Goal: Task Accomplishment & Management: Complete application form

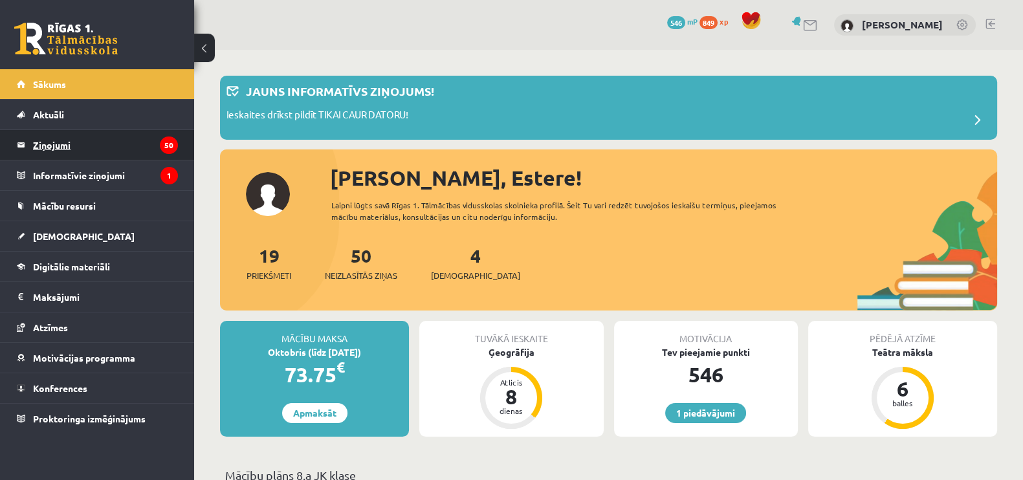
click at [86, 131] on legend "Ziņojumi 50" at bounding box center [105, 145] width 145 height 30
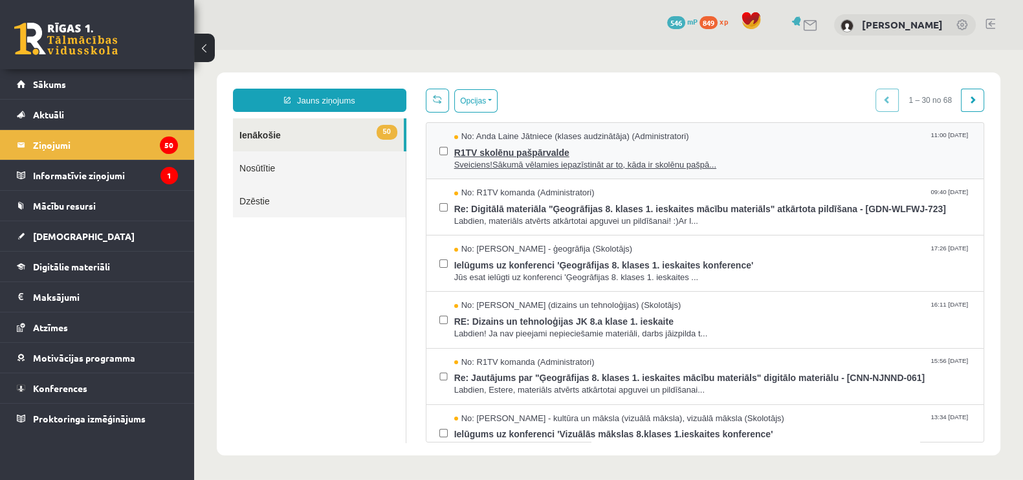
click at [596, 166] on span "Sveiciens!Sākumā vēlamies iepazīstināt ar to, kāda ir skolēnu pašpā..." at bounding box center [712, 165] width 516 height 12
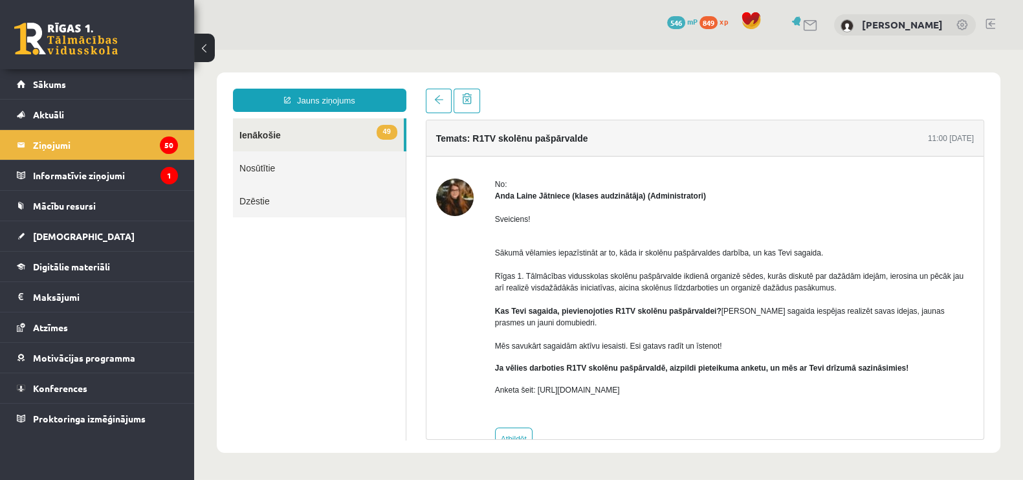
click at [341, 142] on link "49 Ienākošie" at bounding box center [318, 134] width 171 height 33
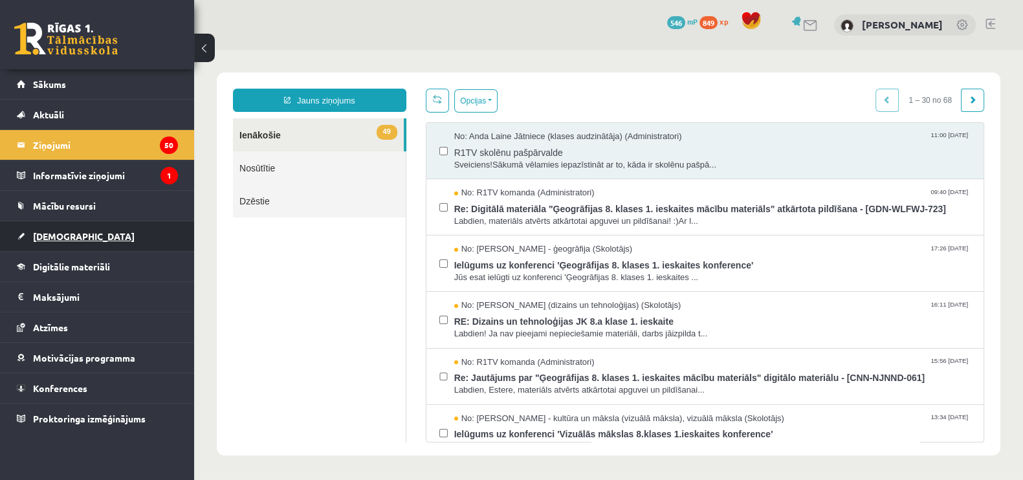
click at [46, 227] on link "[DEMOGRAPHIC_DATA]" at bounding box center [97, 236] width 161 height 30
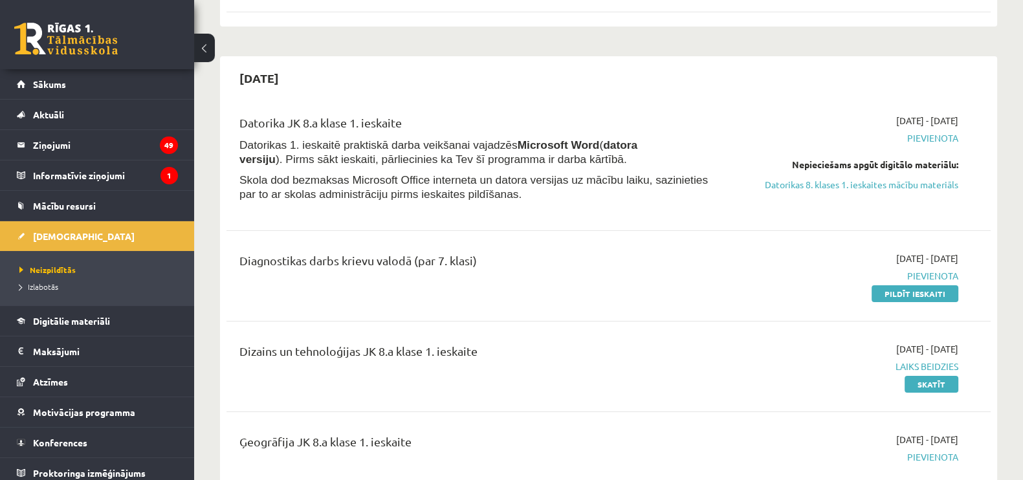
scroll to position [404, 0]
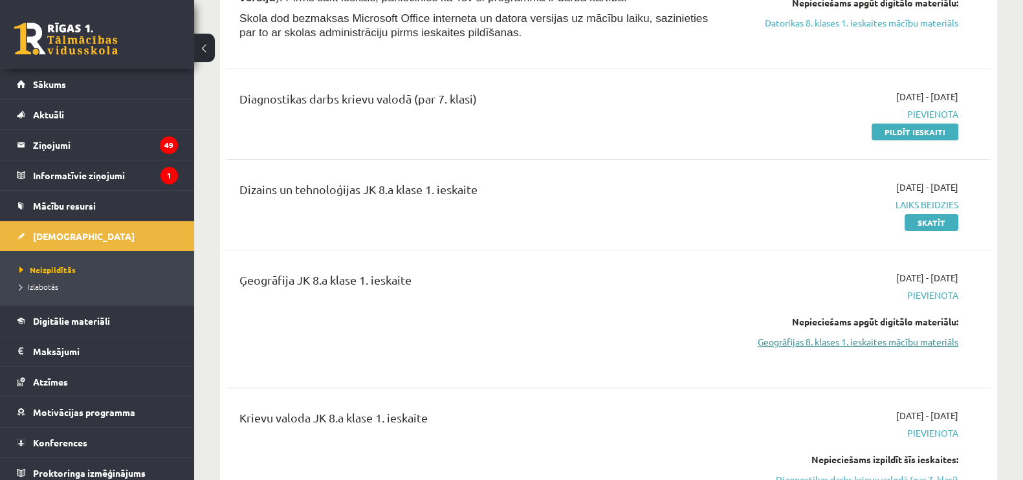
click at [925, 344] on link "Ģeogrāfijas 8. klases 1. ieskaites mācību materiāls" at bounding box center [845, 342] width 226 height 14
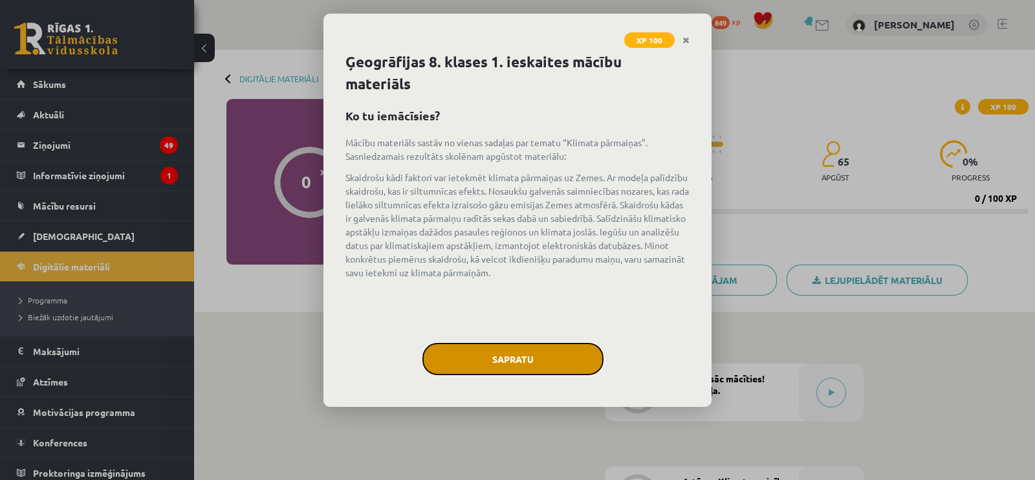
click at [499, 355] on button "Sapratu" at bounding box center [512, 359] width 181 height 32
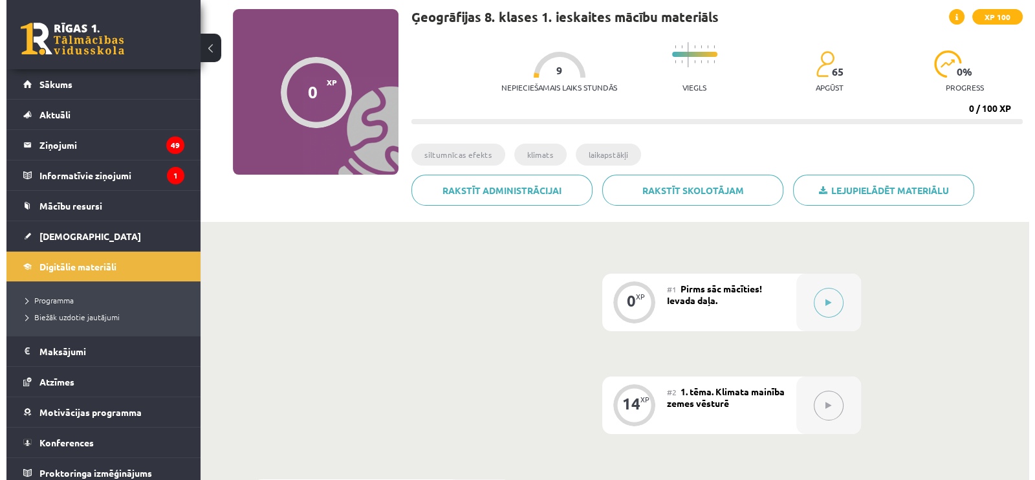
scroll to position [80, 0]
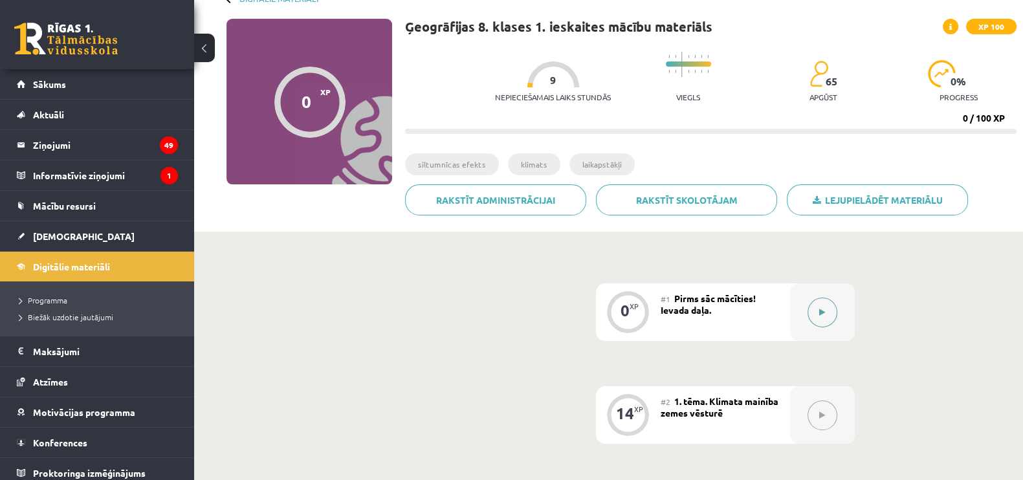
click at [816, 310] on button at bounding box center [822, 313] width 30 height 30
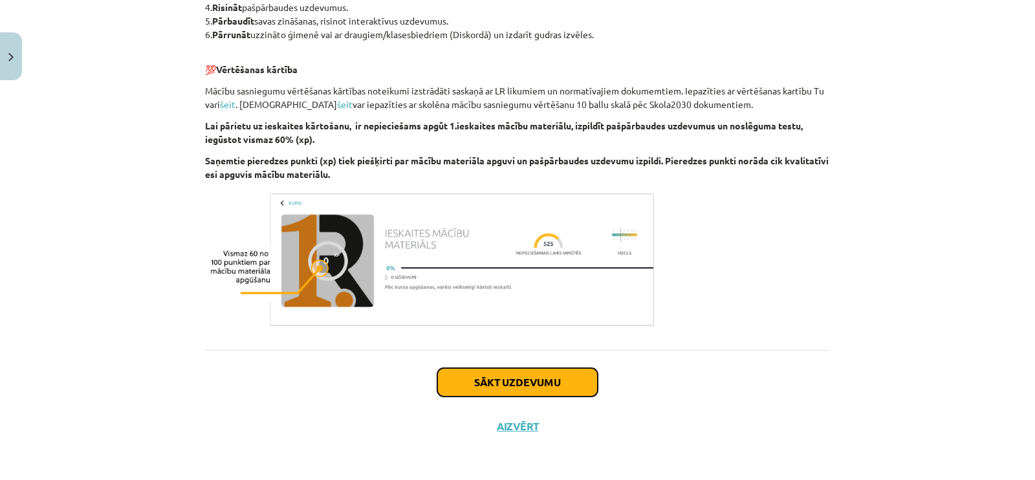
click at [457, 377] on button "Sākt uzdevumu" at bounding box center [517, 382] width 160 height 28
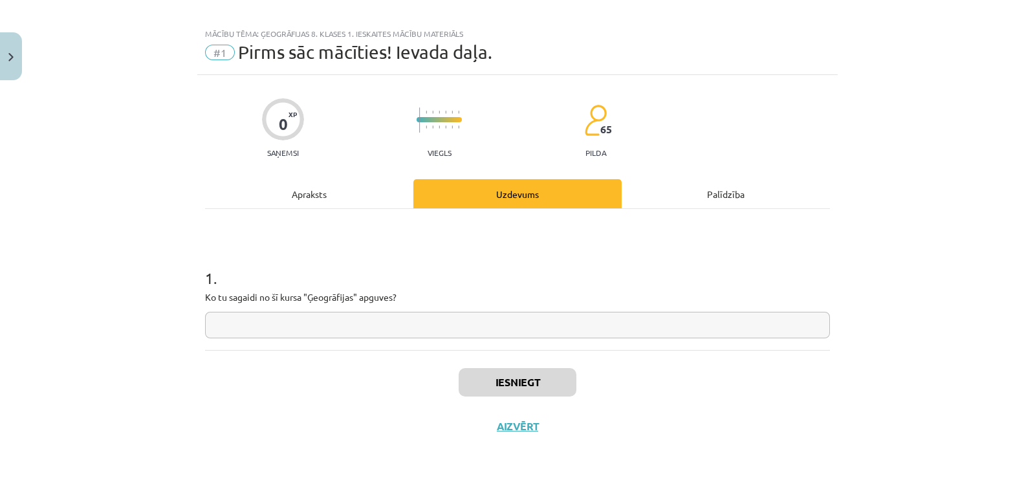
click at [449, 326] on input "text" at bounding box center [517, 325] width 625 height 27
type input "**********"
click at [459, 373] on button "Iesniegt" at bounding box center [518, 382] width 118 height 28
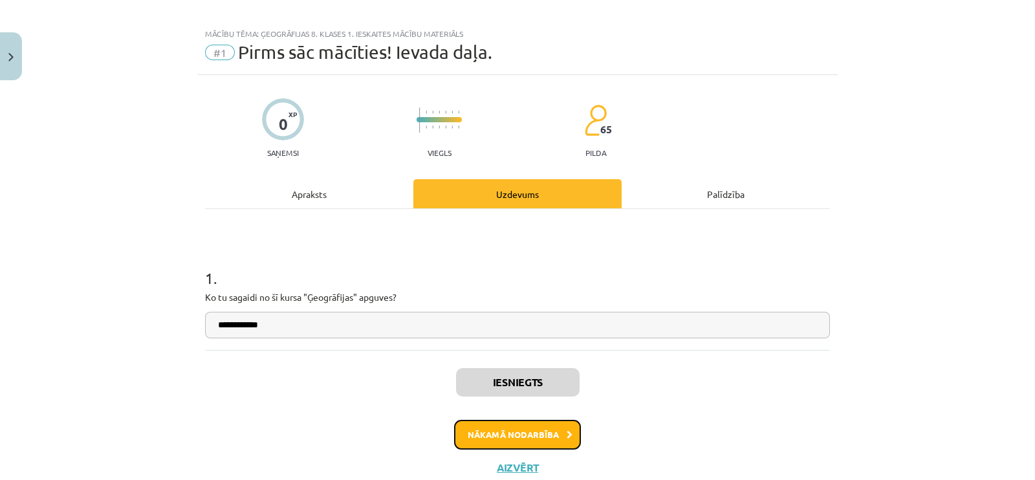
click at [508, 435] on button "Nākamā nodarbība" at bounding box center [517, 435] width 127 height 30
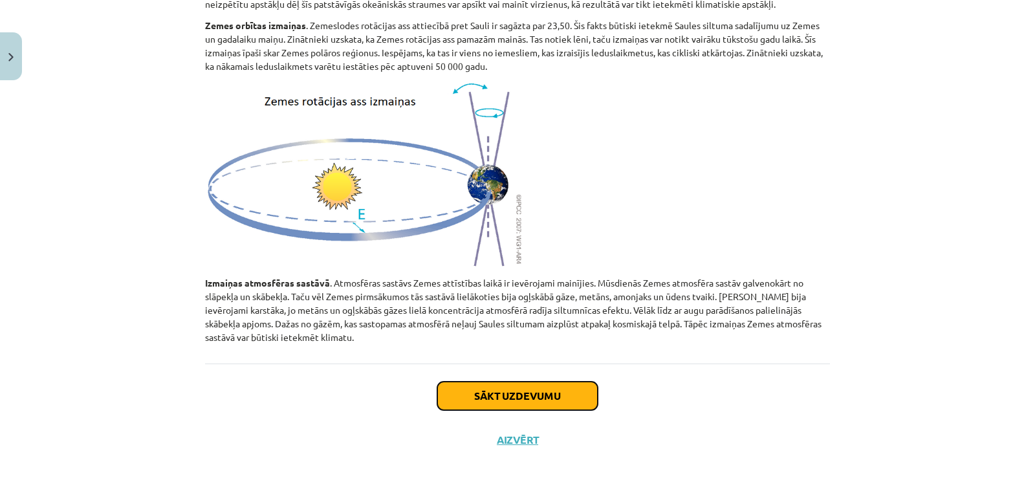
click at [510, 382] on button "Sākt uzdevumu" at bounding box center [517, 396] width 160 height 28
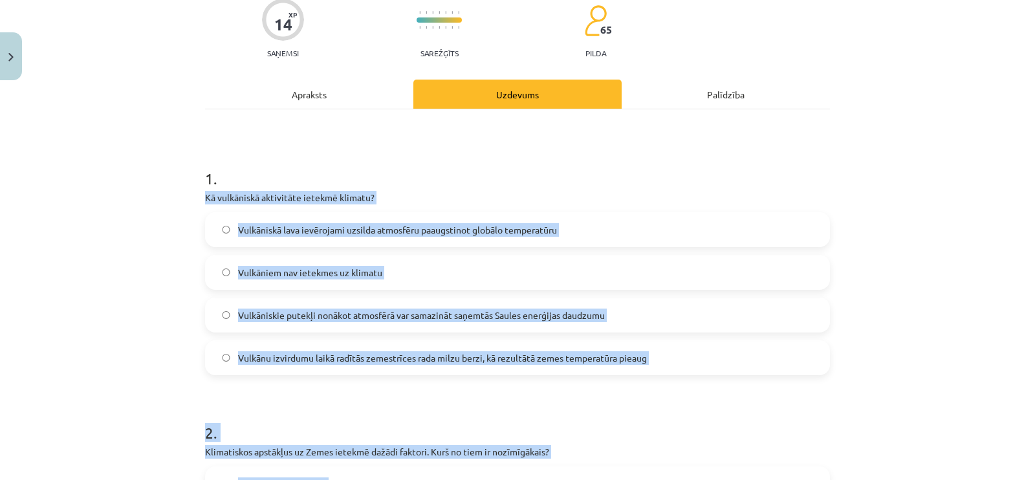
scroll to position [177, 0]
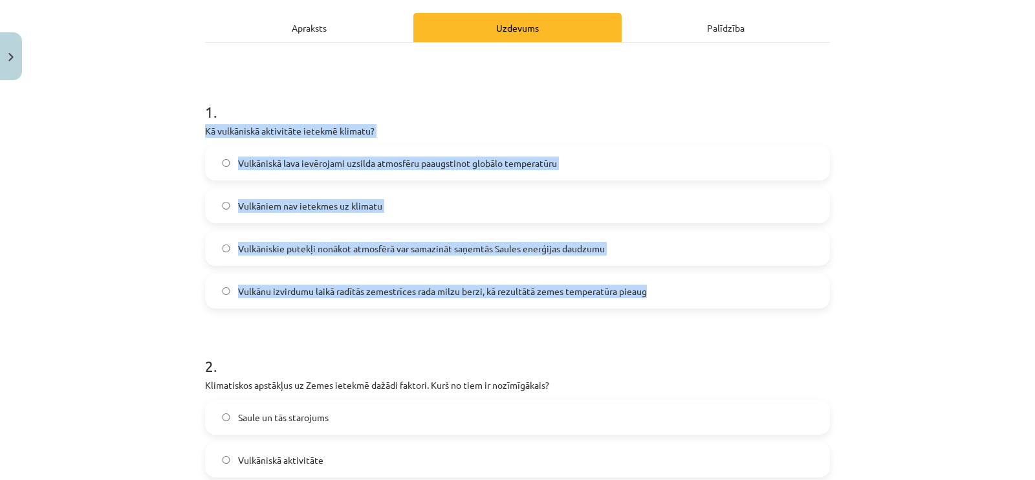
drag, startPoint x: 195, startPoint y: 269, endPoint x: 716, endPoint y: 303, distance: 522.5
copy div "Kā vulkāniskā aktivitāte ietekmē klimatu? Vulkāniskā lava ievērojami uzsilda at…"
click at [221, 241] on label "Vulkāniskie putekļi nonākot atmosfērā var samazināt saņemtās Saules enerģijas d…" at bounding box center [517, 248] width 622 height 32
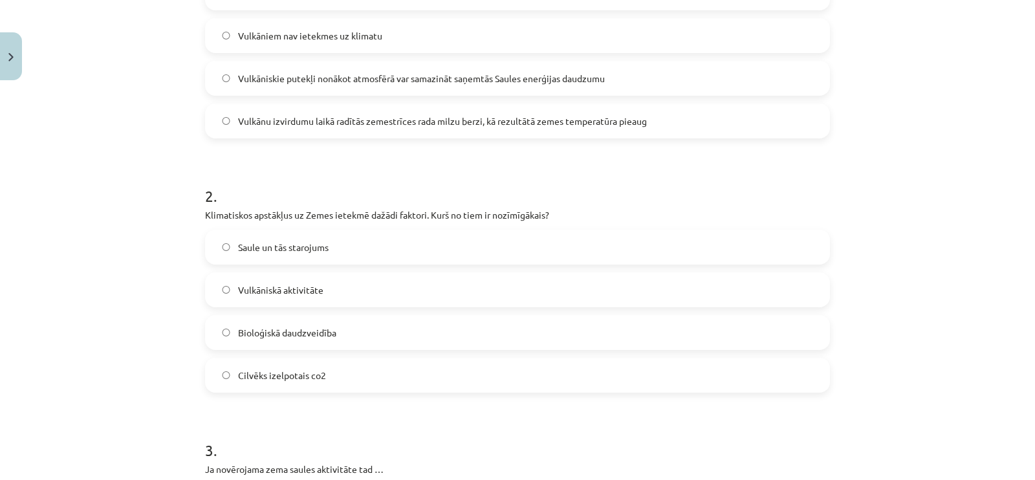
scroll to position [339, 0]
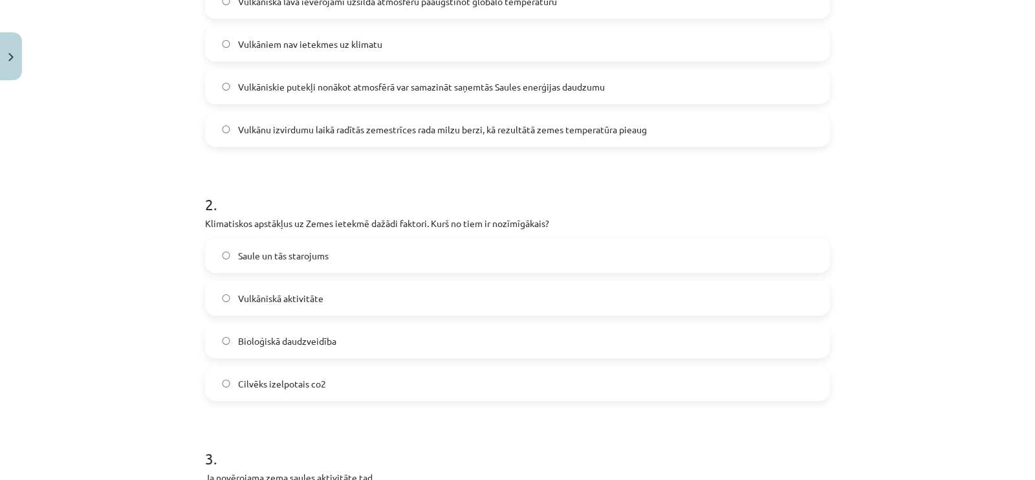
drag, startPoint x: 205, startPoint y: 206, endPoint x: 200, endPoint y: 218, distance: 12.7
click at [205, 212] on h1 "2 ." at bounding box center [517, 193] width 625 height 40
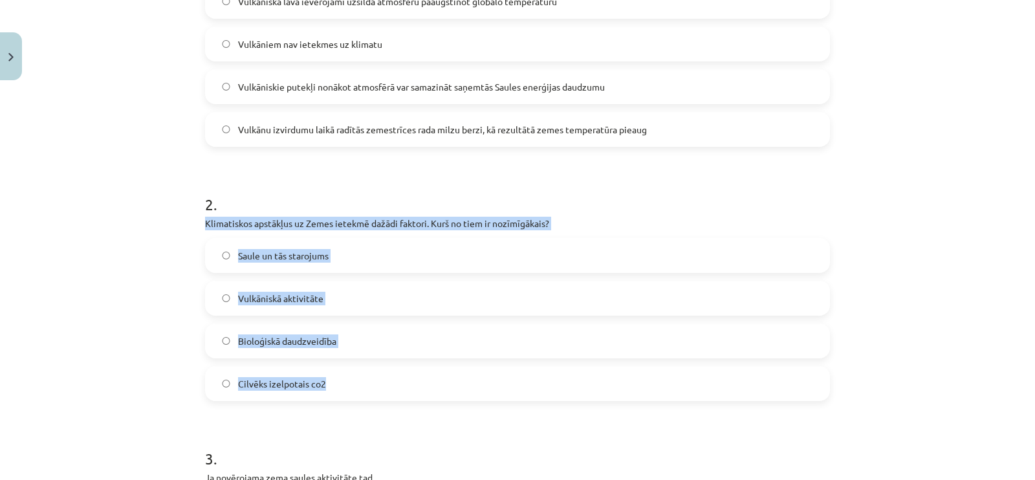
drag, startPoint x: 200, startPoint y: 218, endPoint x: 334, endPoint y: 380, distance: 210.0
click at [333, 380] on div "2 . Klimatiskos apstākļus uz Zemes ietekmē dažādi faktori. Kurš no tiem ir nozī…" at bounding box center [517, 287] width 625 height 228
copy div "Klimatiskos apstākļus uz Zemes ietekmē dažādi faktori. Kurš no tiem ir nozīmīgā…"
click at [213, 257] on label "Saule un tās starojums" at bounding box center [517, 255] width 622 height 32
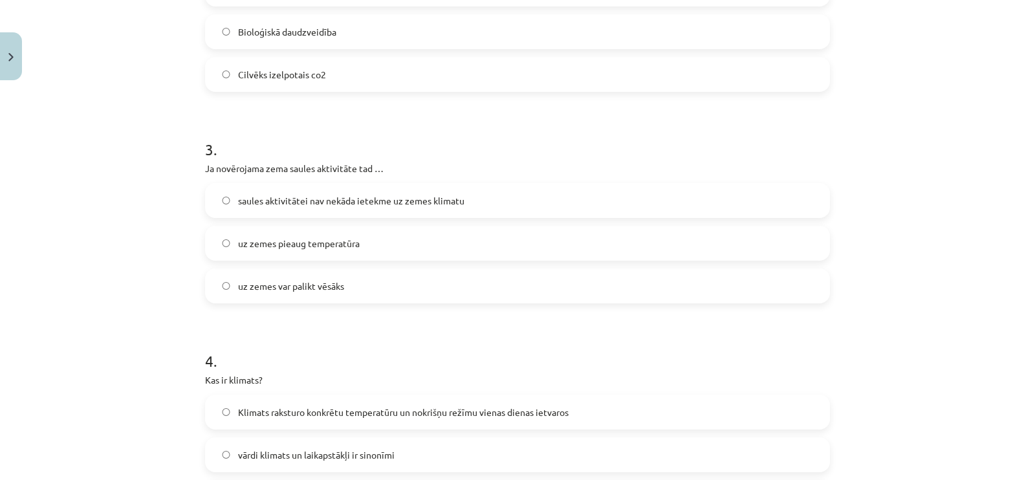
scroll to position [662, 0]
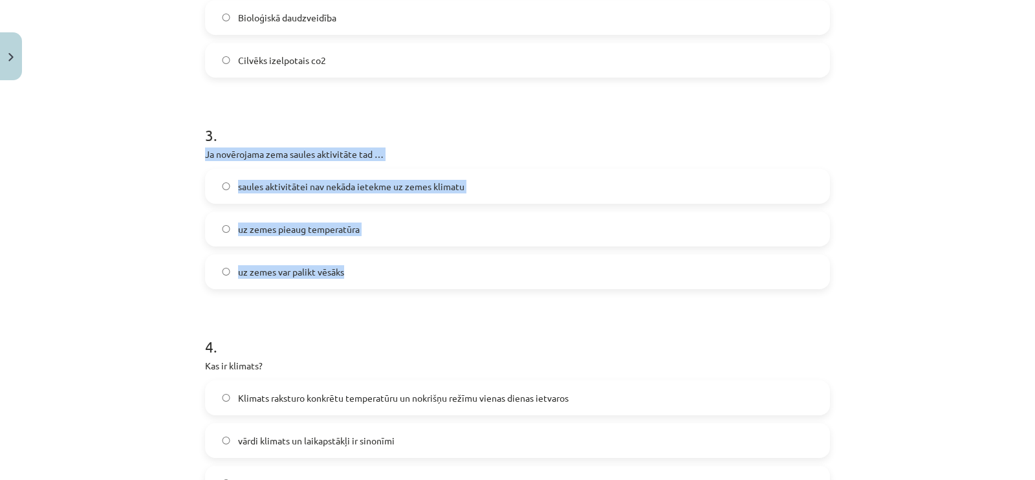
drag, startPoint x: 191, startPoint y: 150, endPoint x: 404, endPoint y: 282, distance: 250.4
click at [404, 282] on div "14 XP Saņemsi Sarežģīts 65 pilda Apraksts Uzdevums Palīdzība 1 . Kā vulkāniskā …" at bounding box center [517, 403] width 640 height 1958
copy div "Ja novērojama zema saules aktivitāte tad … saules aktivitātei nav nekāda ietekm…"
click at [213, 269] on label "uz zemes var palikt vēsāks" at bounding box center [517, 272] width 622 height 32
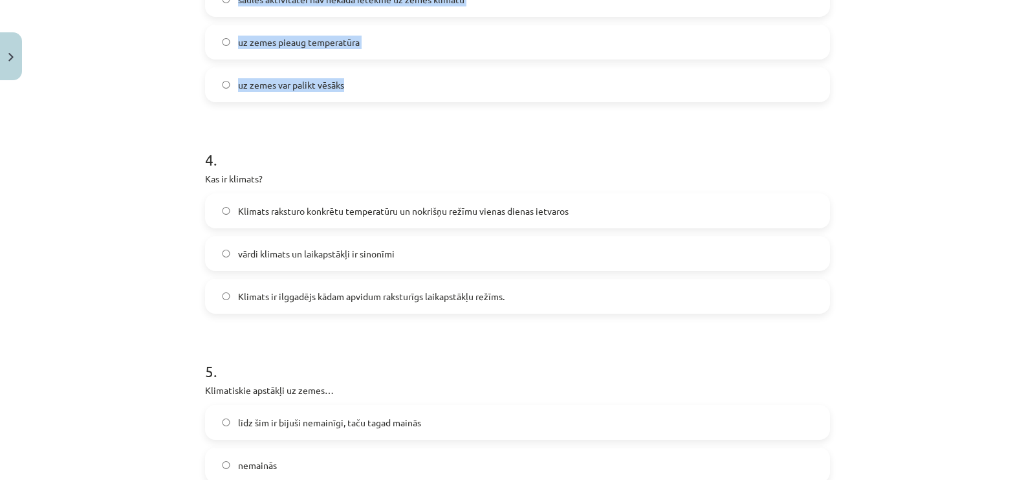
scroll to position [905, 0]
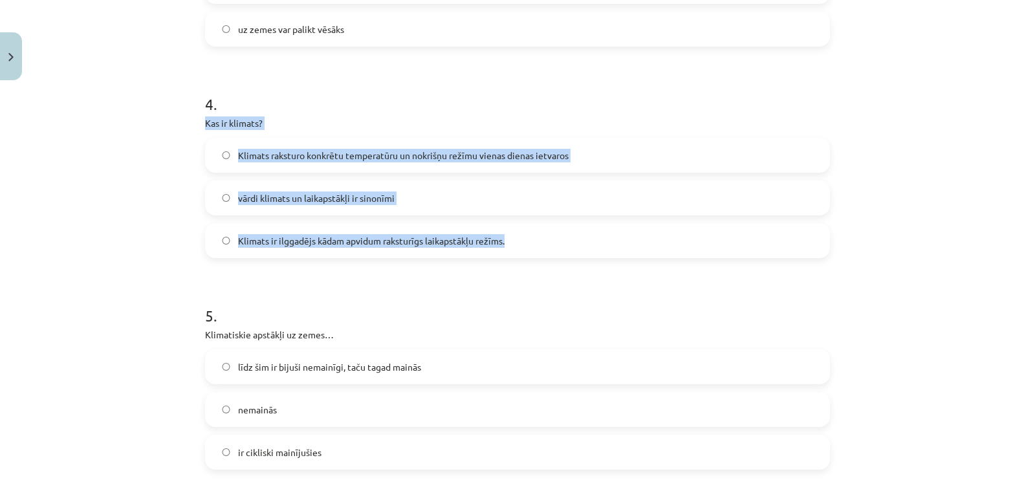
drag, startPoint x: 197, startPoint y: 116, endPoint x: 514, endPoint y: 252, distance: 345.2
click at [514, 252] on div "14 XP Saņemsi Sarežģīts 65 pilda Apraksts Uzdevums Palīdzība 1 . Kā vulkāniskā …" at bounding box center [517, 160] width 640 height 1958
copy div "Kas ir klimats? Klimats raksturo konkrētu temperatūru un nokrišņu režīmu vienas…"
click at [211, 232] on label "Klimats ir ilggadējs kādam apvidum raksturīgs laikapstākļu režīms." at bounding box center [517, 240] width 622 height 32
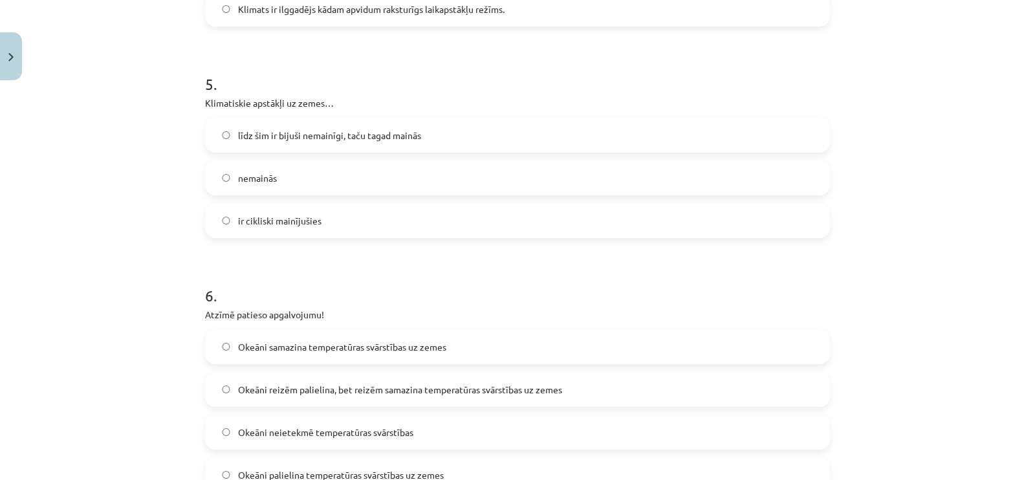
scroll to position [1148, 0]
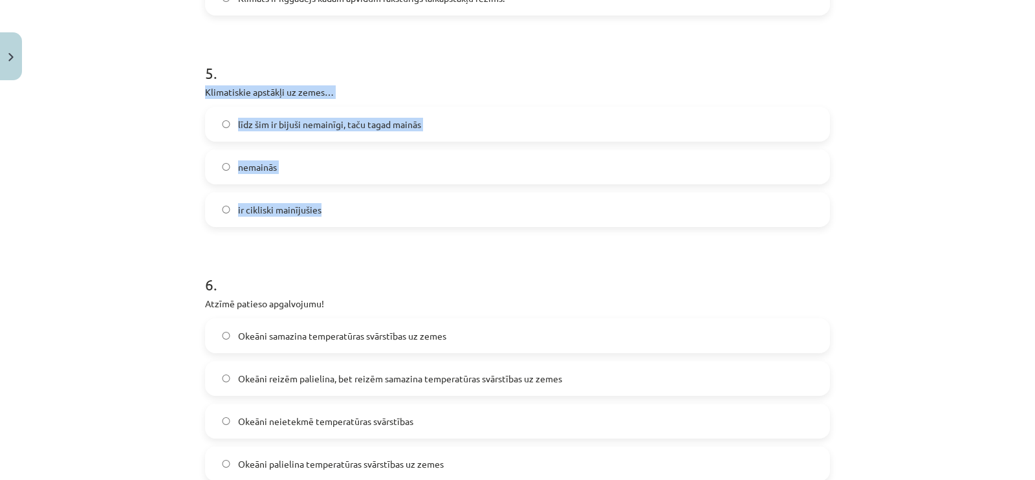
drag, startPoint x: 191, startPoint y: 89, endPoint x: 334, endPoint y: 221, distance: 195.0
copy div "Klimatiskie apstākļi uz zemes… līdz šim ir bijuši nemainīgi, taču tagad mainās …"
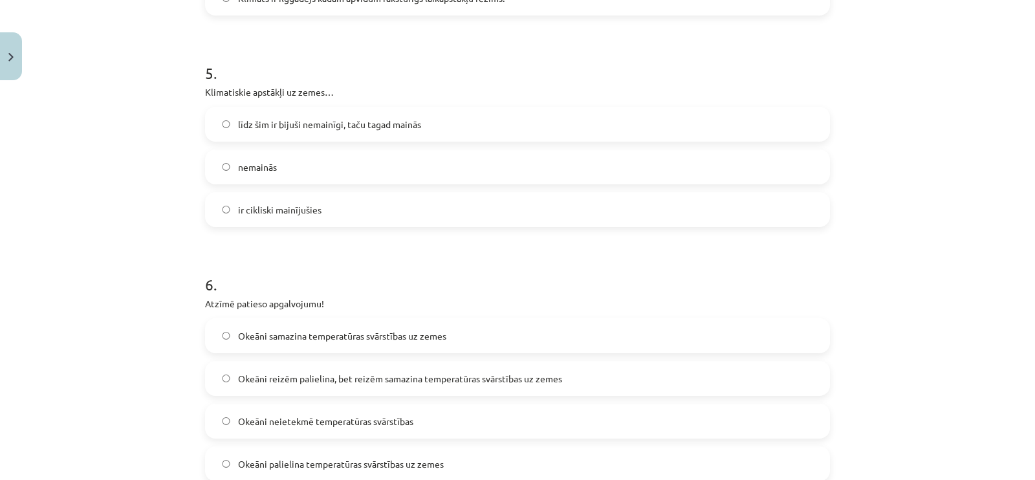
click at [217, 198] on label "ir cikliski mainījušies" at bounding box center [517, 209] width 622 height 32
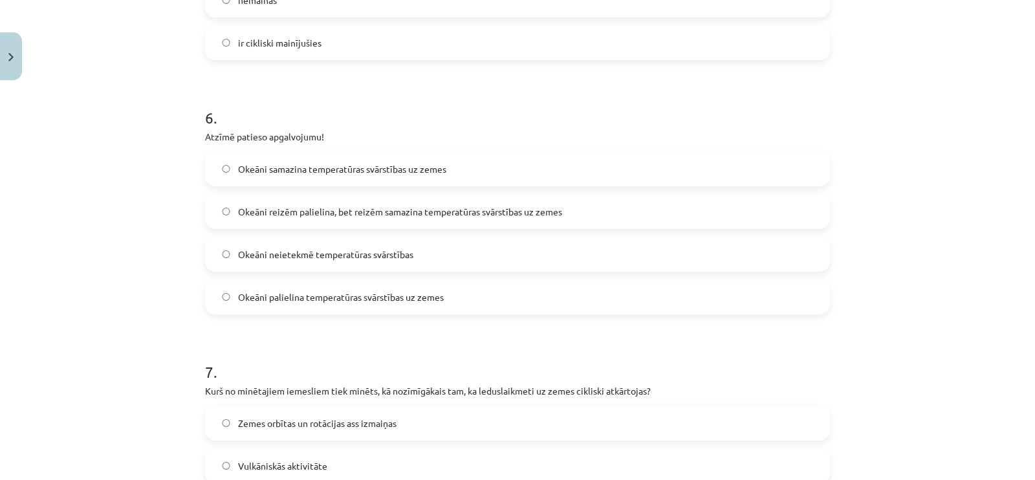
scroll to position [1390, 0]
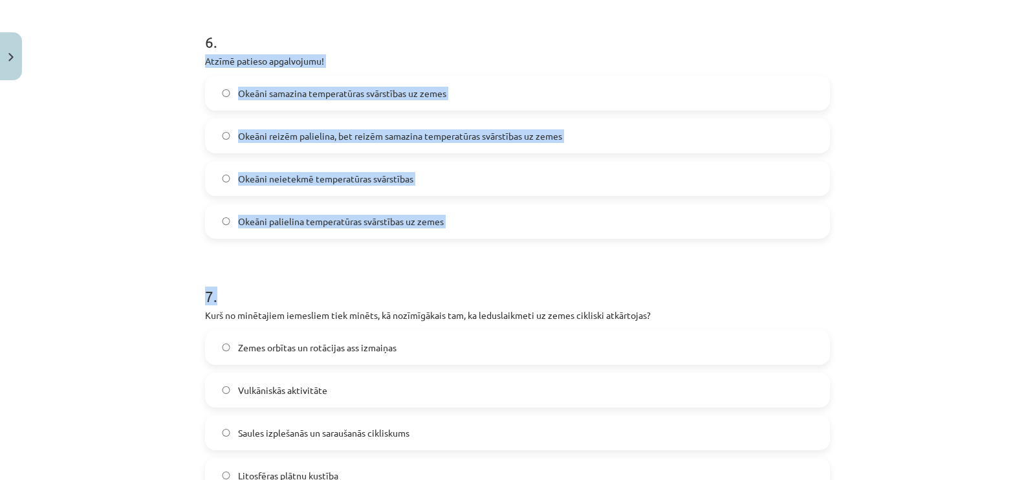
drag, startPoint x: 185, startPoint y: 56, endPoint x: 450, endPoint y: 240, distance: 322.7
click at [450, 240] on div "Mācību tēma: Ģeogrāfijas 8. klases 1. ieskaites mācību materiāls #2 1. tēma. Kl…" at bounding box center [517, 240] width 1035 height 480
copy form "Atzīmē patieso apgalvojumu! Okeāni samazina temperatūras svārstības uz zemes Ok…"
click at [213, 96] on label "Okeāni samazina temperatūras svārstības uz zemes" at bounding box center [517, 93] width 622 height 32
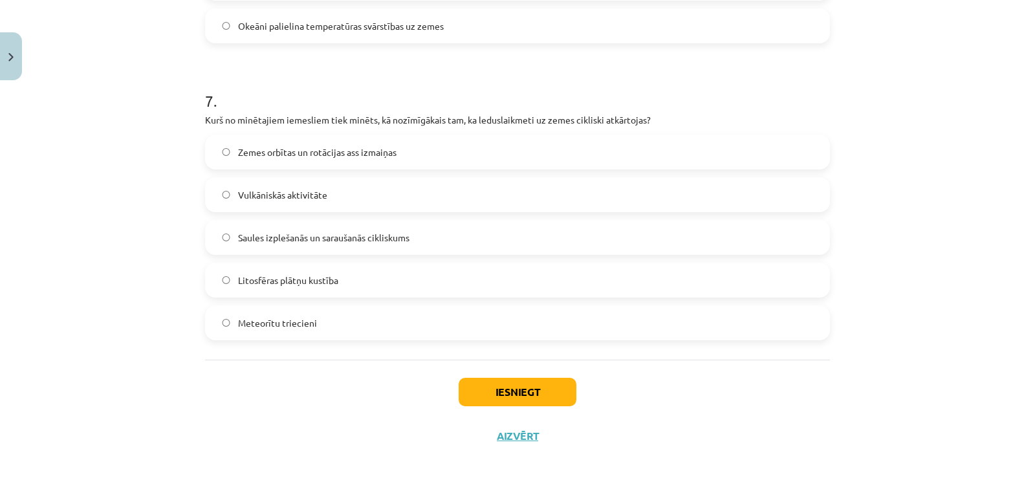
scroll to position [1595, 0]
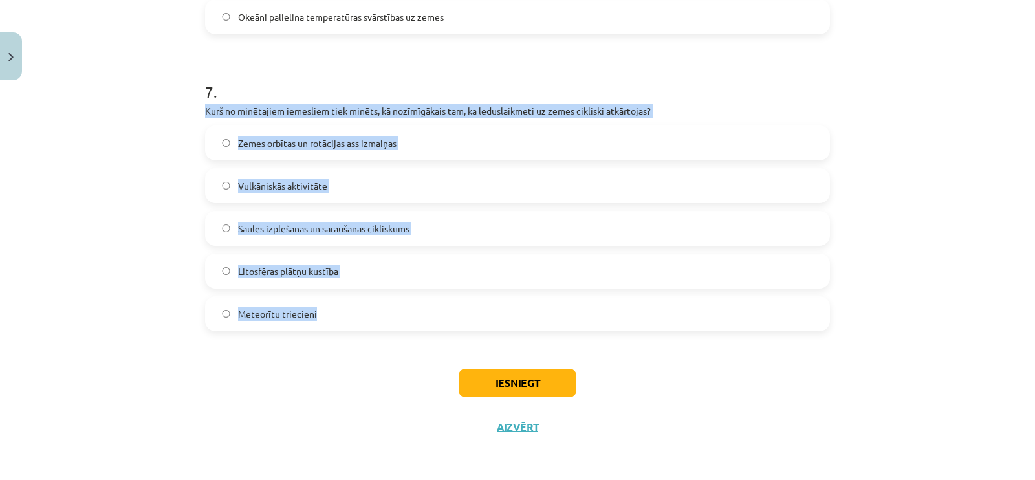
drag, startPoint x: 179, startPoint y: 107, endPoint x: 414, endPoint y: 318, distance: 315.6
click at [414, 318] on div "Mācību tēma: Ģeogrāfijas 8. klases 1. ieskaites mācību materiāls #2 1. tēma. Kl…" at bounding box center [517, 240] width 1035 height 480
copy div "Kurš no minētajiem iemesliem tiek minēts, kā nozīmīgākais tam, ka leduslaikmeti…"
click at [217, 130] on label "Zemes orbītas un rotācijas ass izmaiņas" at bounding box center [517, 143] width 622 height 32
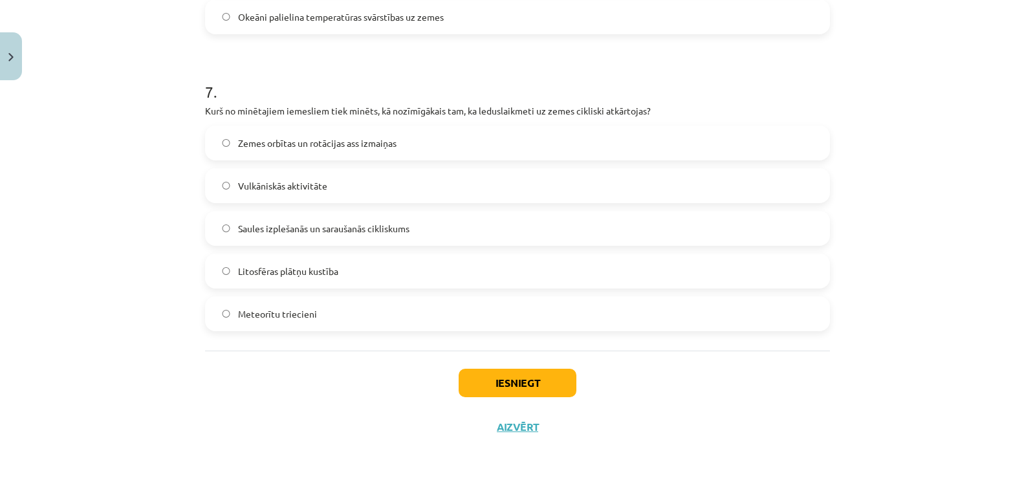
drag, startPoint x: 483, startPoint y: 404, endPoint x: 485, endPoint y: 393, distance: 11.9
click at [485, 400] on div "Iesniegt Aizvērt" at bounding box center [517, 396] width 625 height 91
click at [485, 391] on button "Iesniegt" at bounding box center [518, 383] width 118 height 28
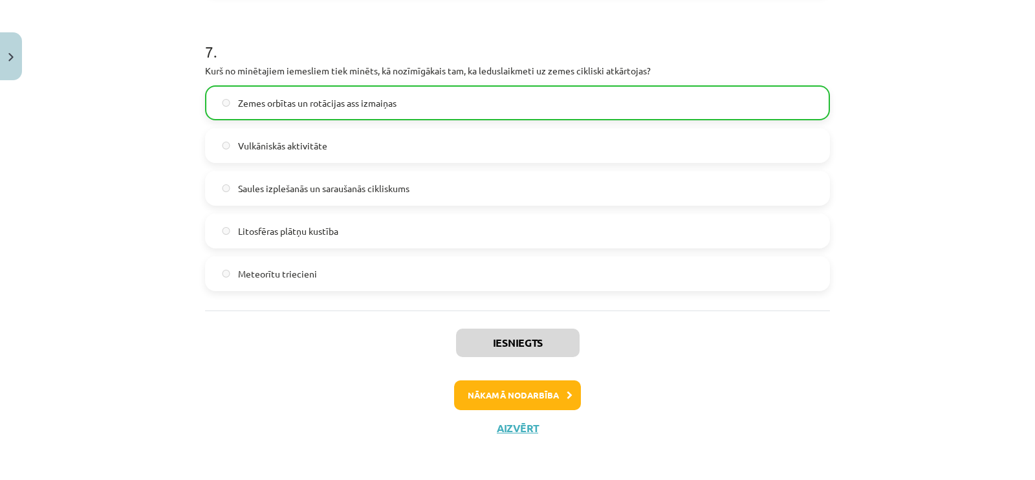
scroll to position [1636, 0]
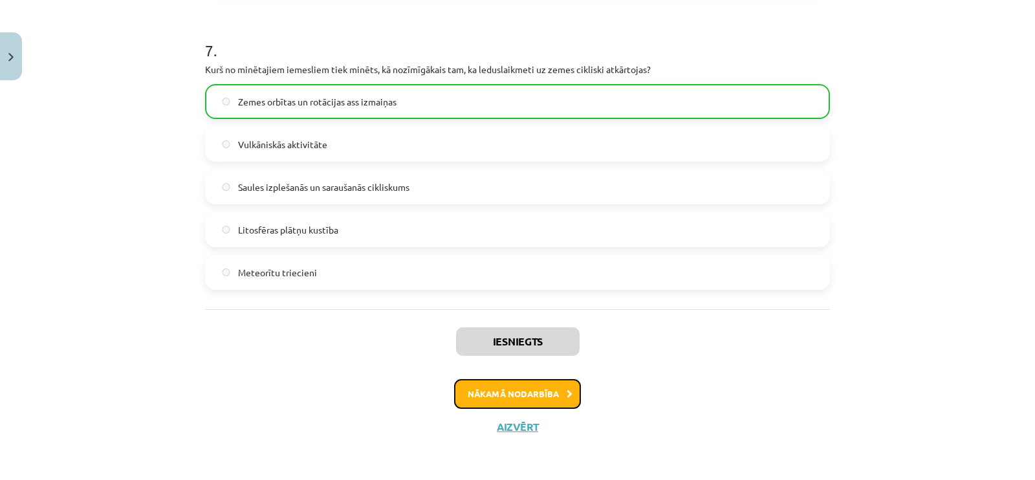
click at [527, 385] on button "Nākamā nodarbība" at bounding box center [517, 394] width 127 height 30
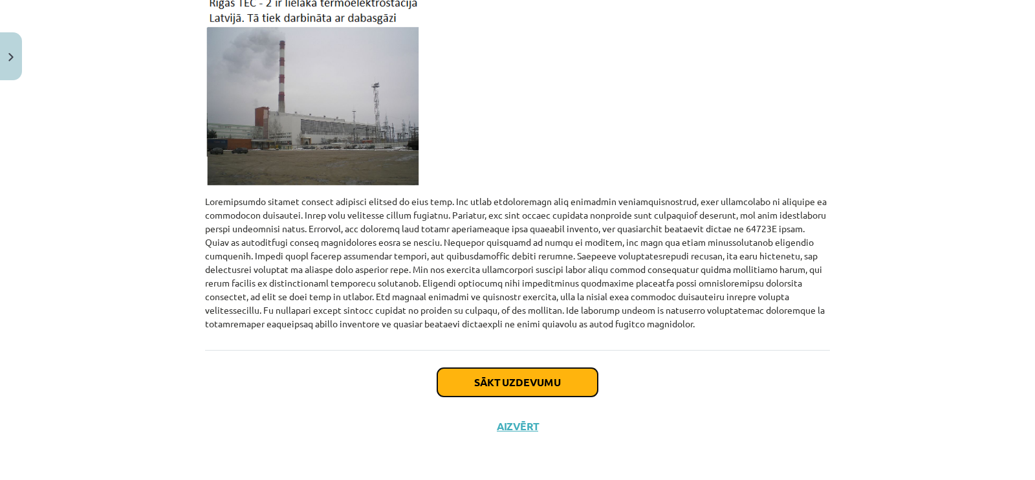
click at [545, 369] on button "Sākt uzdevumu" at bounding box center [517, 382] width 160 height 28
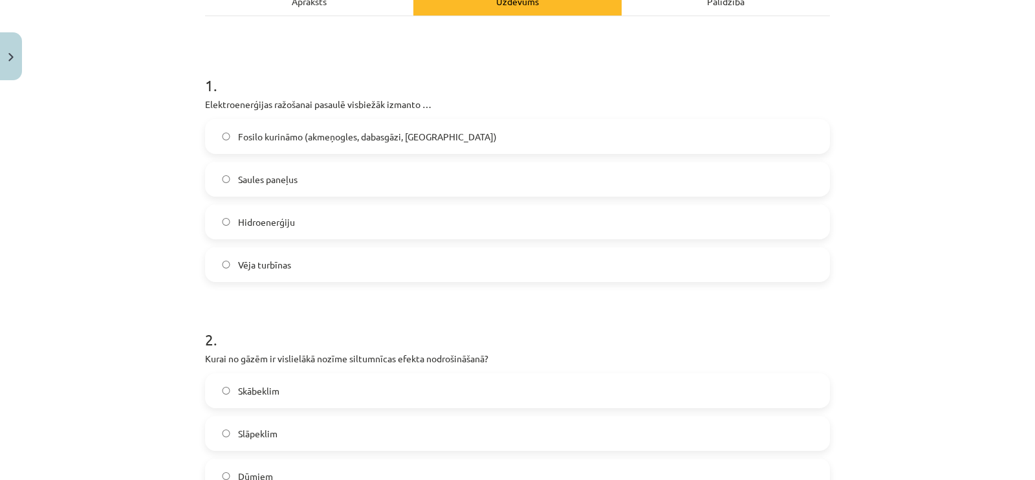
scroll to position [135, 0]
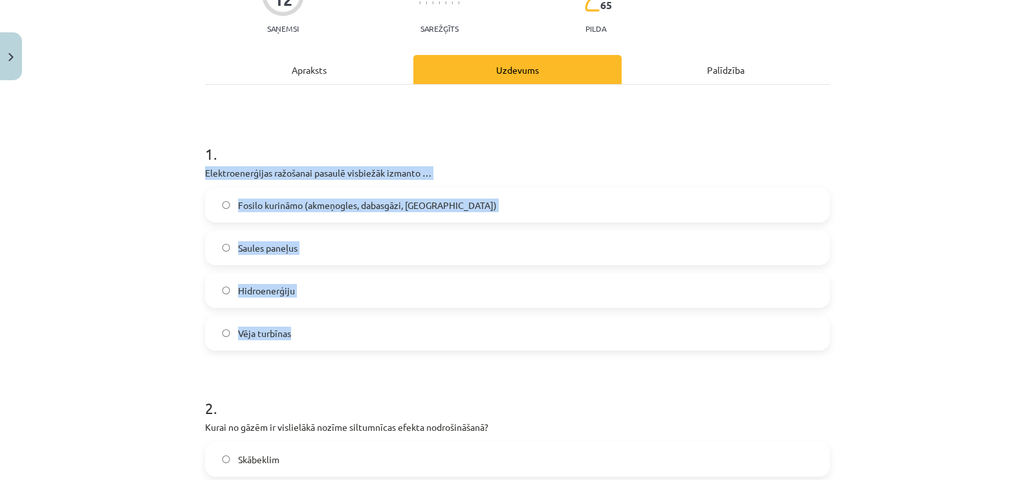
drag, startPoint x: 188, startPoint y: 173, endPoint x: 364, endPoint y: 330, distance: 236.4
click at [364, 330] on div "Mācību tēma: Ģeogrāfijas 8. klases 1. ieskaites mācību materiāls #3 2. tēma. Gl…" at bounding box center [517, 240] width 1035 height 480
copy div "Elektroenerģijas ražošanai pasaulē visbiežāk izmanto … Fosilo kurināmo (akmeņog…"
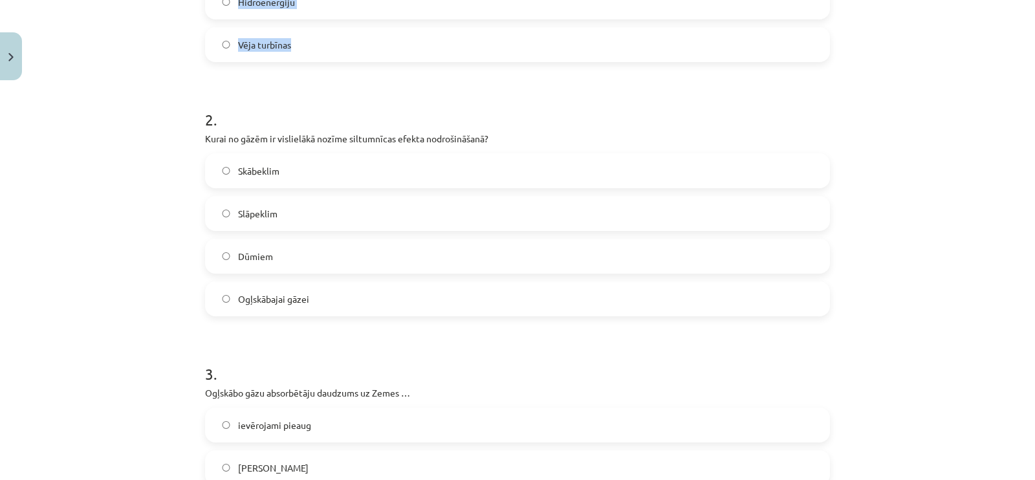
scroll to position [459, 0]
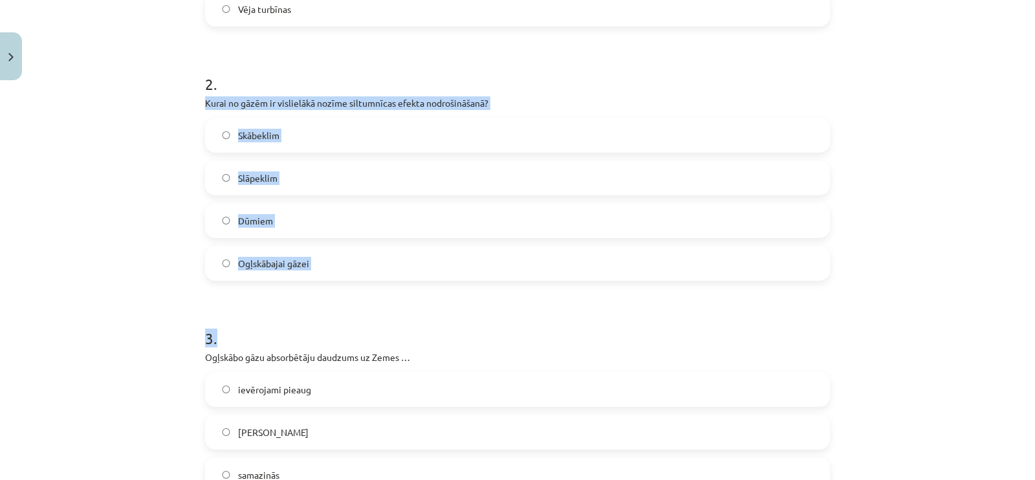
drag, startPoint x: 191, startPoint y: 98, endPoint x: 341, endPoint y: 287, distance: 240.8
click at [341, 287] on div "12 XP Saņemsi Sarežģīts 65 pilda Apraksts Uzdevums Palīdzība 1 . Elektroenerģij…" at bounding box center [517, 478] width 640 height 1703
copy form "Kurai no gāzēm ir vislielākā nozīme siltumnīcas efekta nodrošināšanā? Skābeklim…"
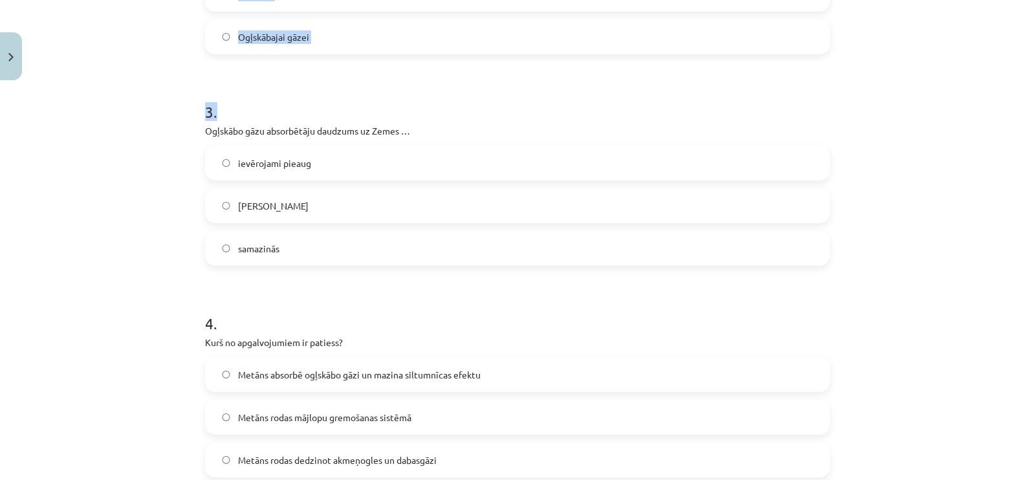
scroll to position [702, 0]
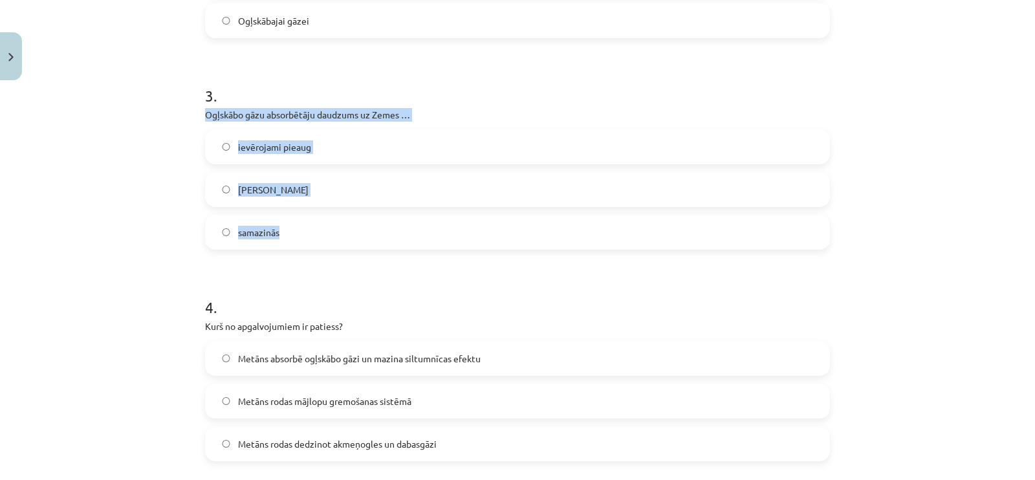
drag, startPoint x: 197, startPoint y: 107, endPoint x: 302, endPoint y: 242, distance: 170.6
click at [302, 242] on div "12 XP Saņemsi Sarežģīts 65 pilda Apraksts Uzdevums Palīdzība 1 . Elektroenerģij…" at bounding box center [517, 235] width 640 height 1703
copy div "Ogļskābo gāzu absorbētāju daudzums uz Zemes … ievērojami pieaug konstanti nemai…"
click at [223, 226] on label "samazinās" at bounding box center [517, 232] width 622 height 32
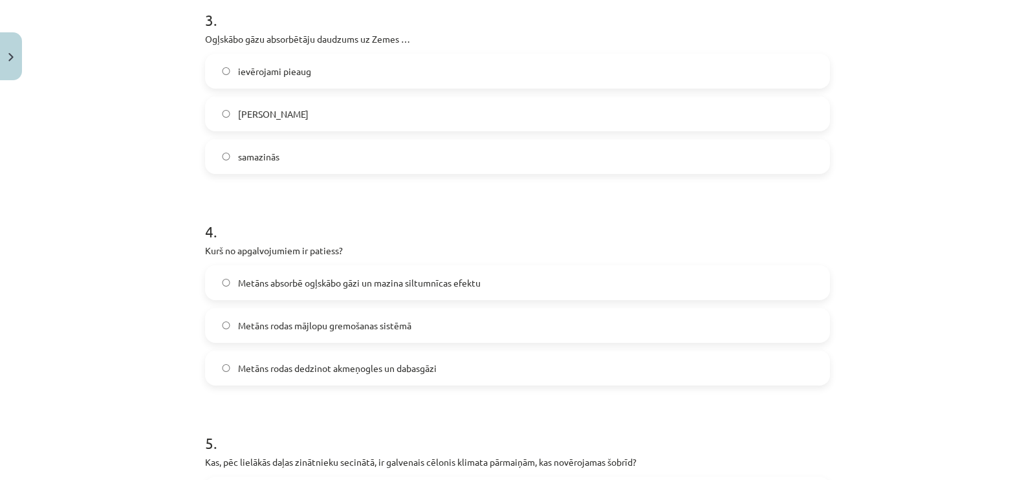
scroll to position [945, 0]
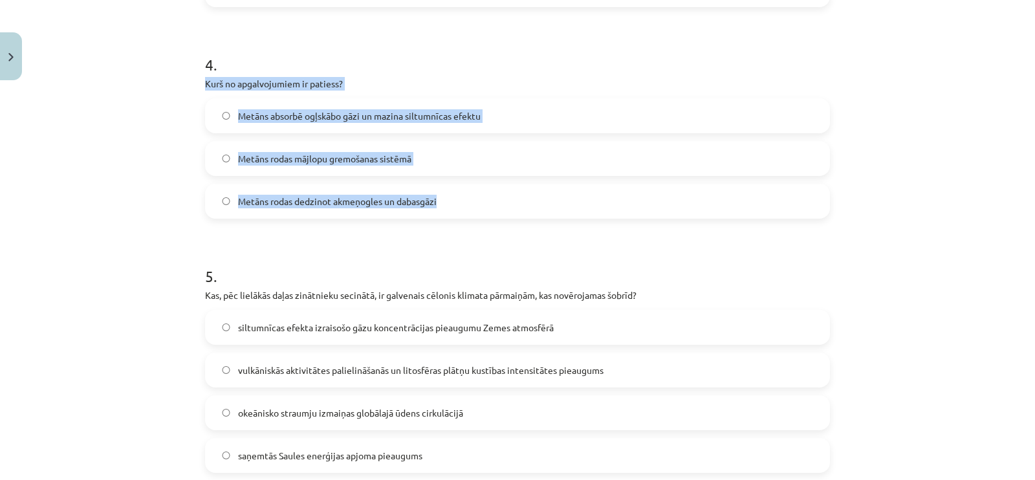
drag, startPoint x: 194, startPoint y: 78, endPoint x: 452, endPoint y: 212, distance: 290.5
click at [224, 155] on label "Metāns rodas mājlopu gremošanas sistēmā" at bounding box center [517, 158] width 622 height 32
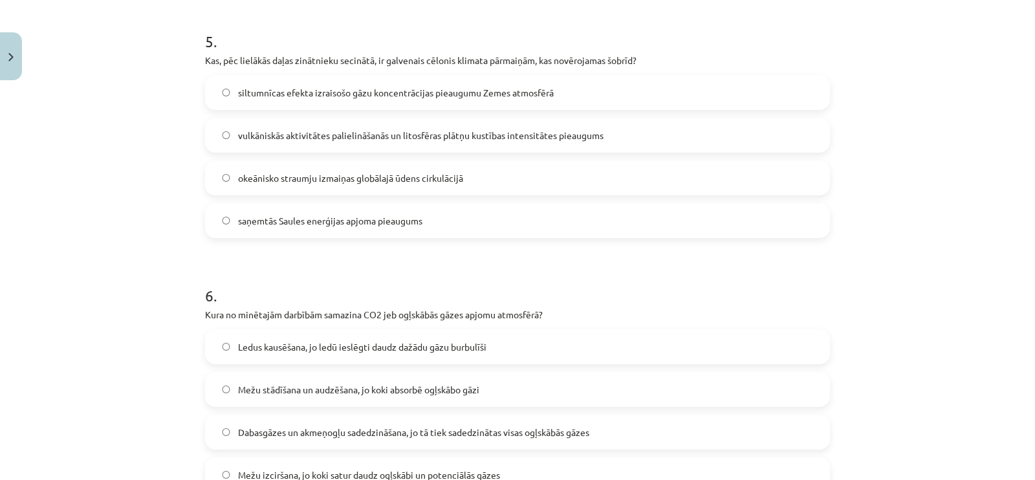
scroll to position [1186, 0]
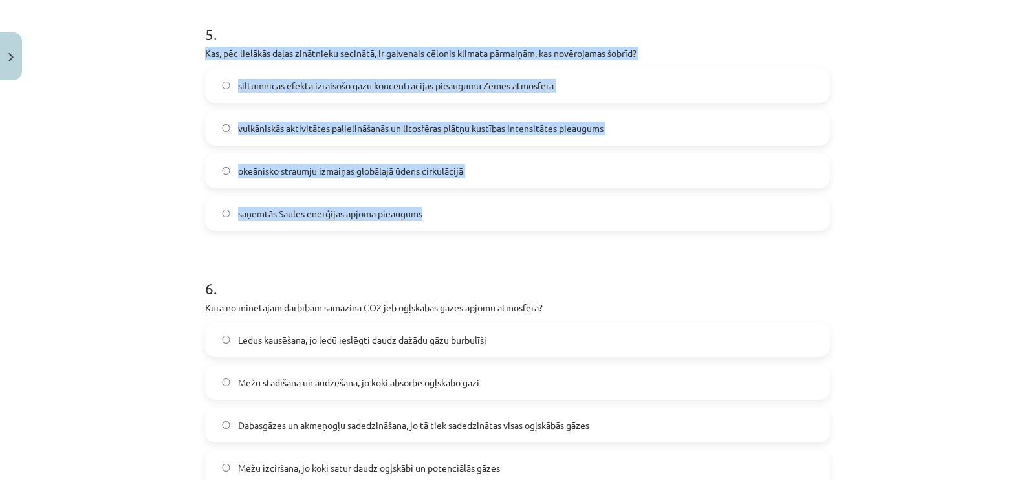
drag, startPoint x: 194, startPoint y: 46, endPoint x: 435, endPoint y: 228, distance: 302.5
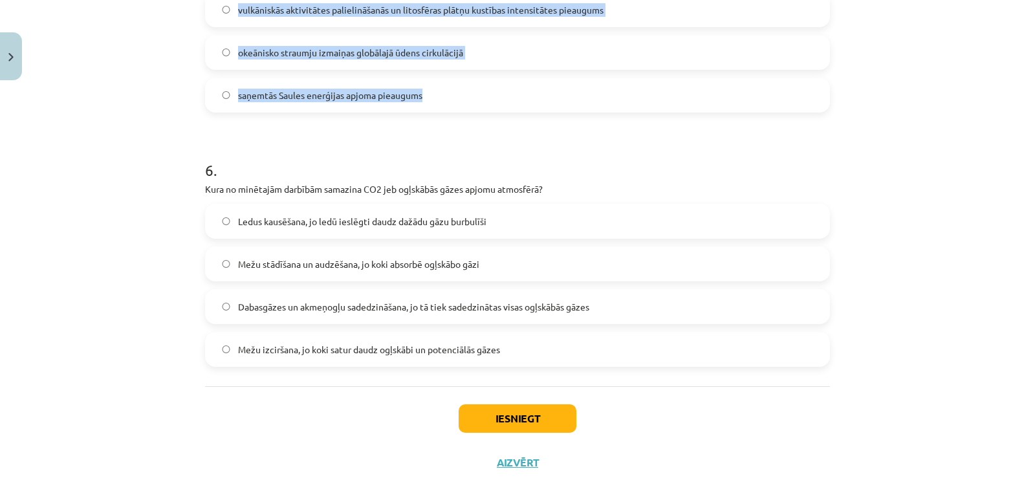
scroll to position [1341, 0]
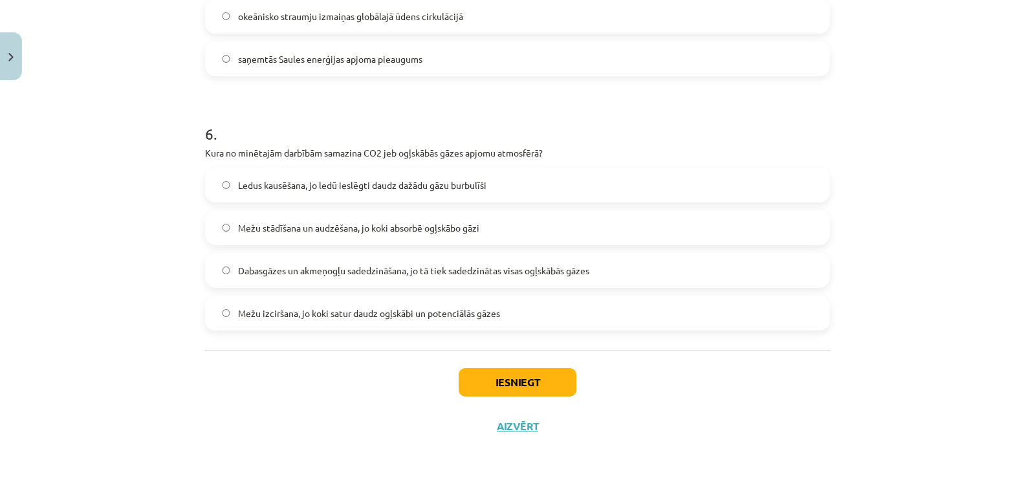
click at [228, 237] on label "Mežu stādīšana un audzēšana, jo koki absorbē ogļskābo gāzi" at bounding box center [517, 228] width 622 height 32
click at [468, 389] on button "Iesniegt" at bounding box center [518, 382] width 118 height 28
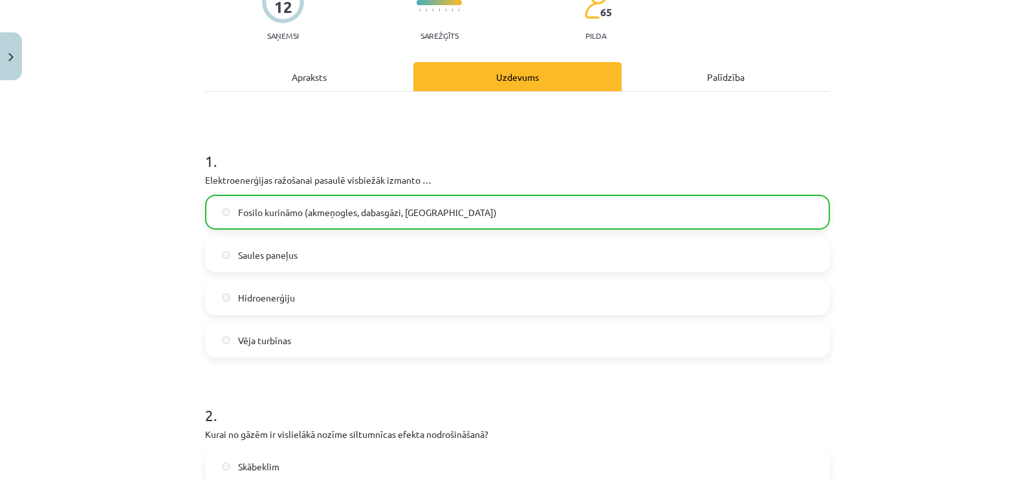
scroll to position [0, 0]
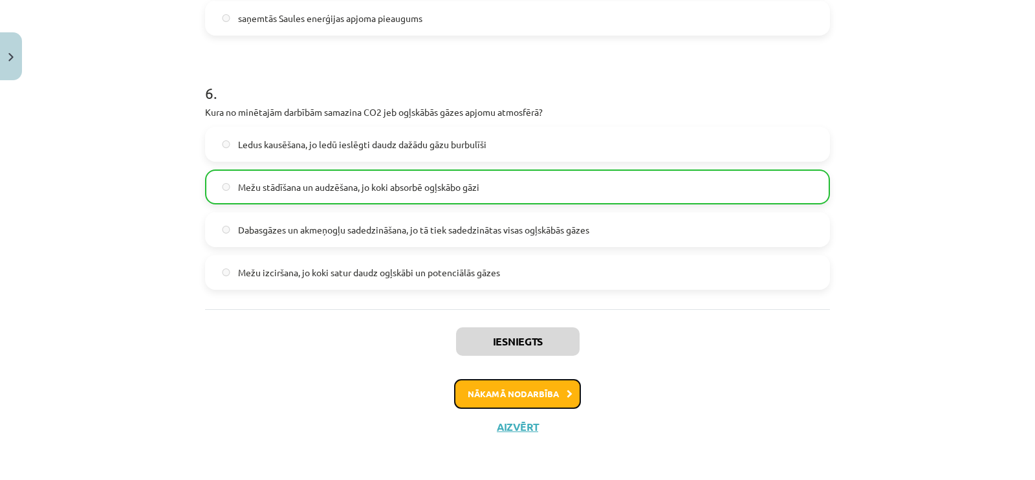
click at [485, 402] on button "Nākamā nodarbība" at bounding box center [517, 394] width 127 height 30
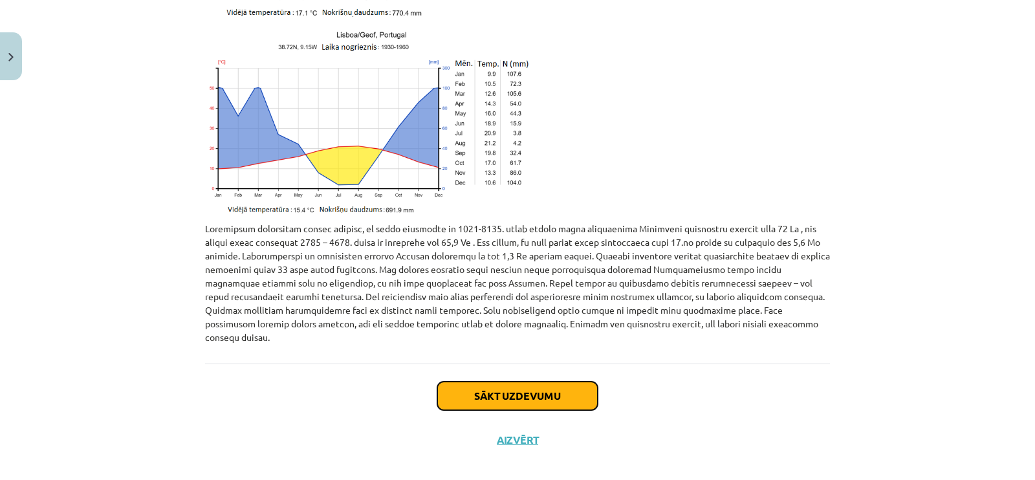
click at [505, 385] on button "Sākt uzdevumu" at bounding box center [517, 396] width 160 height 28
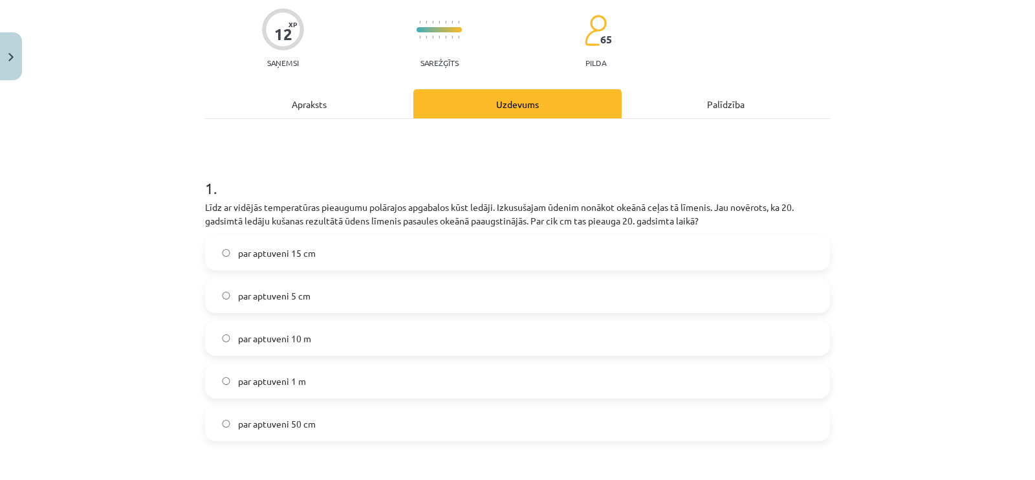
scroll to position [124, 0]
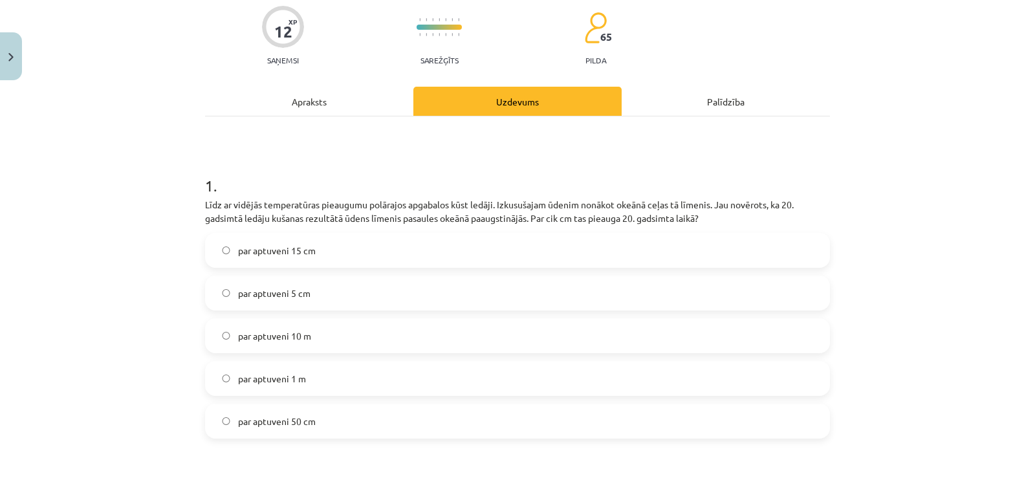
click at [268, 254] on span "par aptuveni 15 cm" at bounding box center [277, 251] width 78 height 14
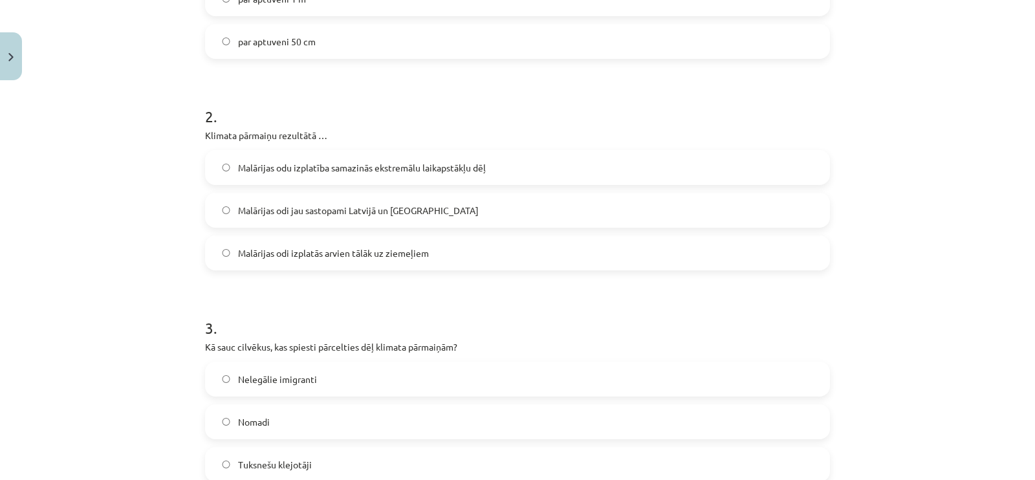
scroll to position [529, 0]
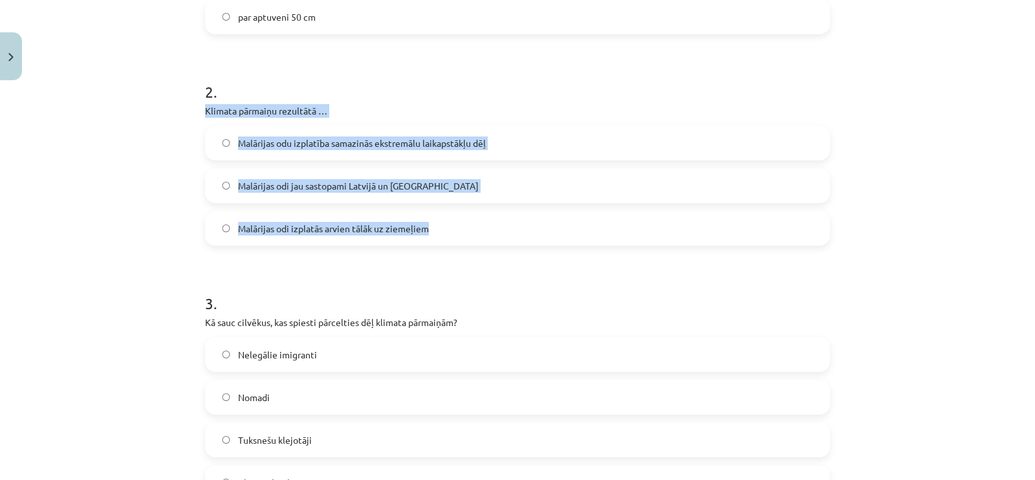
drag, startPoint x: 196, startPoint y: 102, endPoint x: 431, endPoint y: 228, distance: 266.6
click at [431, 228] on div "12 XP Saņemsi Sarežģīts 65 pilda Apraksts Uzdevums Palīdzība 1 . Līdz ar vidējā…" at bounding box center [517, 479] width 640 height 1802
click at [213, 222] on label "Malārijas odi izplatās arvien tālāk uz ziemeļiem" at bounding box center [517, 228] width 622 height 32
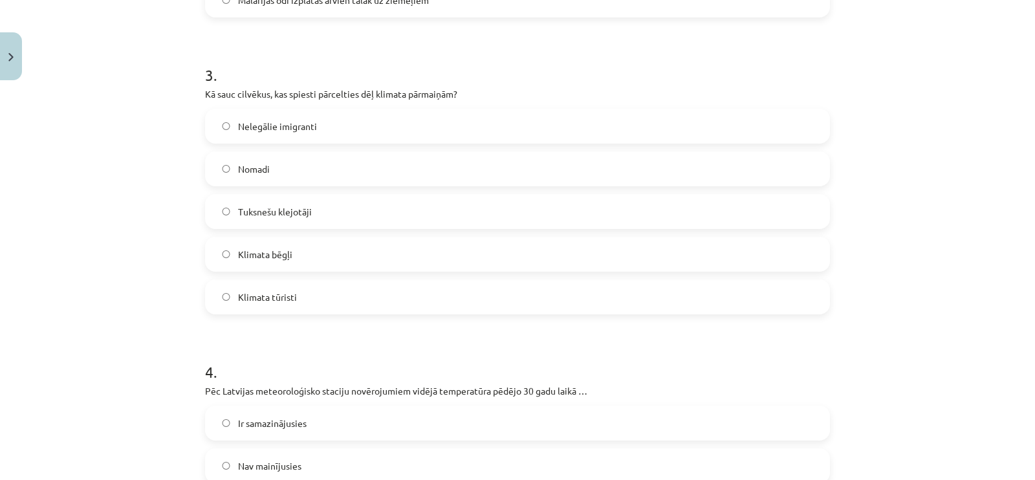
scroll to position [771, 0]
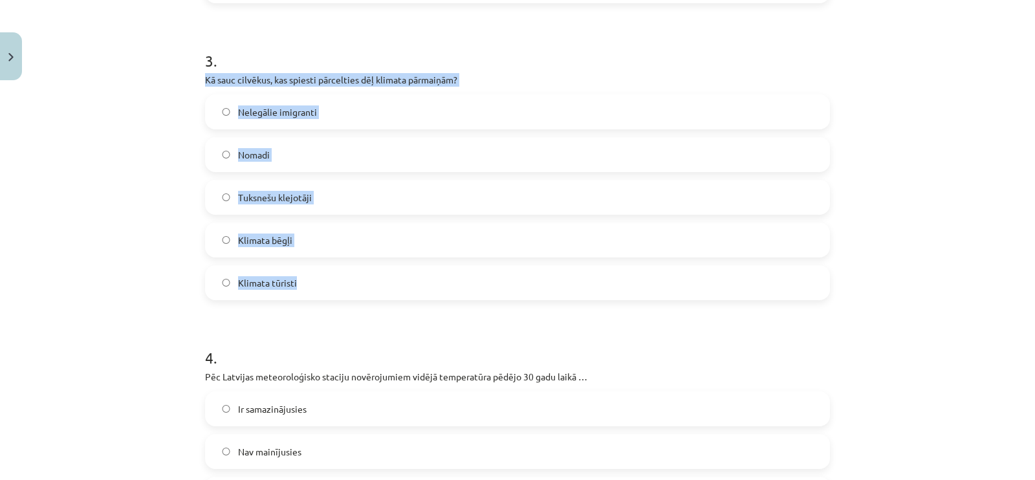
drag, startPoint x: 196, startPoint y: 77, endPoint x: 344, endPoint y: 278, distance: 249.0
click at [344, 278] on div "12 XP Saņemsi Sarežģīts 65 pilda Apraksts Uzdevums Palīdzība 1 . Līdz ar vidējā…" at bounding box center [517, 237] width 640 height 1802
click at [331, 186] on label "Tuksnešu klejotāji" at bounding box center [517, 197] width 622 height 32
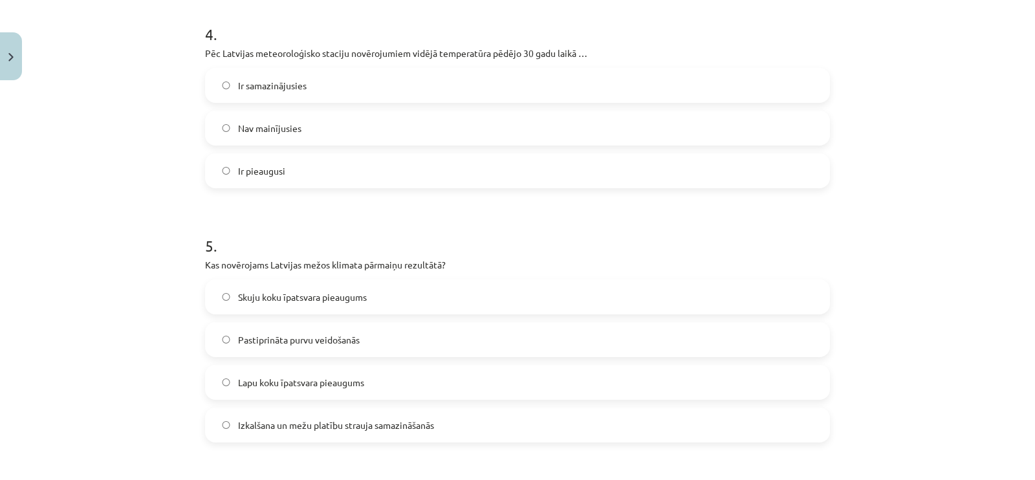
click at [378, 134] on label "Nav mainījusies" at bounding box center [517, 128] width 622 height 32
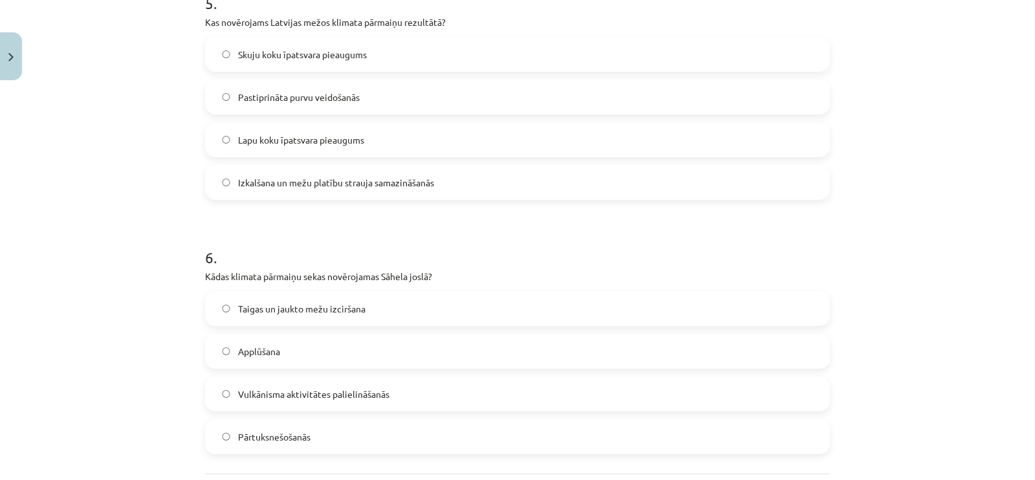
click at [377, 137] on label "Lapu koku īpatsvara pieaugums" at bounding box center [517, 140] width 622 height 32
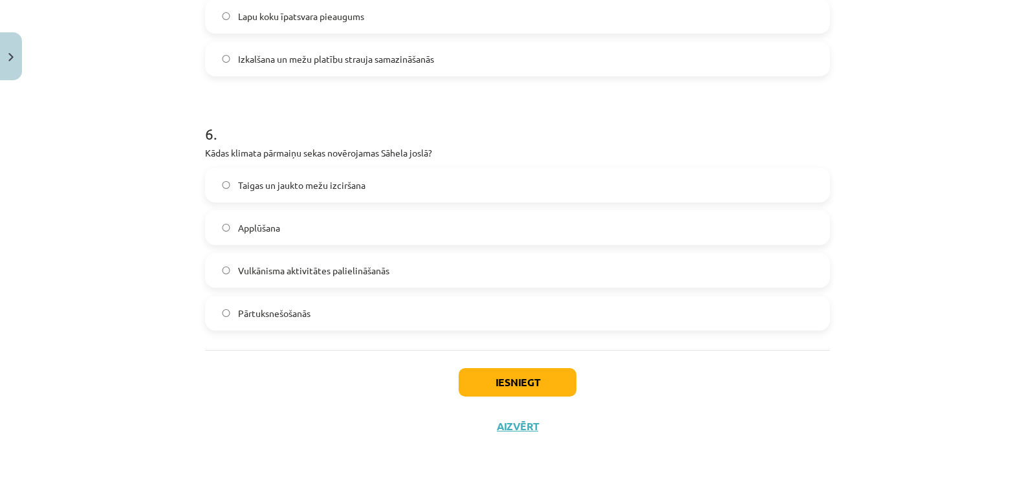
click at [343, 237] on label "Applūšana" at bounding box center [517, 228] width 622 height 32
drag, startPoint x: 487, startPoint y: 402, endPoint x: 495, endPoint y: 382, distance: 21.5
click at [491, 391] on div "Iesniegt Aizvērt" at bounding box center [517, 395] width 625 height 91
click at [498, 378] on button "Iesniegt" at bounding box center [518, 382] width 118 height 28
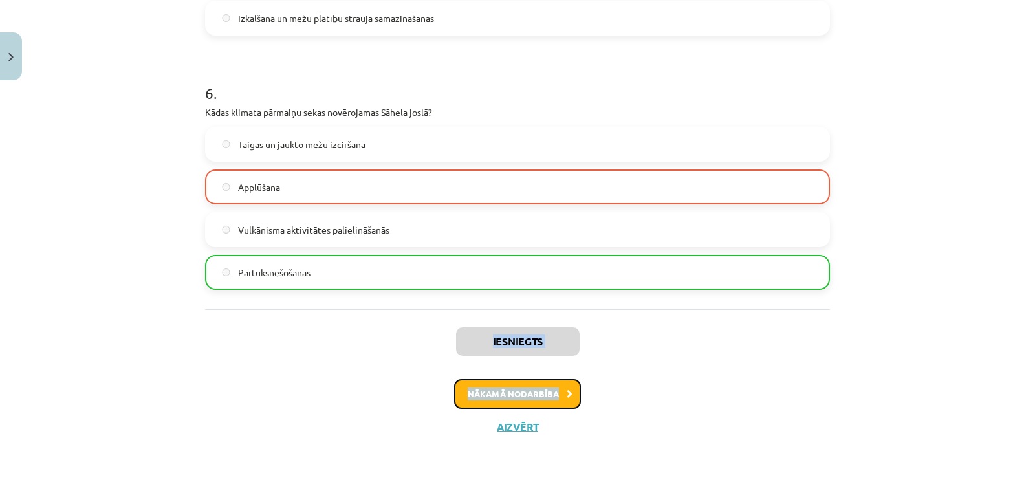
click at [513, 385] on button "Nākamā nodarbība" at bounding box center [517, 394] width 127 height 30
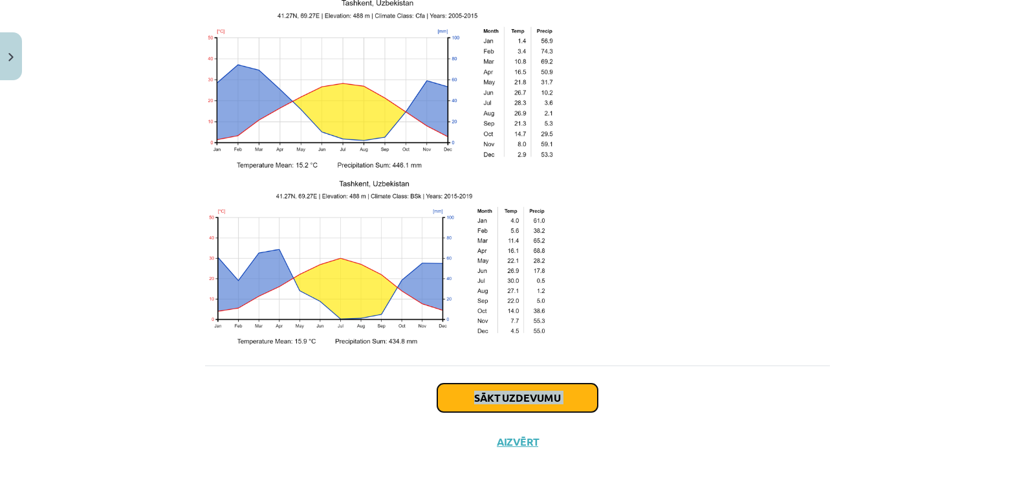
click at [534, 384] on button "Sākt uzdevumu" at bounding box center [517, 398] width 160 height 28
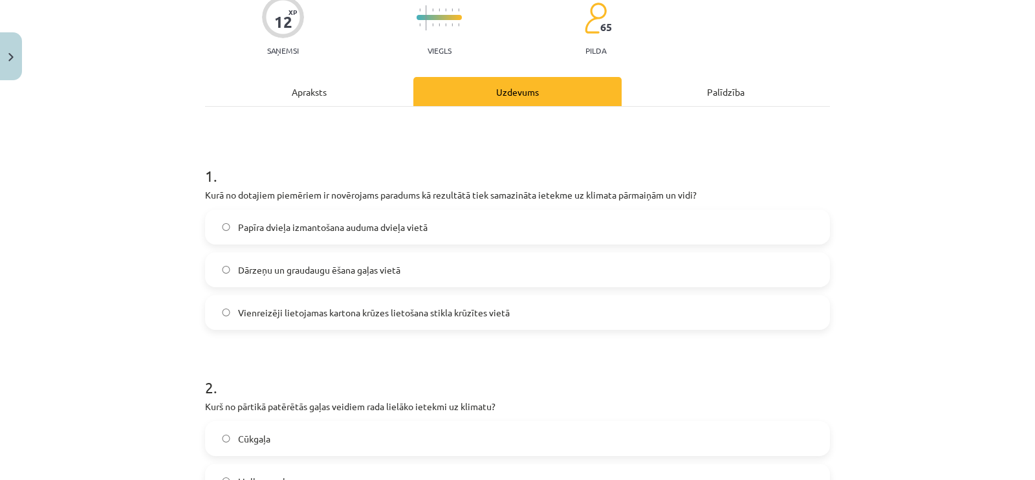
click at [566, 273] on label "Dārzeņu un graudaugu ēšana gaļas vietā" at bounding box center [517, 270] width 622 height 32
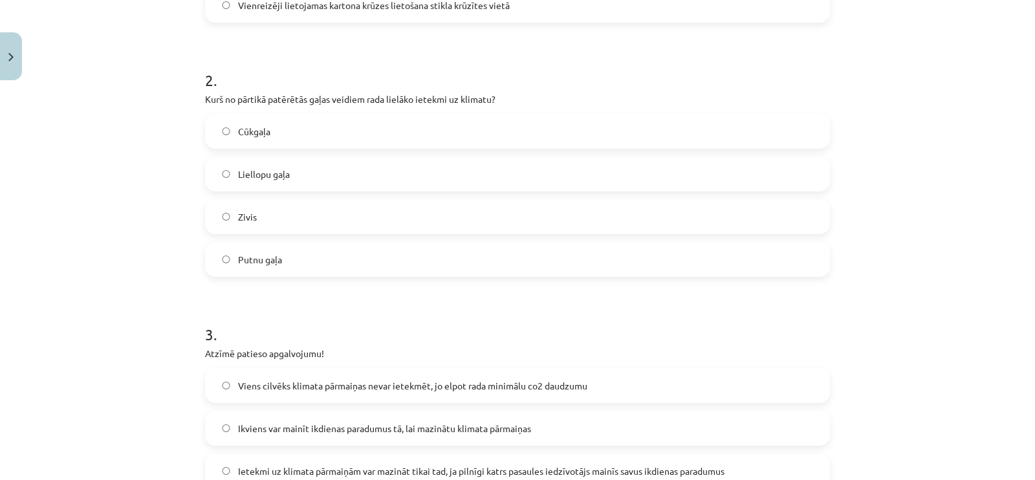
scroll to position [437, 0]
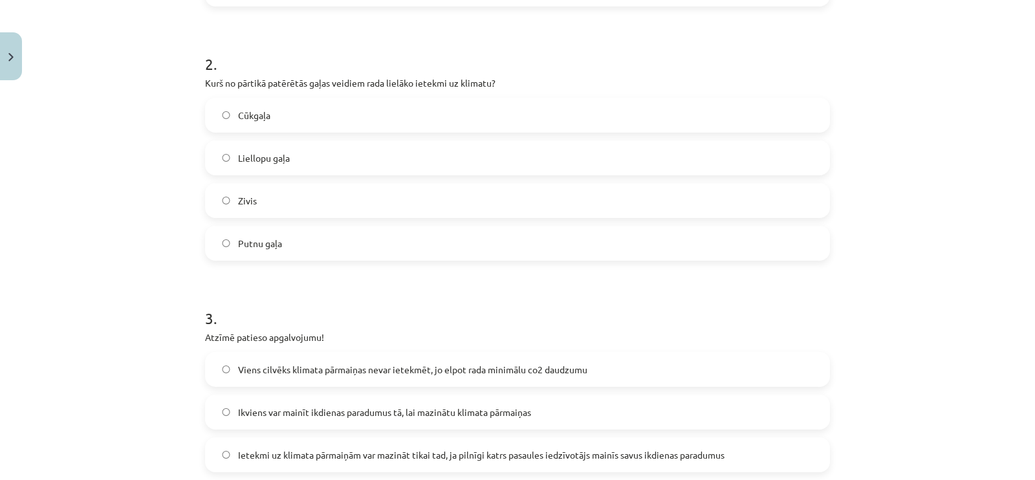
click at [550, 179] on div "Cūkgaļa Liellopu gaļa Zivis Putnu gaļa" at bounding box center [517, 179] width 625 height 163
click at [546, 190] on label "Zivis" at bounding box center [517, 200] width 622 height 32
click at [555, 160] on label "Liellopu gaļa" at bounding box center [517, 158] width 622 height 32
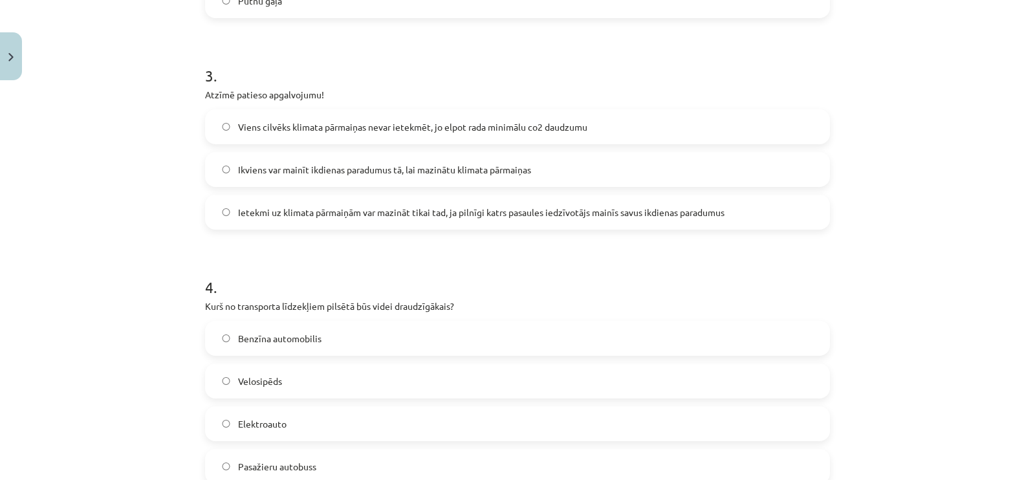
click at [555, 160] on label "Ikviens var mainīt ikdienas paradumus tā, lai mazinātu klimata pārmaiņas" at bounding box center [517, 169] width 622 height 32
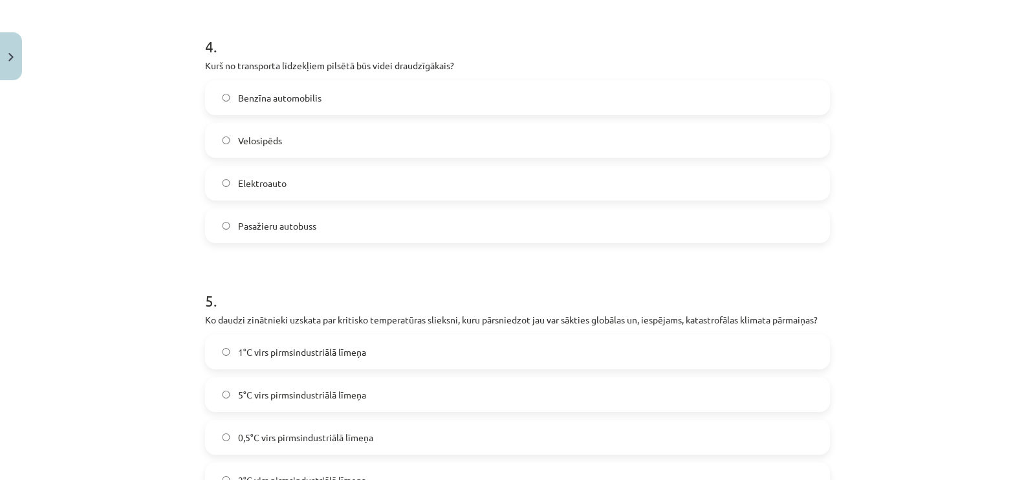
scroll to position [922, 0]
click at [555, 160] on div "Benzīna automobilis Velosipēds Elektroauto Pasažieru autobuss" at bounding box center [517, 159] width 625 height 163
click at [540, 178] on label "Elektroauto" at bounding box center [517, 181] width 622 height 32
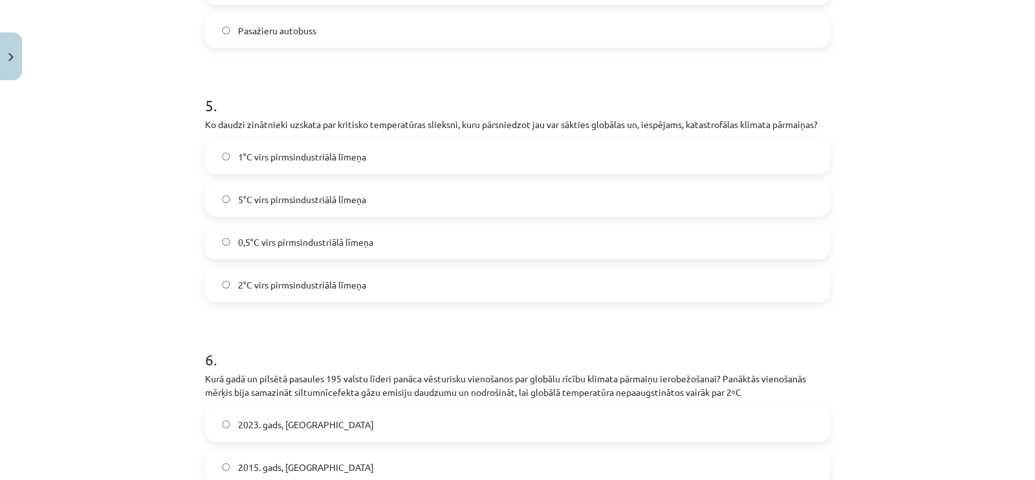
scroll to position [1164, 0]
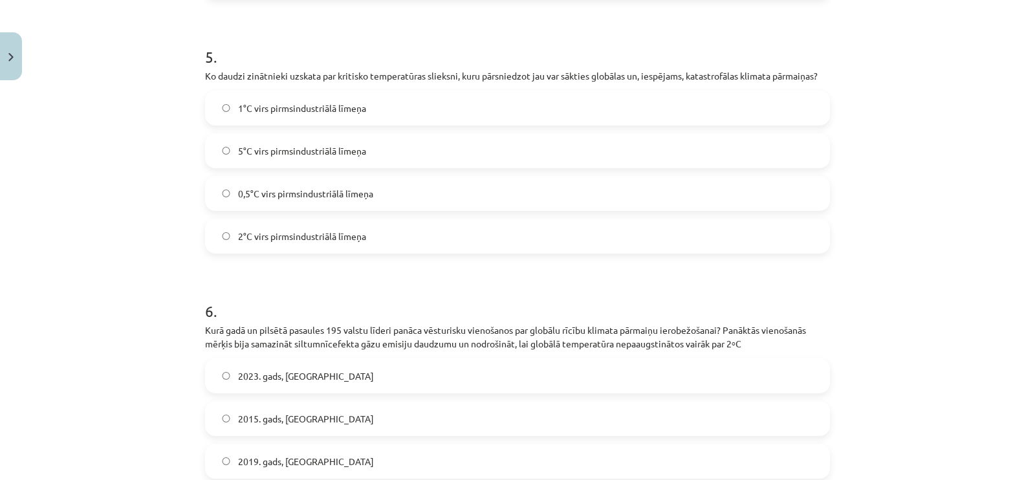
click at [540, 178] on label "0,5°C virs pirmsindustriālā līmeņa" at bounding box center [517, 193] width 622 height 32
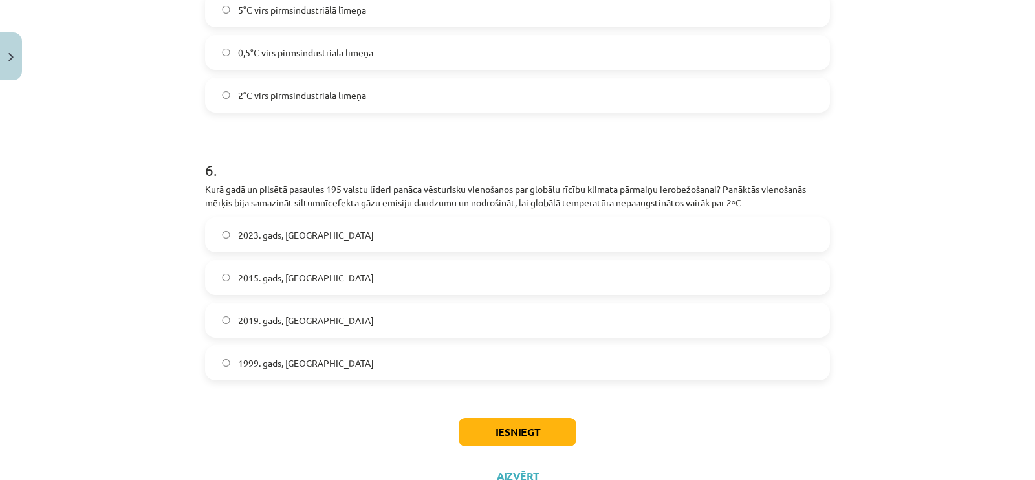
scroll to position [1326, 0]
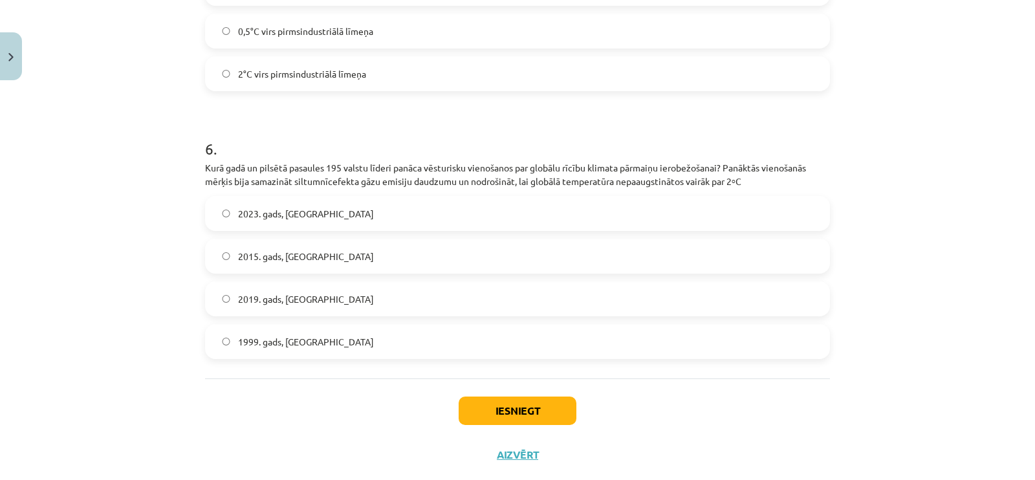
click at [490, 260] on label "2015. gads, Parīze" at bounding box center [517, 256] width 622 height 32
click at [490, 254] on label "2015. gads, Parīze" at bounding box center [517, 256] width 622 height 32
click at [488, 252] on label "2015. gads, Parīze" at bounding box center [517, 256] width 622 height 32
click at [469, 400] on button "Iesniegt" at bounding box center [518, 411] width 118 height 28
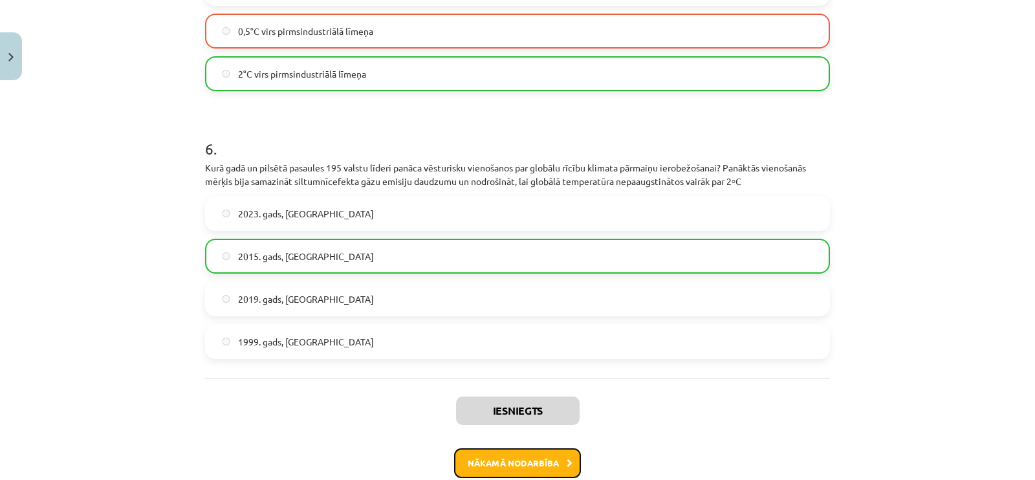
click at [475, 451] on button "Nākamā nodarbība" at bounding box center [517, 463] width 127 height 30
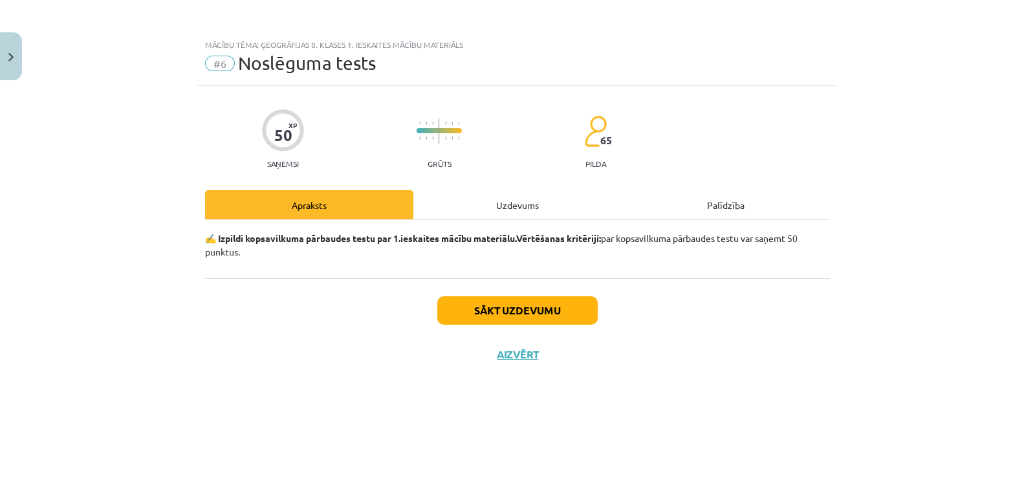
scroll to position [0, 0]
click at [504, 314] on button "Sākt uzdevumu" at bounding box center [517, 310] width 160 height 28
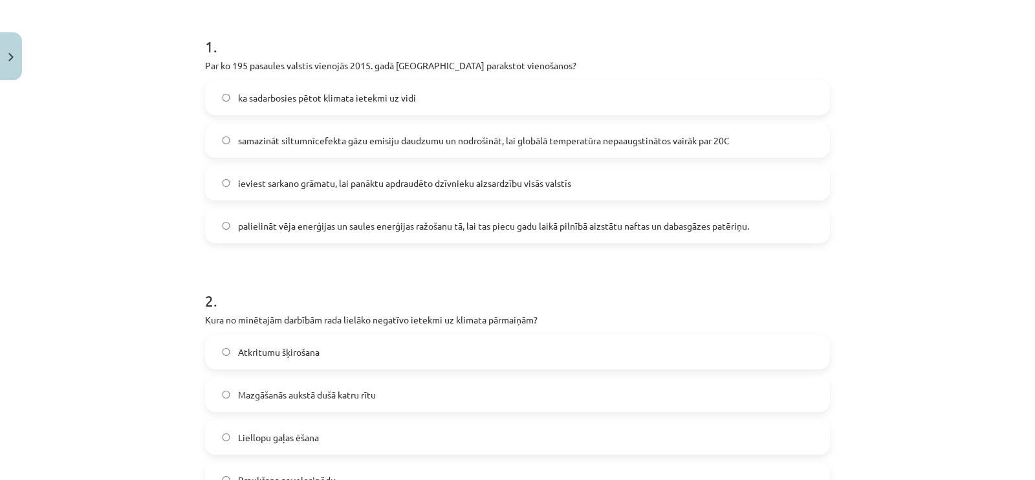
click at [534, 149] on label "samazināt siltumnīcefekta gāzu emisiju daudzumu un nodrošināt, lai globālā temp…" at bounding box center [517, 140] width 622 height 32
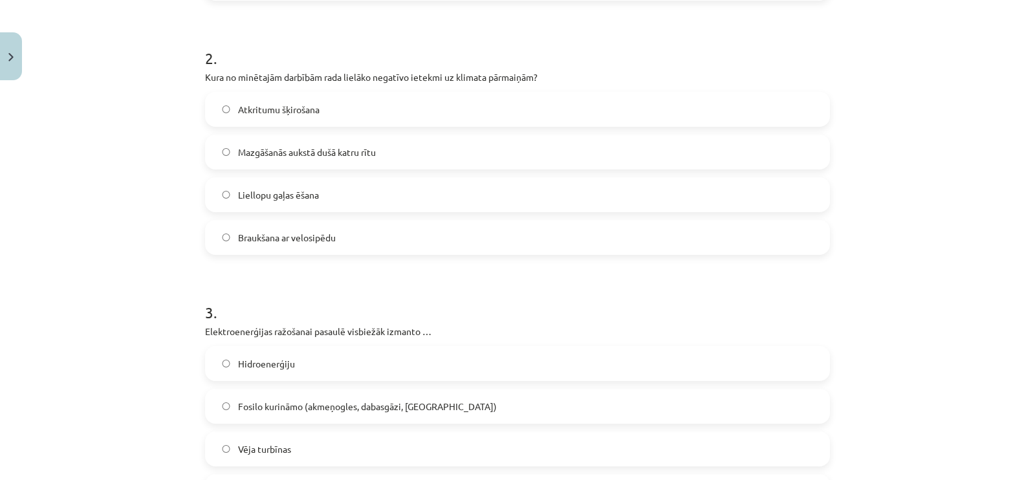
click at [533, 224] on label "Braukšana ar velosipēdu" at bounding box center [517, 237] width 622 height 32
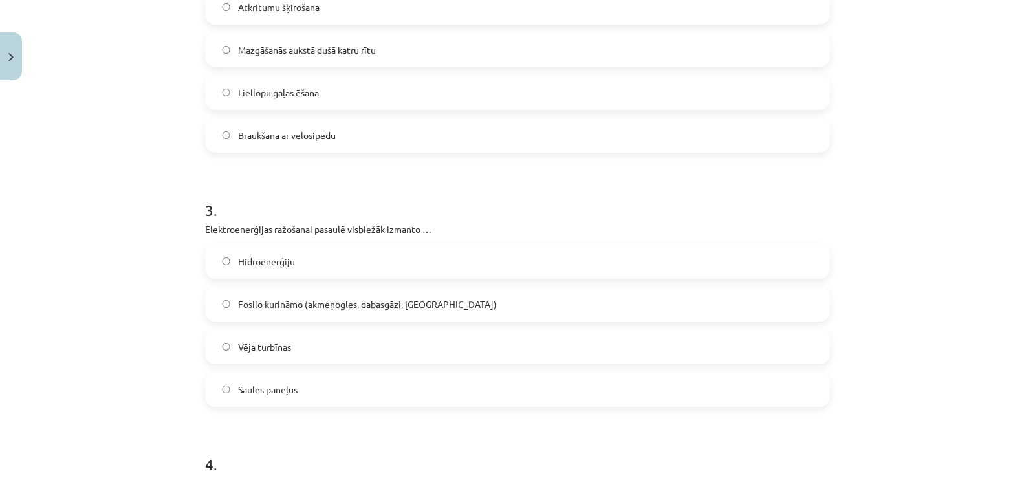
scroll to position [728, 0]
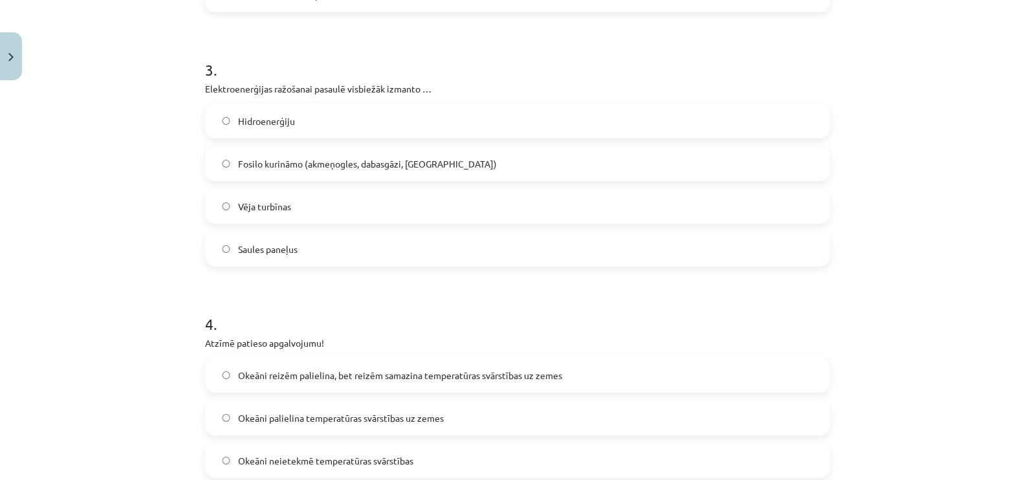
click at [533, 224] on div "Hidroenerģiju Fosilo kurināmo (akmeņogles, dabasgāzi, naftu) Vēja turbīnas Saul…" at bounding box center [517, 185] width 625 height 163
click at [541, 191] on label "Vēja turbīnas" at bounding box center [517, 206] width 622 height 32
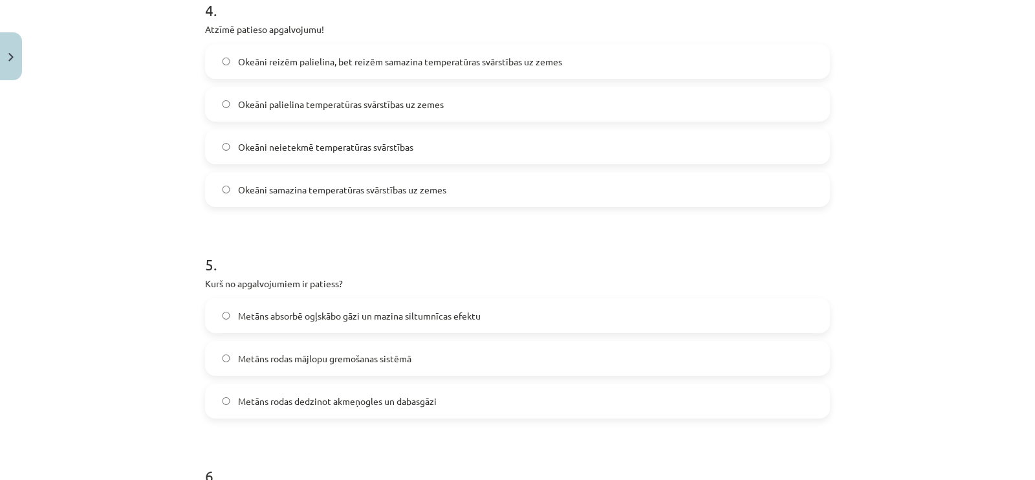
scroll to position [1051, 0]
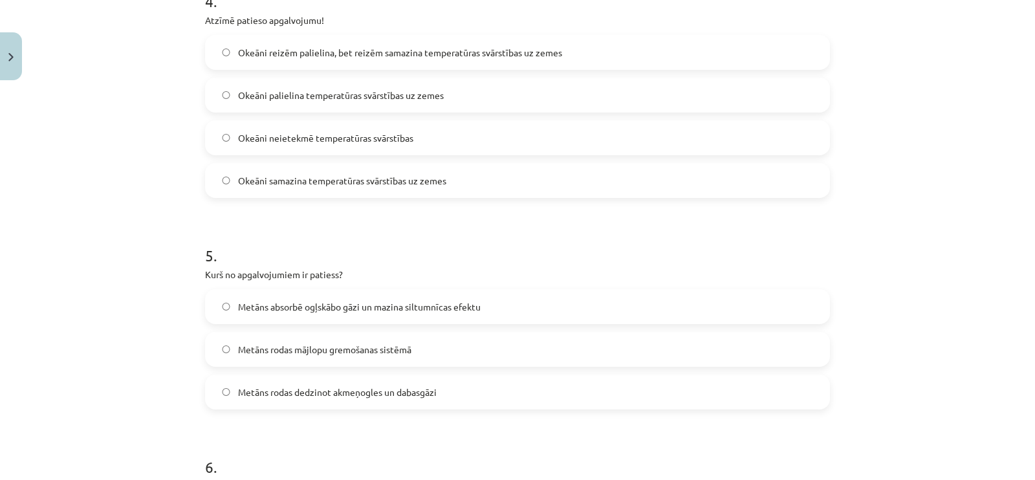
click at [575, 72] on div "Okeāni reizēm palielina, bet reizēm samazina temperatūras svārstības uz zemes O…" at bounding box center [517, 116] width 625 height 163
click at [579, 60] on label "Okeāni reizēm palielina, bet reizēm samazina temperatūras svārstības uz zemes" at bounding box center [517, 52] width 622 height 32
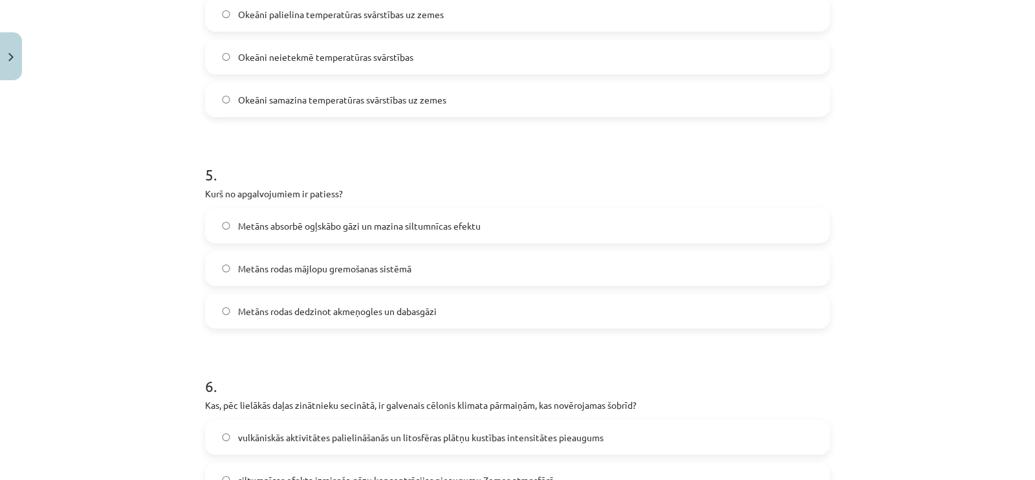
click at [423, 226] on span "Metāns absorbē ogļskābo gāzi un mazina siltumnīcas efektu" at bounding box center [359, 226] width 243 height 14
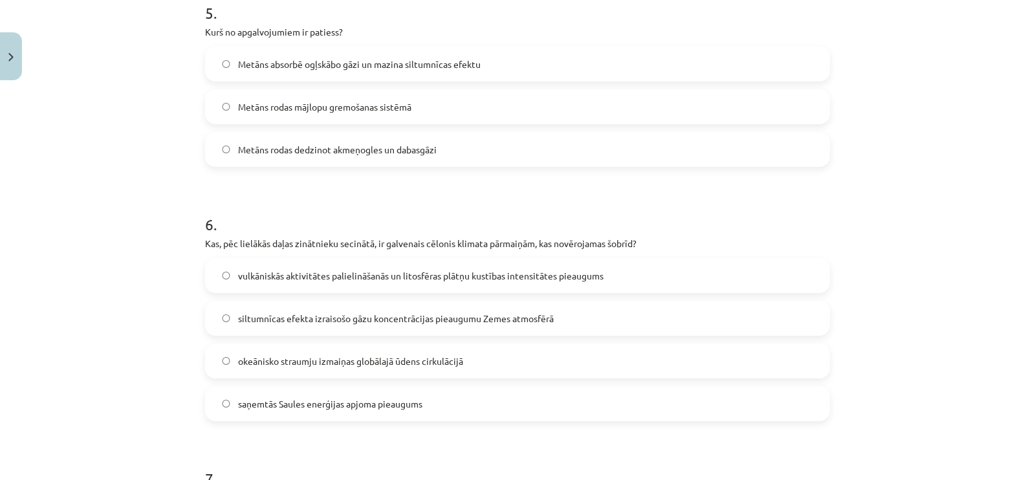
scroll to position [1536, 0]
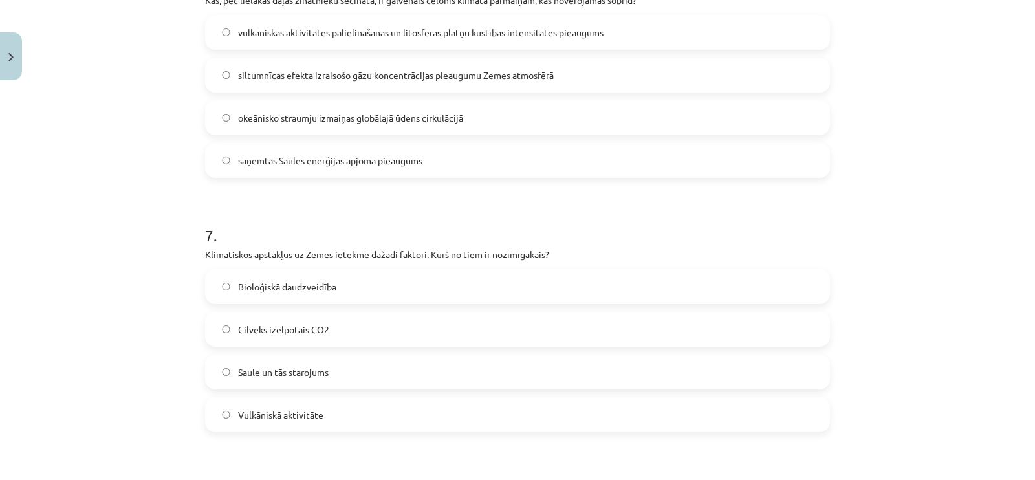
click at [484, 115] on label "okeānisko straumju izmaiņas globālajā ūdens cirkulācijā" at bounding box center [517, 118] width 622 height 32
click at [382, 275] on label "Bioloģiskā daudzveidība" at bounding box center [517, 286] width 622 height 32
click at [344, 314] on label "Cilvēks izelpotais CO2" at bounding box center [517, 329] width 622 height 32
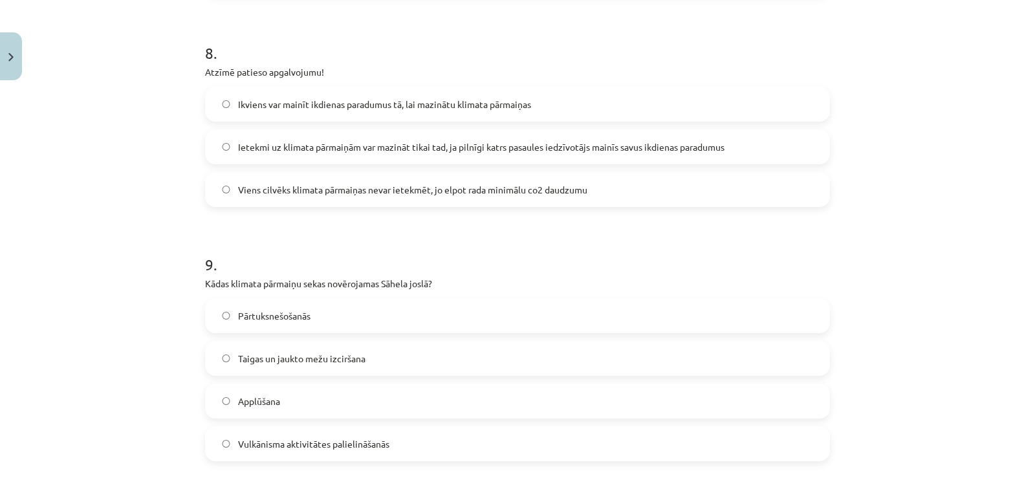
scroll to position [2102, 0]
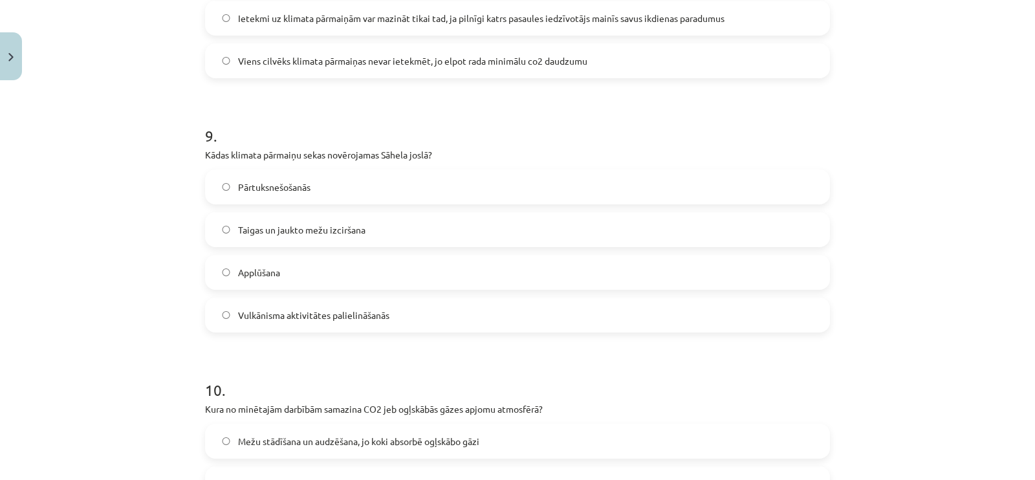
click at [591, 56] on label "Viens cilvēks klimata pārmaiņas nevar ietekmēt, jo elpot rada minimālu co2 daud…" at bounding box center [517, 61] width 622 height 32
click at [450, 182] on label "Pārtuksnešošanās" at bounding box center [517, 187] width 622 height 32
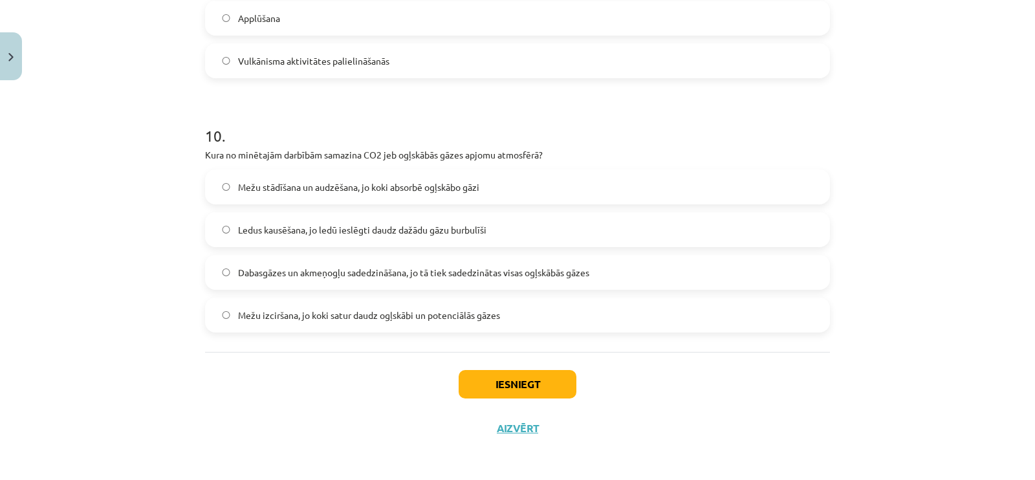
scroll to position [2357, 0]
click at [373, 265] on span "Dabasgāzes un akmeņogļu sadedzināšana, jo tā tiek sadedzinātas visas ogļskābās …" at bounding box center [413, 272] width 351 height 14
click at [472, 385] on button "Iesniegt" at bounding box center [518, 383] width 118 height 28
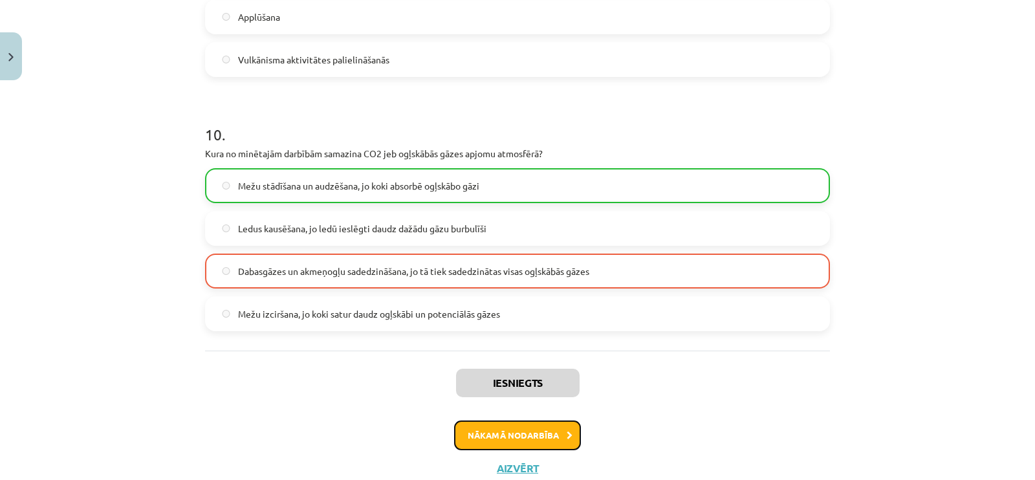
click at [508, 425] on button "Nākamā nodarbība" at bounding box center [517, 436] width 127 height 30
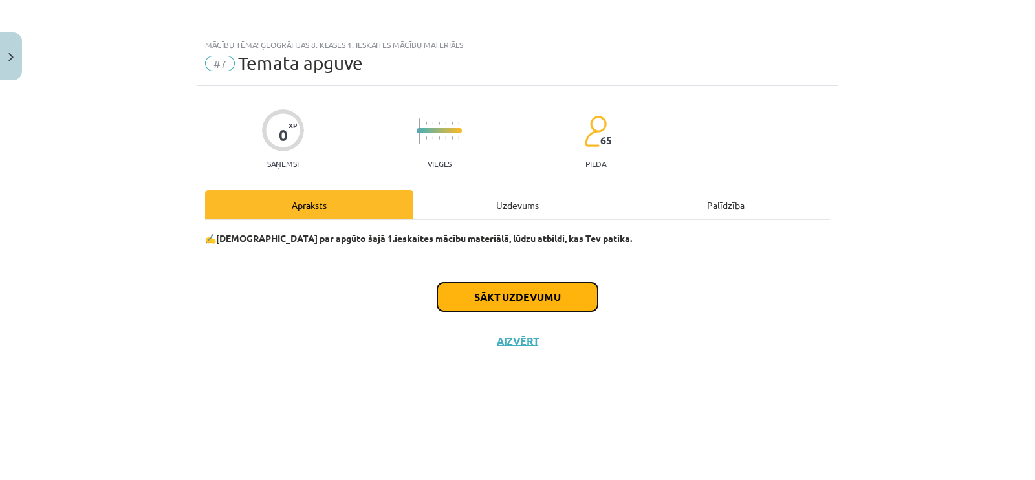
click at [539, 294] on button "Sākt uzdevumu" at bounding box center [517, 297] width 160 height 28
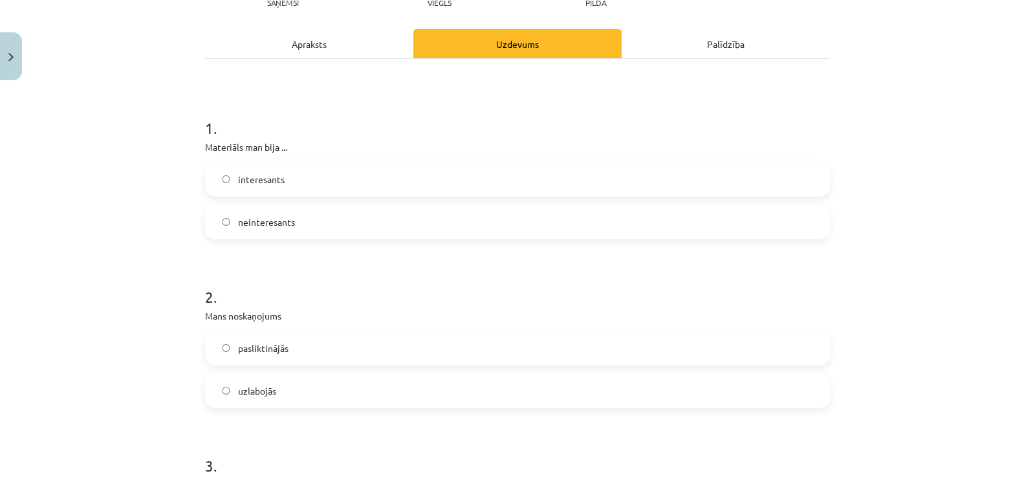
click at [489, 189] on label "interesants" at bounding box center [517, 179] width 622 height 32
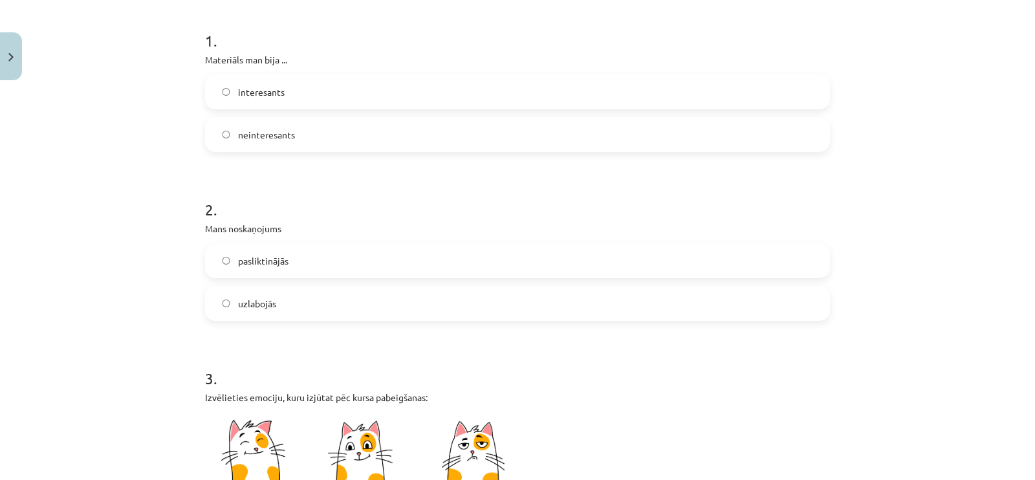
scroll to position [404, 0]
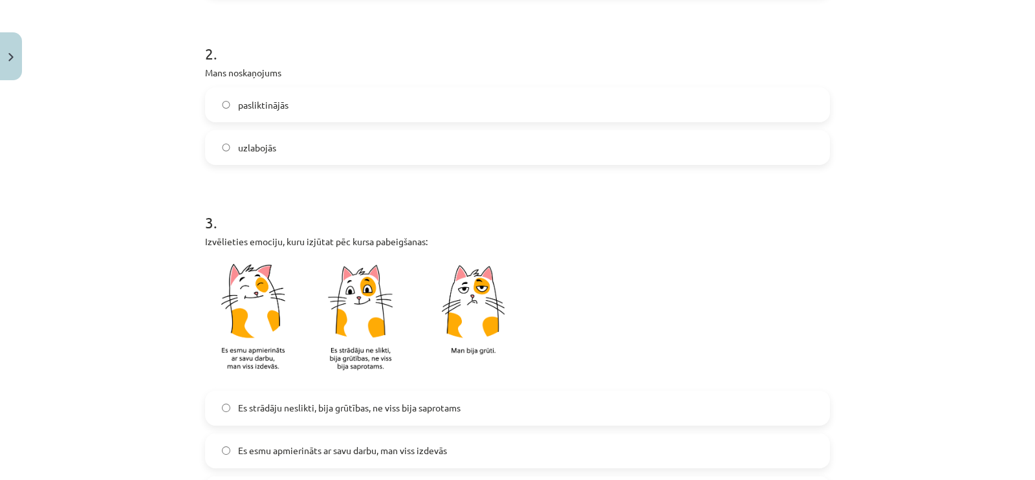
click at [485, 79] on div "2 . Mans noskaņojums pasliktinājās uzlabojās" at bounding box center [517, 93] width 625 height 143
click at [468, 111] on label "pasliktinājās" at bounding box center [517, 105] width 622 height 32
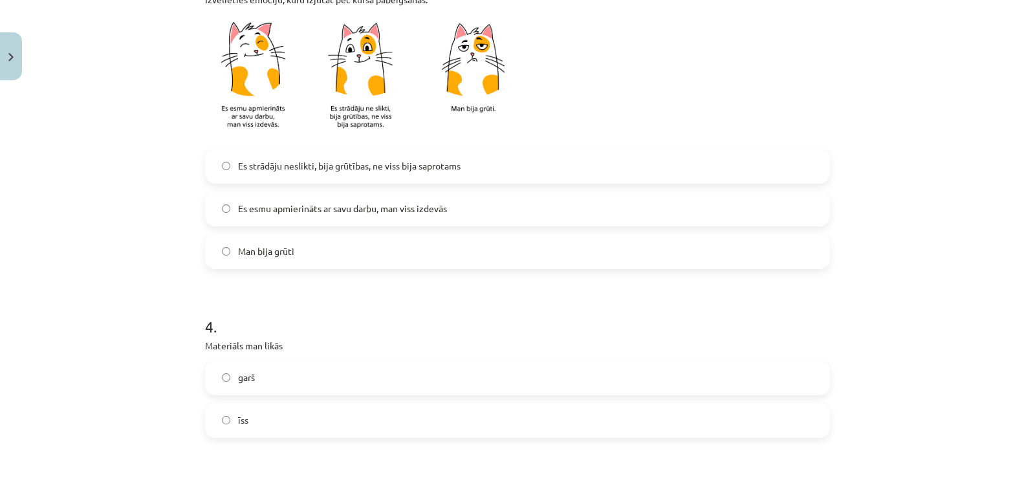
click at [355, 202] on span "Es esmu apmierināts ar savu darbu, man viss izdevās" at bounding box center [342, 209] width 209 height 14
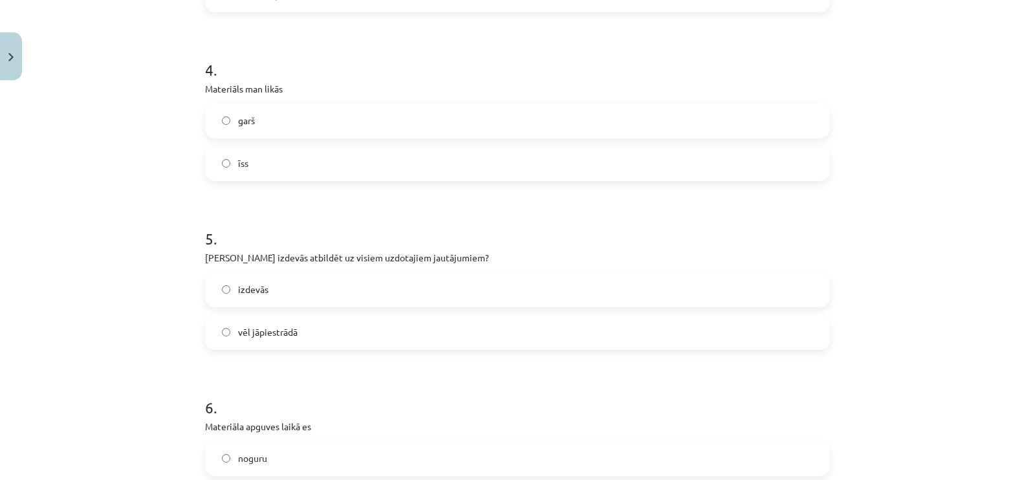
scroll to position [970, 0]
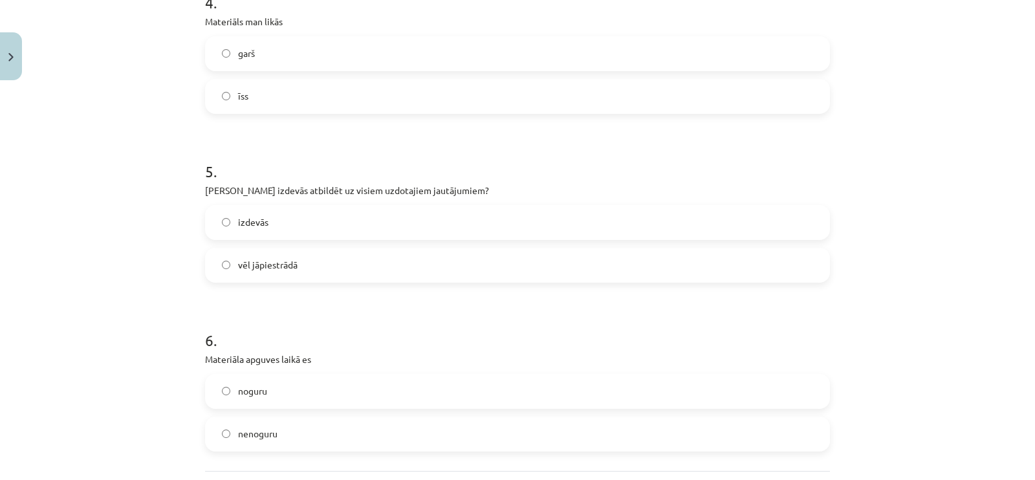
click at [421, 111] on label "īss" at bounding box center [517, 96] width 622 height 32
click at [345, 268] on label "vēl jāpiestrādā" at bounding box center [517, 265] width 622 height 32
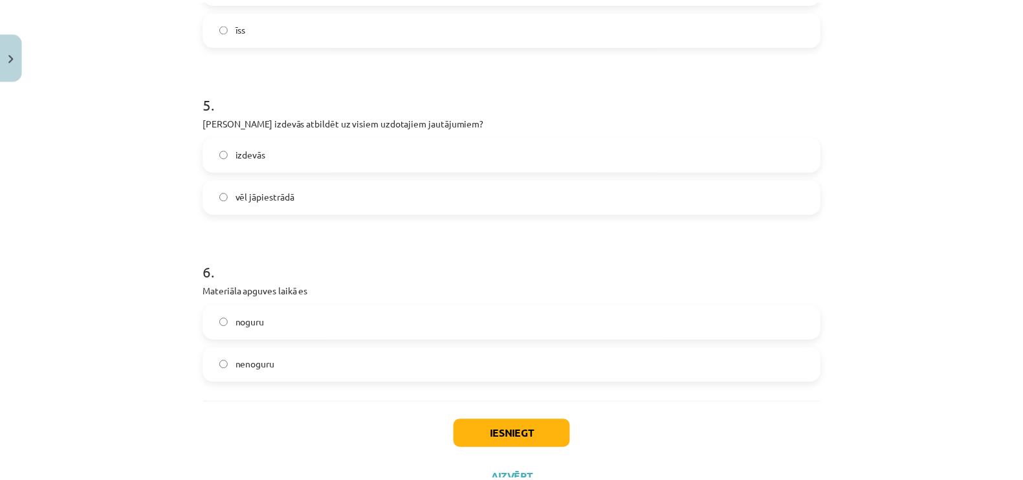
scroll to position [1091, 0]
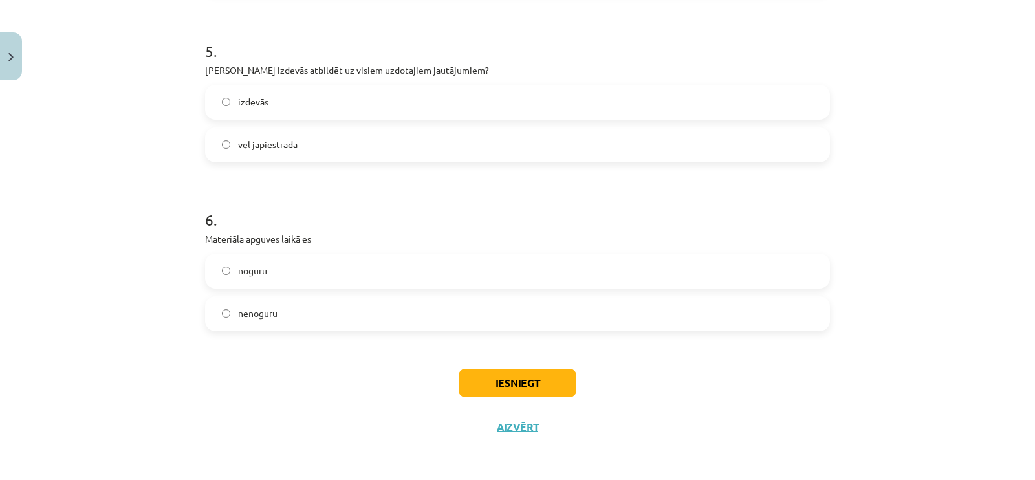
click at [348, 265] on label "noguru" at bounding box center [517, 271] width 622 height 32
click at [465, 383] on button "Iesniegt" at bounding box center [518, 383] width 118 height 28
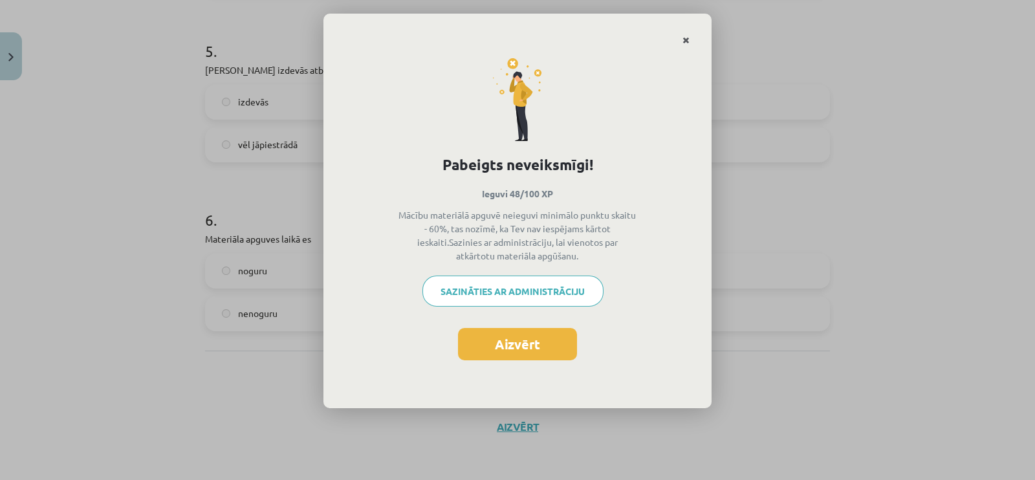
click at [686, 38] on icon "Close" at bounding box center [686, 40] width 7 height 9
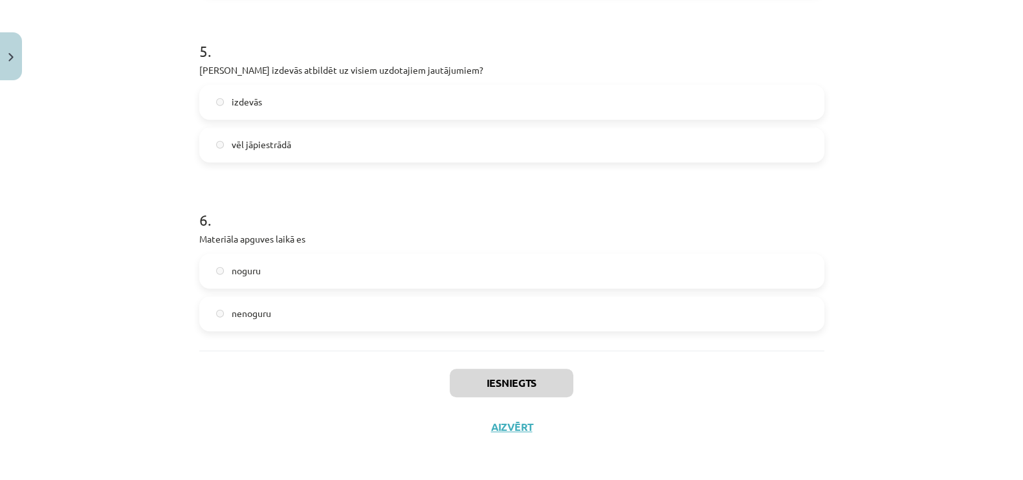
click at [518, 408] on div "Iesniegts Aizvērt" at bounding box center [511, 396] width 625 height 91
click at [512, 416] on div "Iesniegts Aizvērt" at bounding box center [511, 396] width 625 height 91
drag, startPoint x: 511, startPoint y: 419, endPoint x: 491, endPoint y: 402, distance: 26.6
click at [496, 411] on div "Iesniegts Aizvērt" at bounding box center [511, 396] width 625 height 91
click at [0, 30] on div "Mācību tēma: Ģeogrāfijas 8. klases 1. ieskaites mācību materiāls #7 Temata apgu…" at bounding box center [511, 240] width 1023 height 480
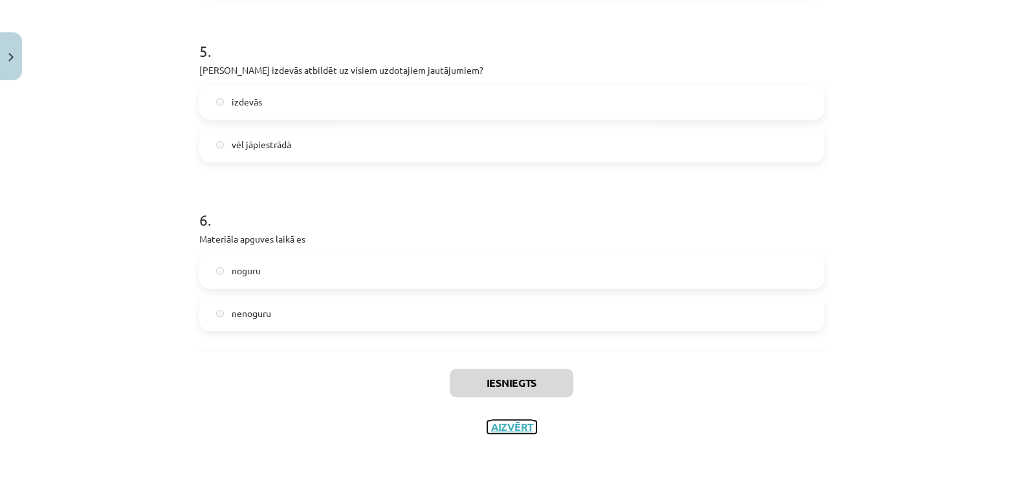
click at [516, 428] on button "Aizvērt" at bounding box center [511, 427] width 49 height 13
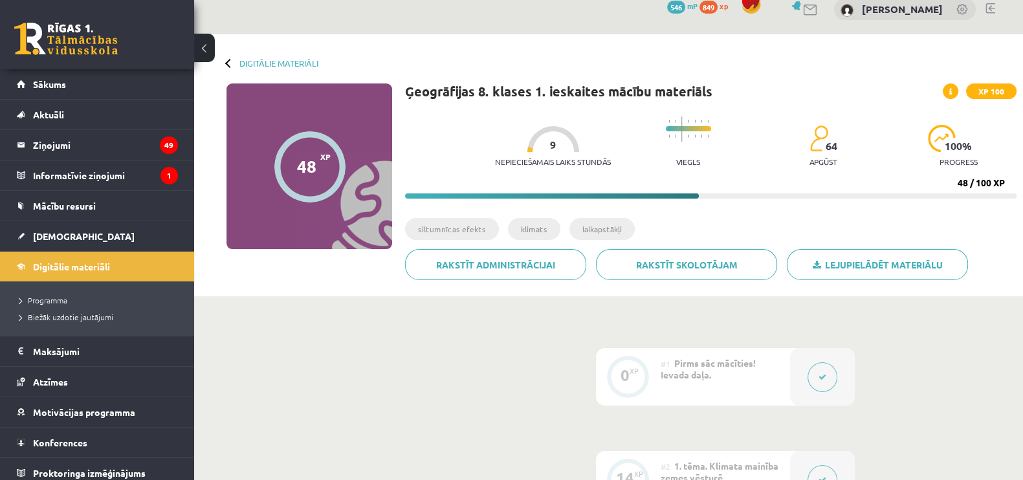
scroll to position [0, 0]
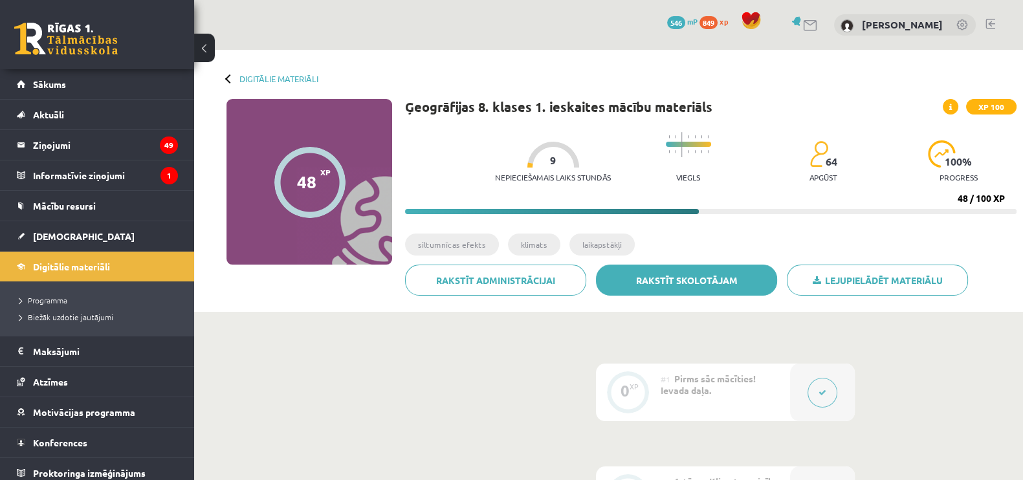
click at [655, 287] on link "Rakstīt skolotājam" at bounding box center [686, 280] width 181 height 31
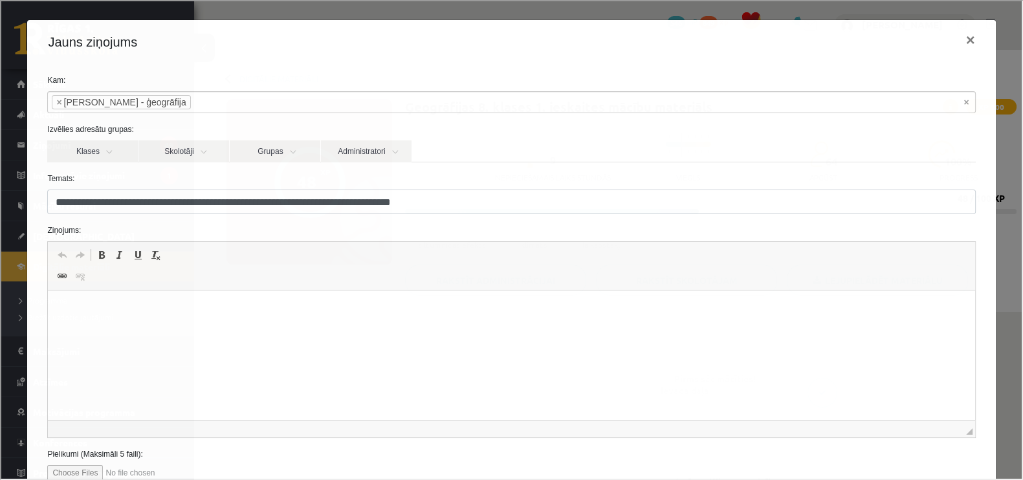
click at [377, 304] on p "Bagātinātā teksta redaktors, wiswyg-editor-47433868497120-1759914394-157" at bounding box center [511, 310] width 901 height 14
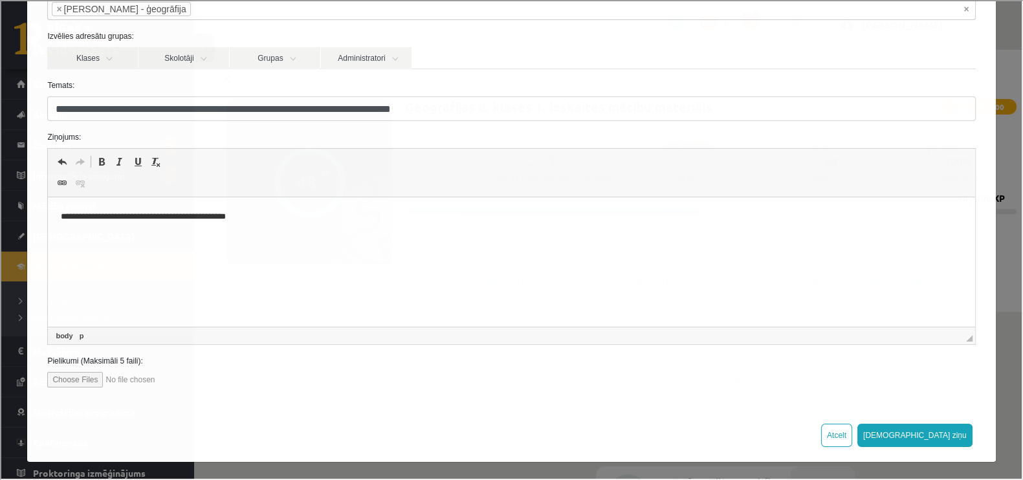
scroll to position [94, 0]
click at [950, 430] on button "Sūtīt ziņu" at bounding box center [913, 433] width 115 height 23
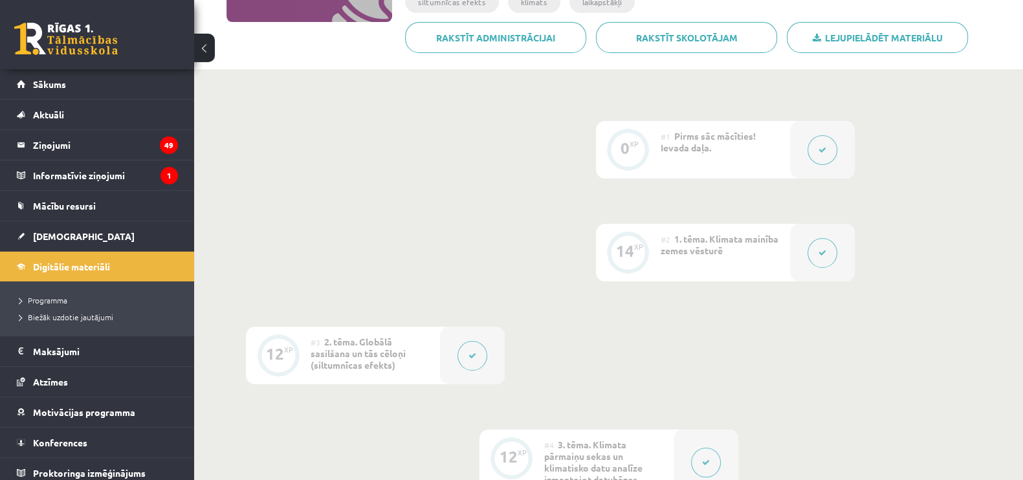
scroll to position [0, 0]
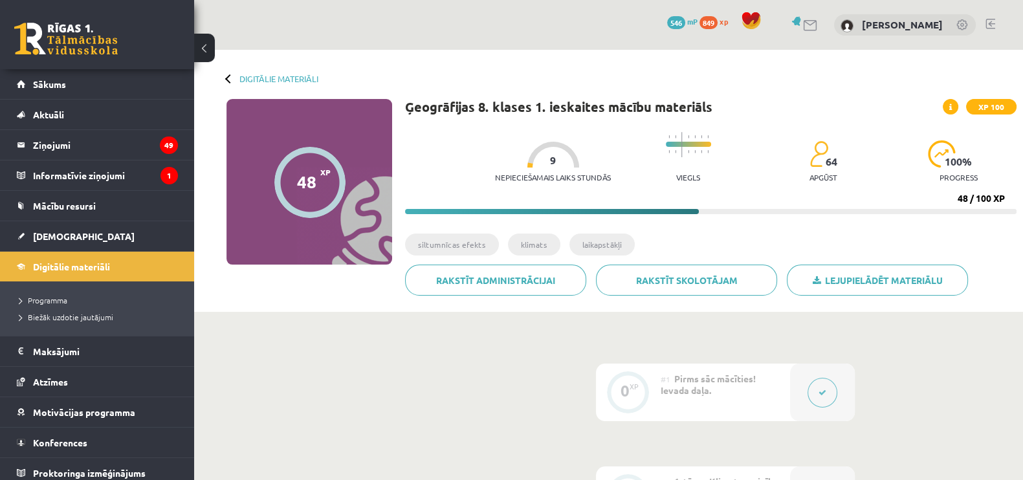
click at [274, 72] on div "Digitālie materiāli 48 XP XP 100 48 / 100 XP Ģeogrāfijas 8. klases 1. ieskaites…" at bounding box center [608, 181] width 829 height 262
click at [273, 76] on link "Digitālie materiāli" at bounding box center [278, 79] width 79 height 10
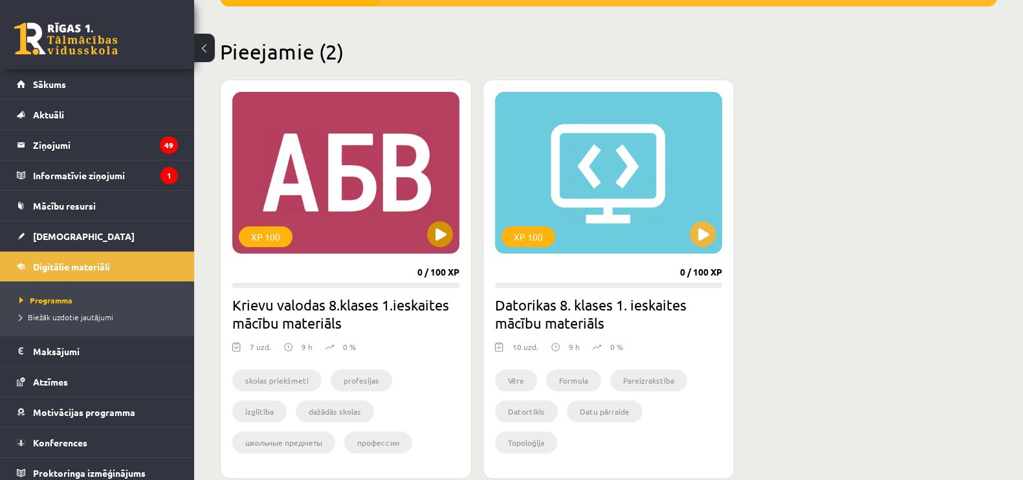
scroll to position [404, 0]
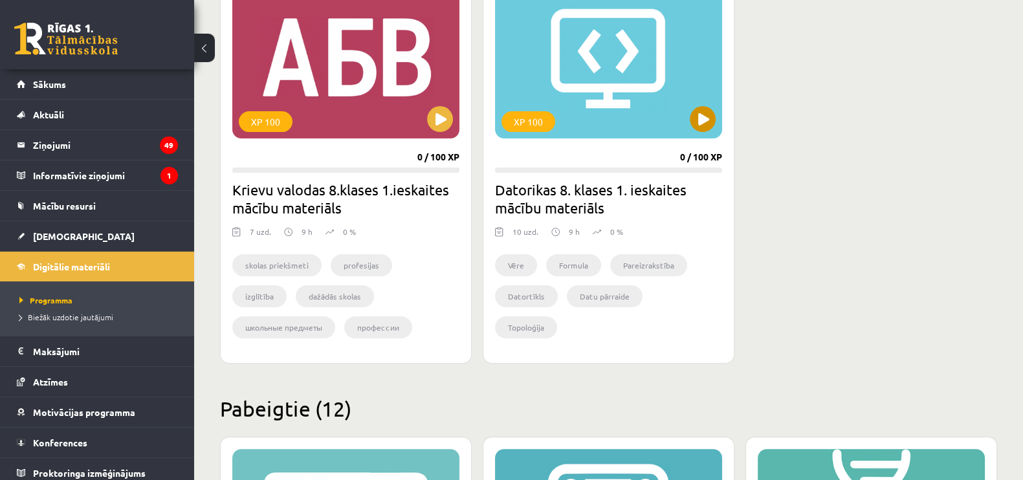
click at [680, 121] on div "XP 100" at bounding box center [608, 58] width 227 height 162
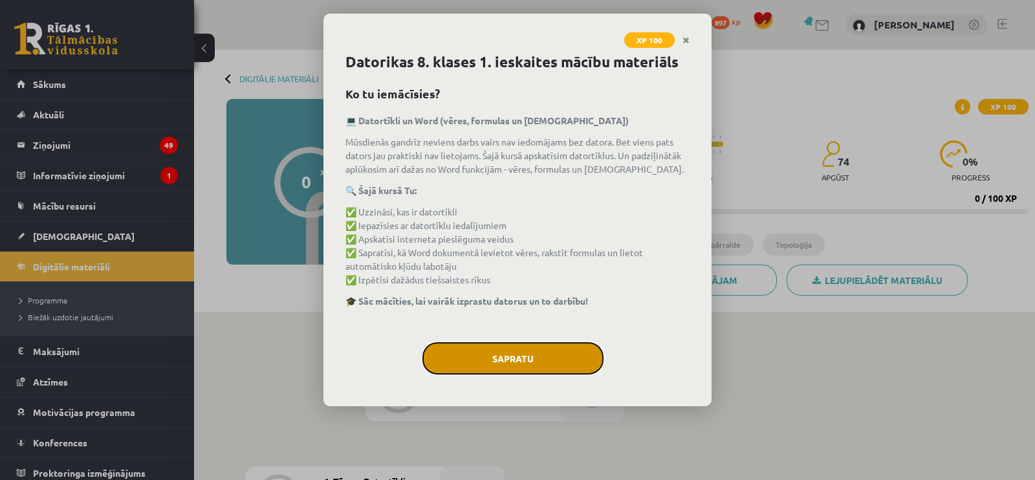
click at [490, 345] on button "Sapratu" at bounding box center [512, 358] width 181 height 32
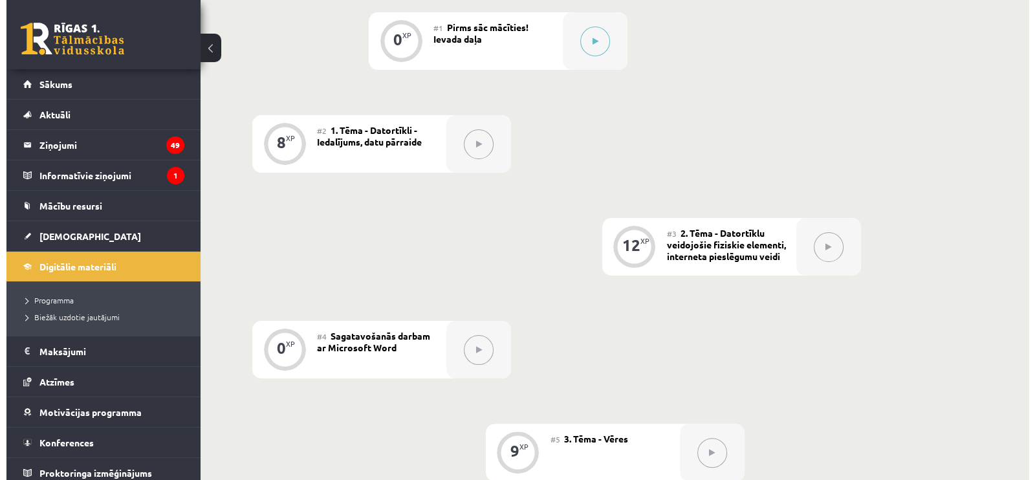
scroll to position [295, 0]
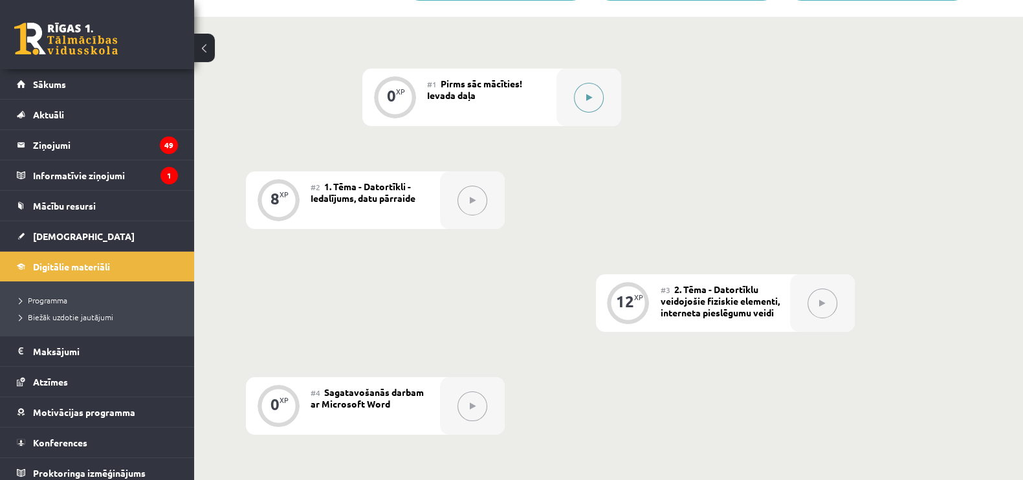
click at [592, 100] on button at bounding box center [589, 98] width 30 height 30
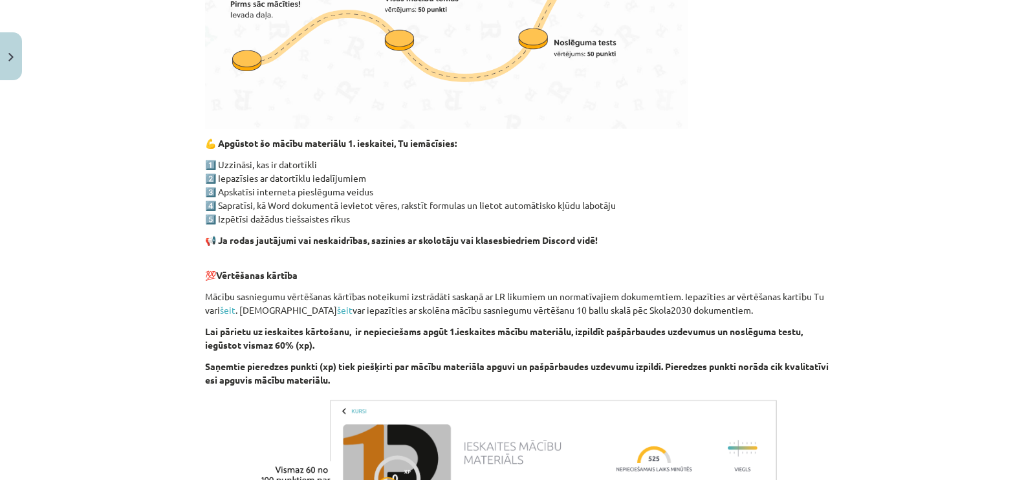
scroll to position [794, 0]
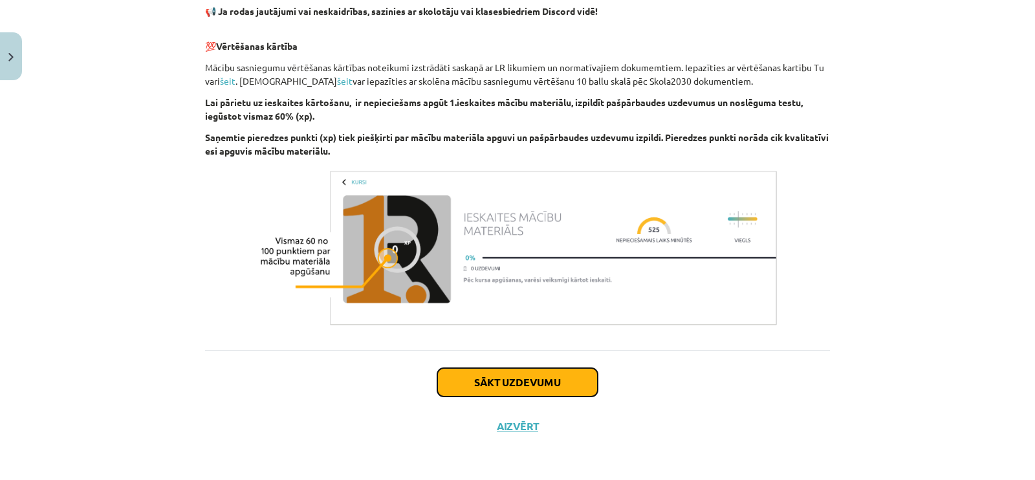
click at [503, 370] on button "Sākt uzdevumu" at bounding box center [517, 382] width 160 height 28
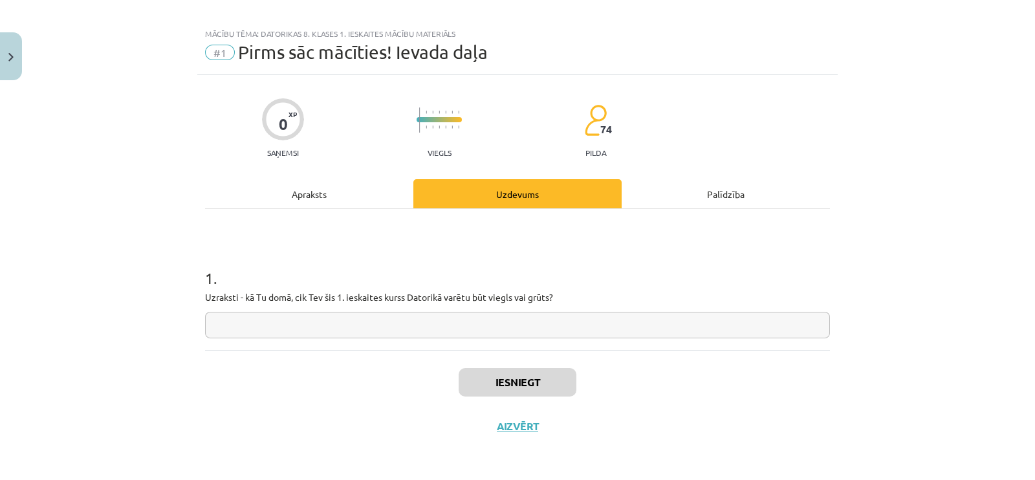
click at [488, 320] on input "text" at bounding box center [517, 325] width 625 height 27
type input "******"
click at [531, 382] on button "Iesniegt" at bounding box center [518, 382] width 118 height 28
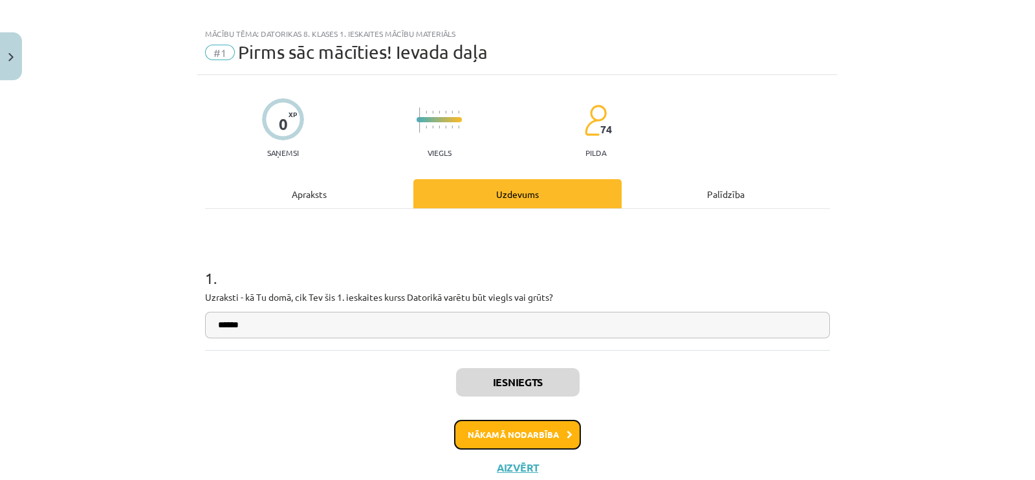
click at [520, 438] on button "Nākamā nodarbība" at bounding box center [517, 435] width 127 height 30
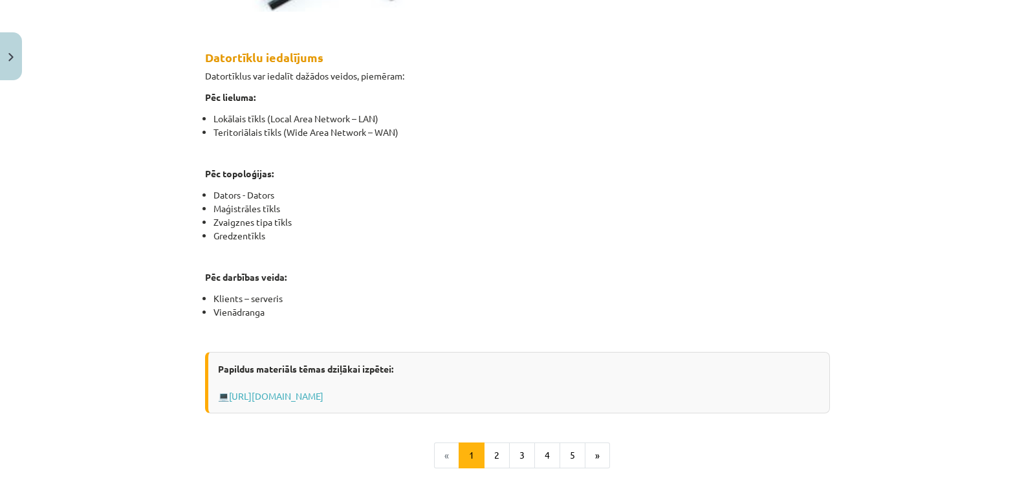
scroll to position [789, 0]
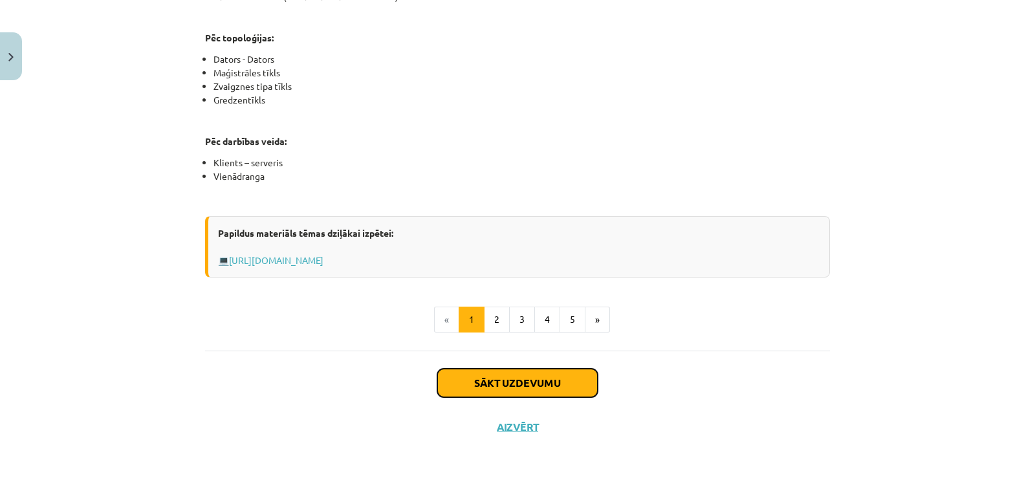
click at [534, 382] on button "Sākt uzdevumu" at bounding box center [517, 383] width 160 height 28
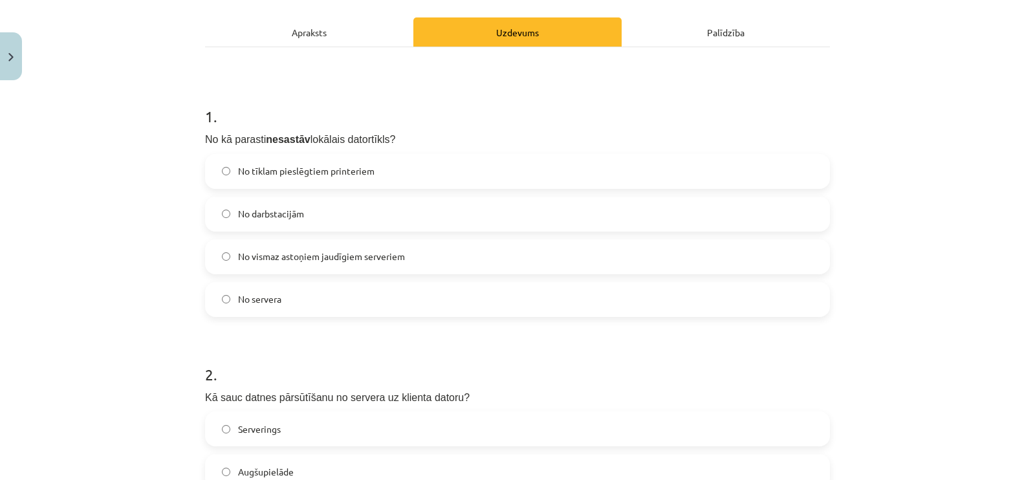
scroll to position [194, 0]
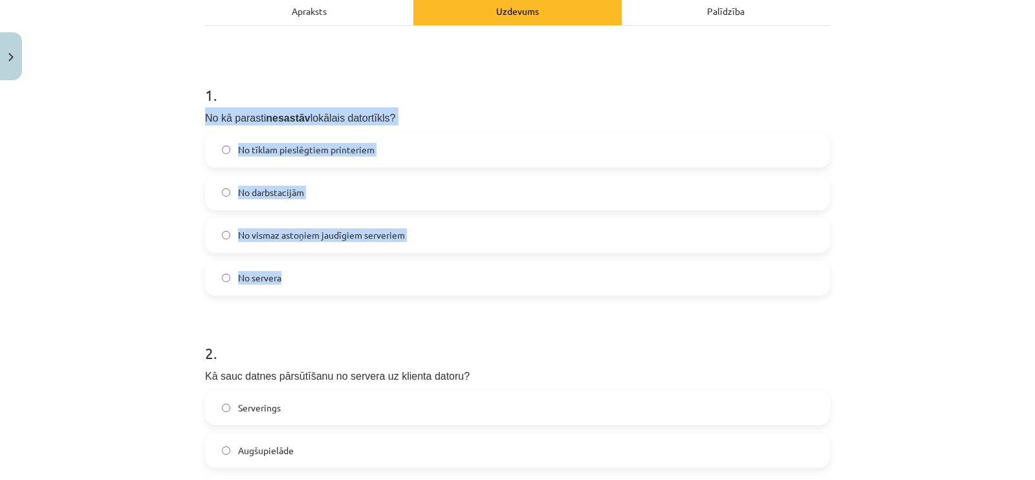
drag, startPoint x: 195, startPoint y: 116, endPoint x: 360, endPoint y: 265, distance: 222.1
copy div "No kā parasti nesastāv lokālais datortīkls? No tīklam pieslēgtiem printeriem No…"
click at [225, 224] on label "No vismaz astoņiem jaudīgiem serveriem" at bounding box center [517, 235] width 622 height 32
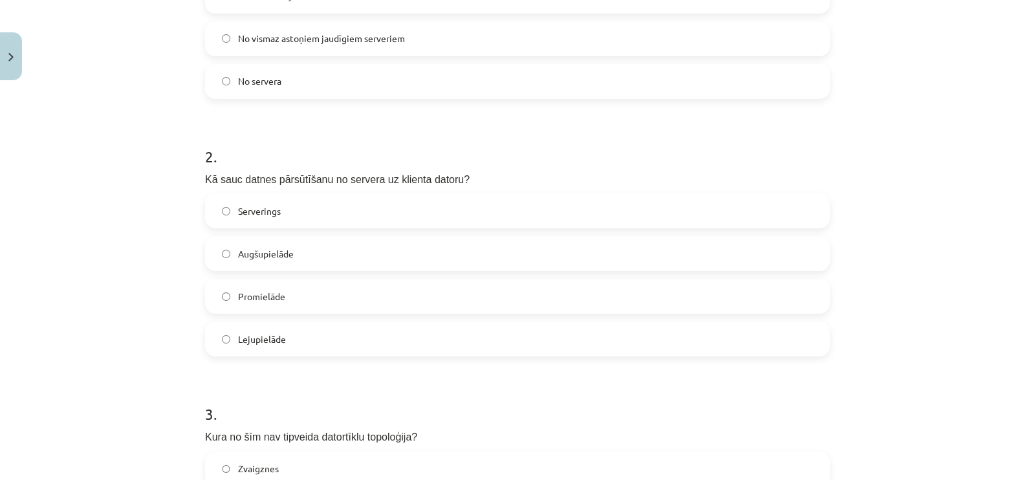
scroll to position [517, 0]
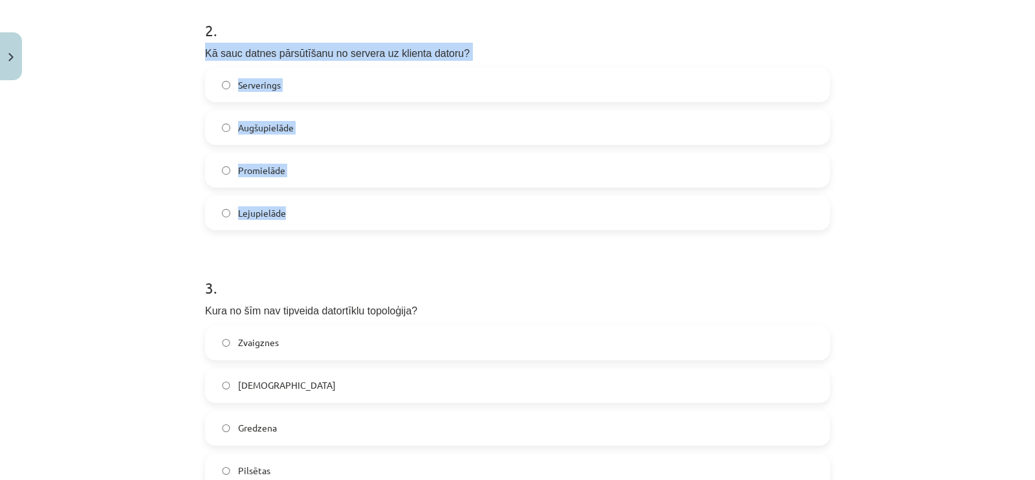
drag, startPoint x: 197, startPoint y: 48, endPoint x: 329, endPoint y: 228, distance: 223.6
click at [329, 228] on div "8 XP Saņemsi Viegls 74 pilda Apraksts Uzdevums Palīdzība 1 . No kā parasti nesa…" at bounding box center [517, 216] width 640 height 1295
copy div "Kā sauc datnes pārsūtīšanu no servera uz klienta datoru? Serverings Augšupielād…"
click at [213, 202] on label "Lejupielāde" at bounding box center [517, 213] width 622 height 32
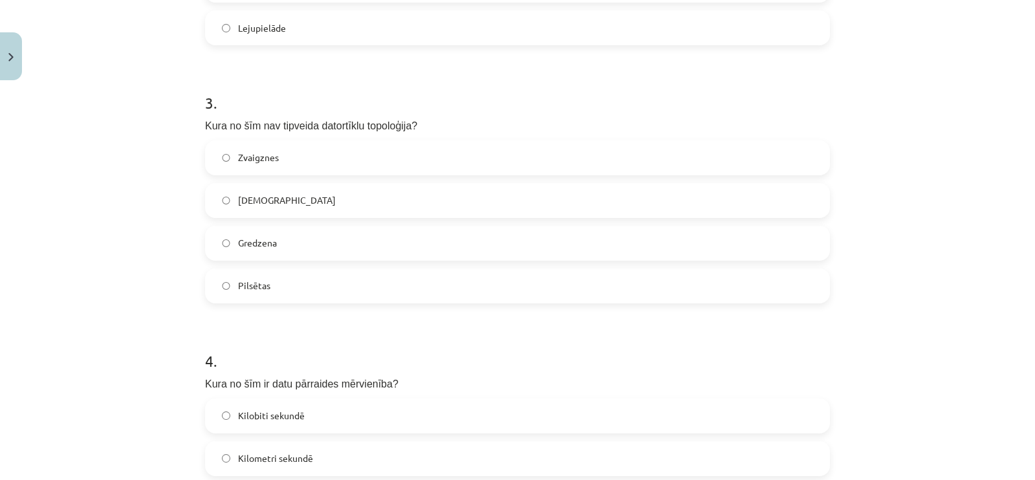
scroll to position [760, 0]
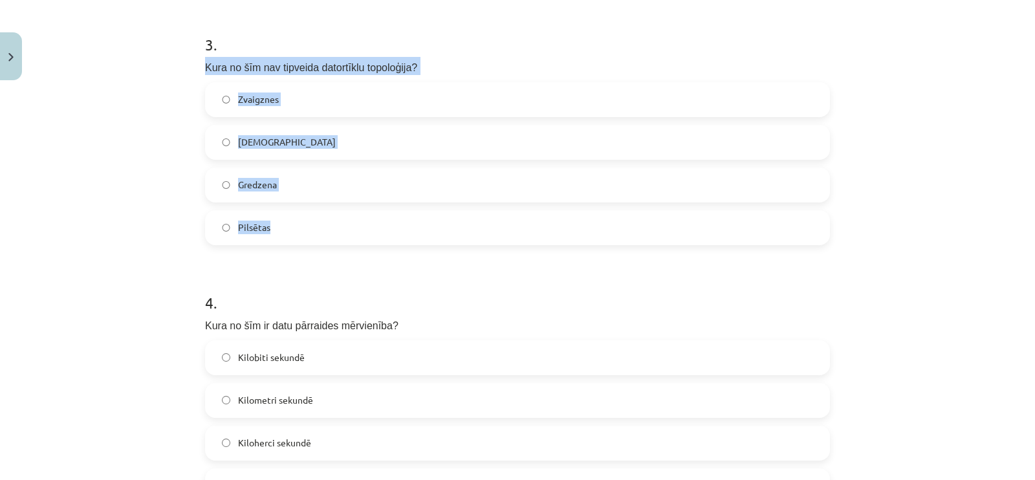
drag, startPoint x: 194, startPoint y: 57, endPoint x: 309, endPoint y: 235, distance: 212.5
copy div "Kura no šīm nav tipveida datortīklu topoloģija? Zvaigznes Maģistrāles Gredzena …"
click at [228, 221] on label "Pilsētas" at bounding box center [517, 228] width 622 height 32
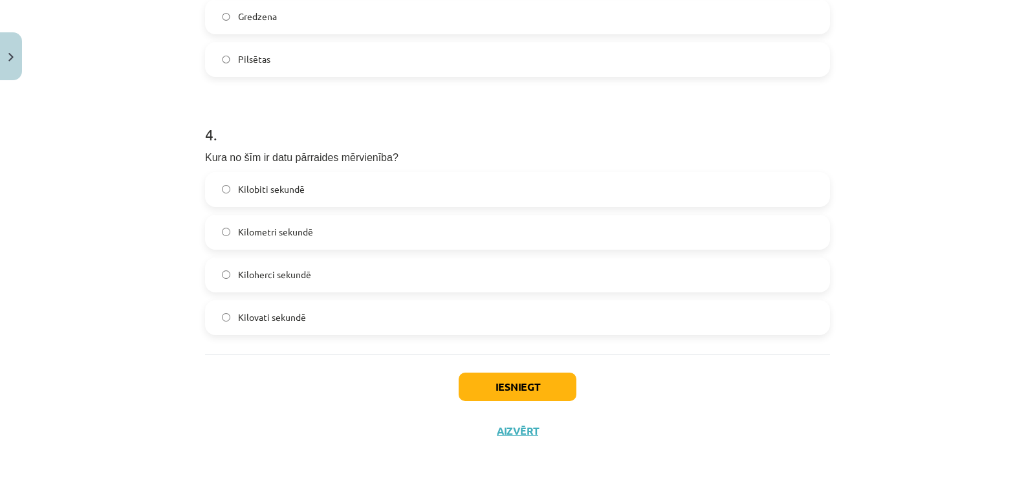
scroll to position [933, 0]
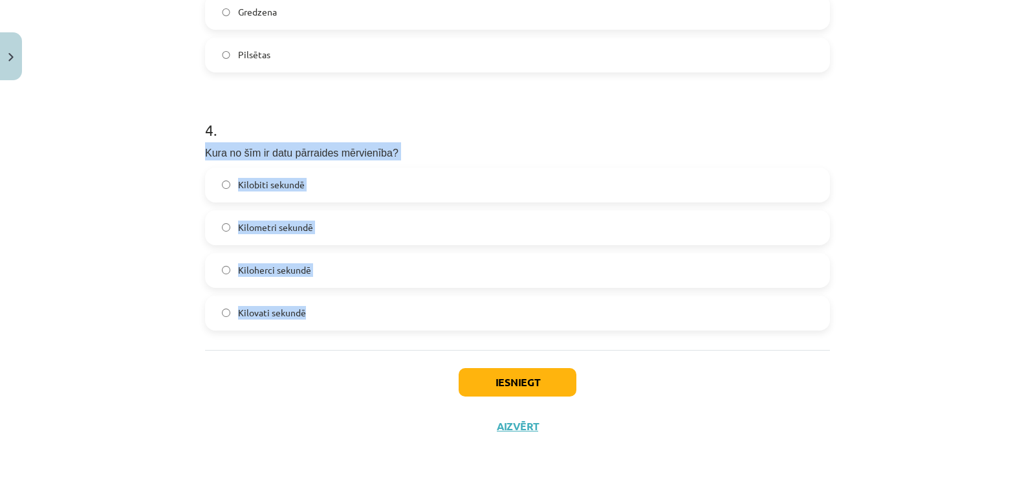
drag, startPoint x: 189, startPoint y: 151, endPoint x: 366, endPoint y: 318, distance: 243.0
click at [366, 318] on div "Mācību tēma: Datorikas 8. klases 1. ieskaites mācību materiāls #2 1. Tēma - Dat…" at bounding box center [517, 240] width 1035 height 480
copy div "Kura no šīm ir datu pārraides mērvienība? Kilobiti sekundē Kilometri sekundē Ki…"
click at [208, 182] on label "Kilobiti sekundē" at bounding box center [517, 185] width 622 height 32
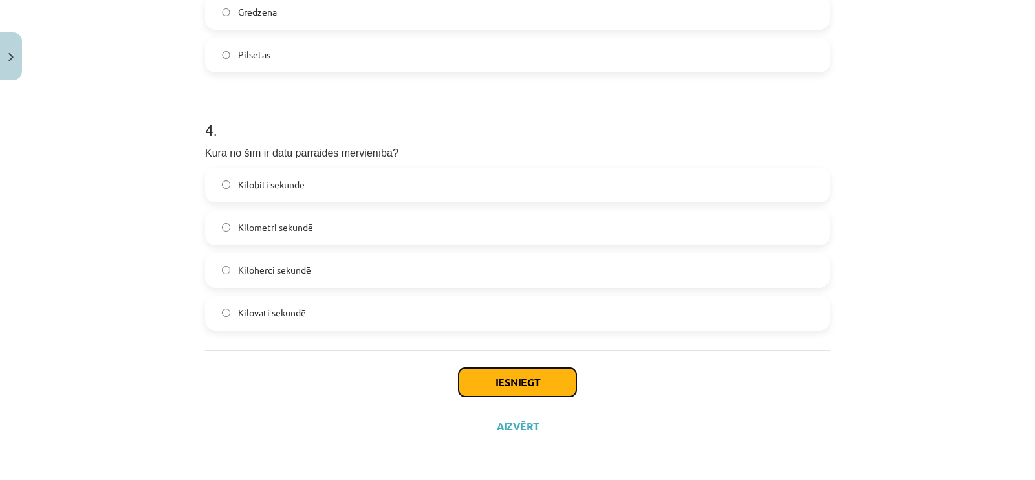
click at [459, 377] on button "Iesniegt" at bounding box center [518, 382] width 118 height 28
click at [474, 374] on button "Iesniegt" at bounding box center [518, 382] width 118 height 28
click at [532, 371] on button "Iesniegt" at bounding box center [518, 382] width 118 height 28
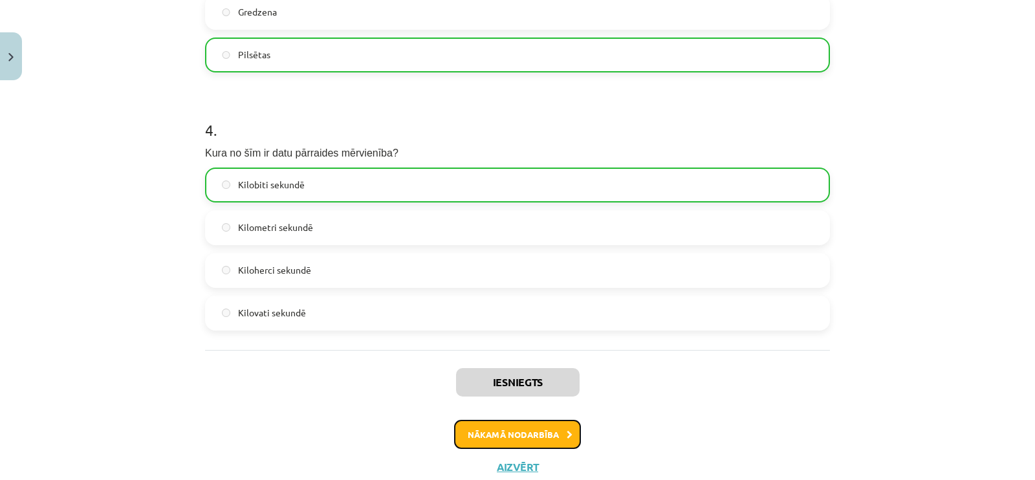
click at [521, 438] on button "Nākamā nodarbība" at bounding box center [517, 435] width 127 height 30
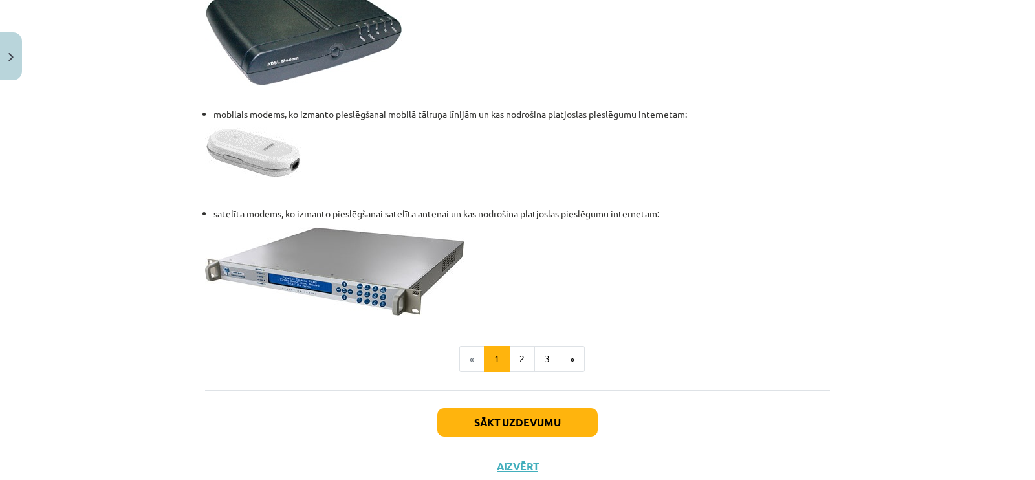
scroll to position [1745, 0]
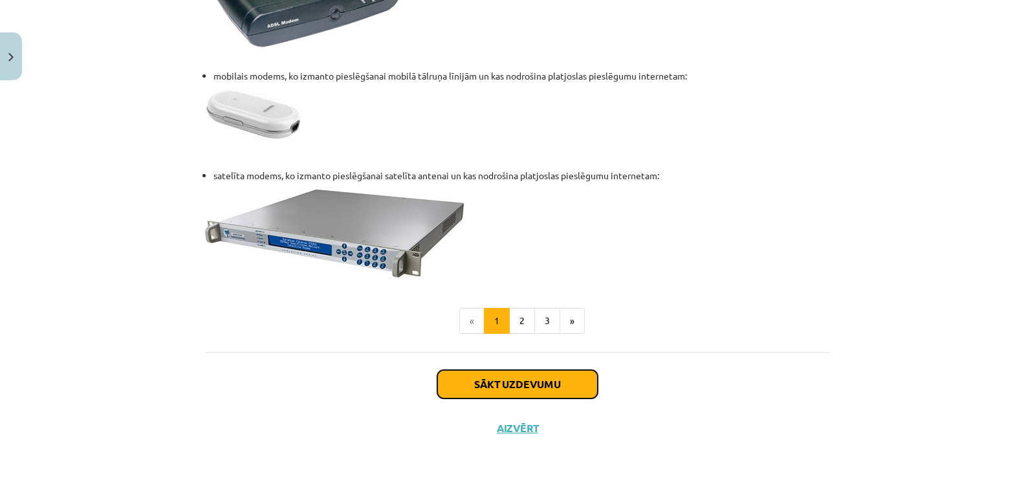
click at [547, 373] on button "Sākt uzdevumu" at bounding box center [517, 384] width 160 height 28
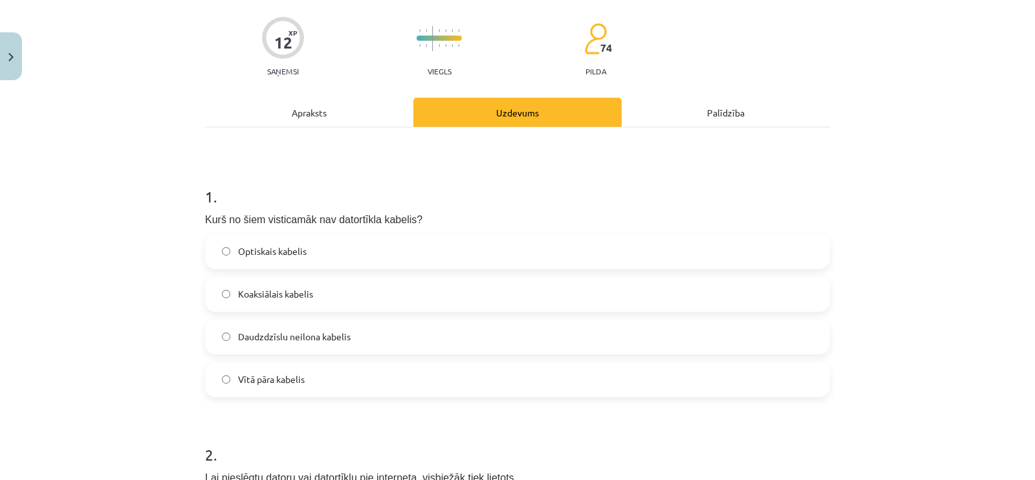
scroll to position [194, 0]
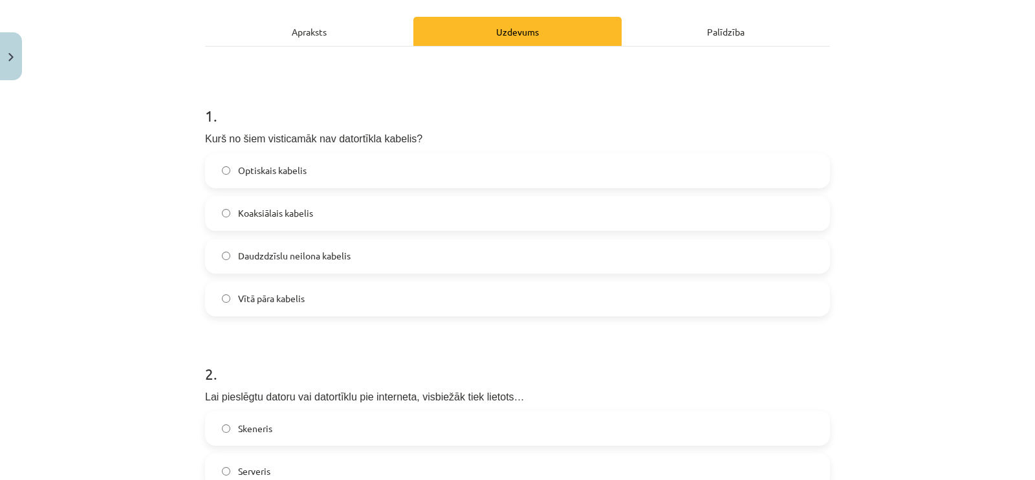
drag, startPoint x: 197, startPoint y: 140, endPoint x: 201, endPoint y: 135, distance: 6.7
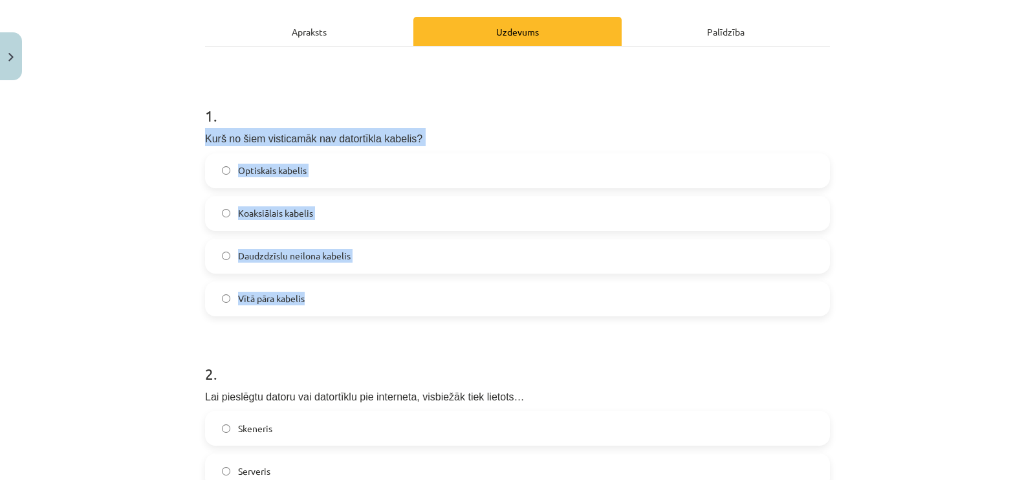
drag, startPoint x: 201, startPoint y: 135, endPoint x: 360, endPoint y: 292, distance: 224.6
click at [360, 292] on div "1 . Kurš no šiem visticamāk nav datortīkla kabelis? Optiskais kabelis Koaksiāla…" at bounding box center [517, 200] width 625 height 232
copy div "Kurš no šiem visticamāk nav datortīkla kabelis? Optiskais kabelis Koaksiālais k…"
click at [212, 259] on label "Daudzdzīslu neilona kabelis" at bounding box center [517, 256] width 622 height 32
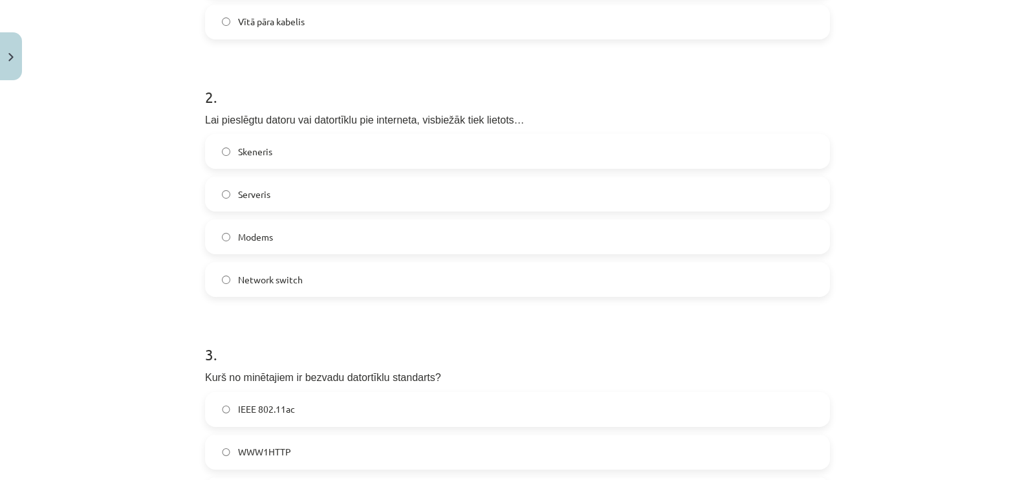
scroll to position [517, 0]
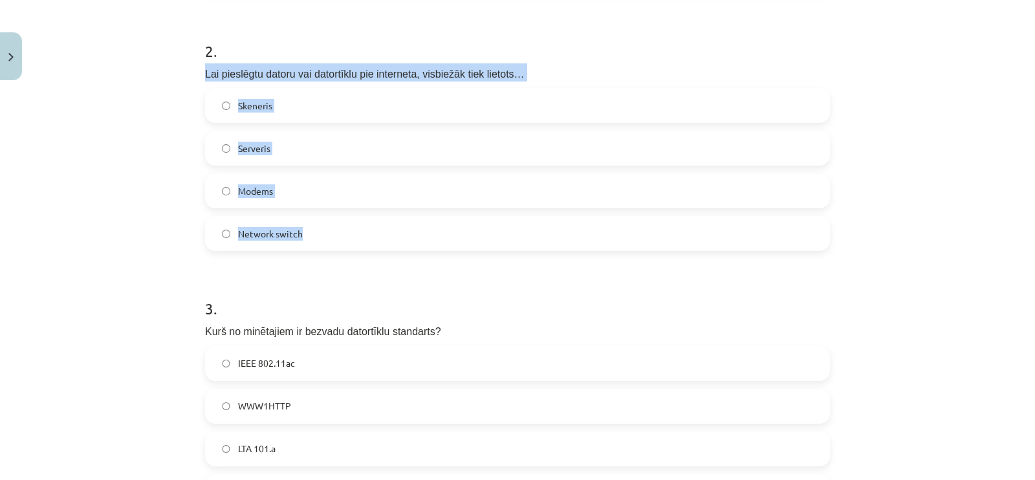
drag, startPoint x: 191, startPoint y: 61, endPoint x: 340, endPoint y: 234, distance: 228.0
click at [340, 234] on div "12 XP Saņemsi Viegls 74 pilda Apraksts Uzdevums Palīdzība 1 . Kurš no šiem vist…" at bounding box center [517, 237] width 640 height 1295
copy div "Lai pieslēgtu datoru vai datortīklu pie interneta, visbiežāk tiek lietots… Sken…"
click at [213, 186] on label "Modems" at bounding box center [517, 191] width 622 height 32
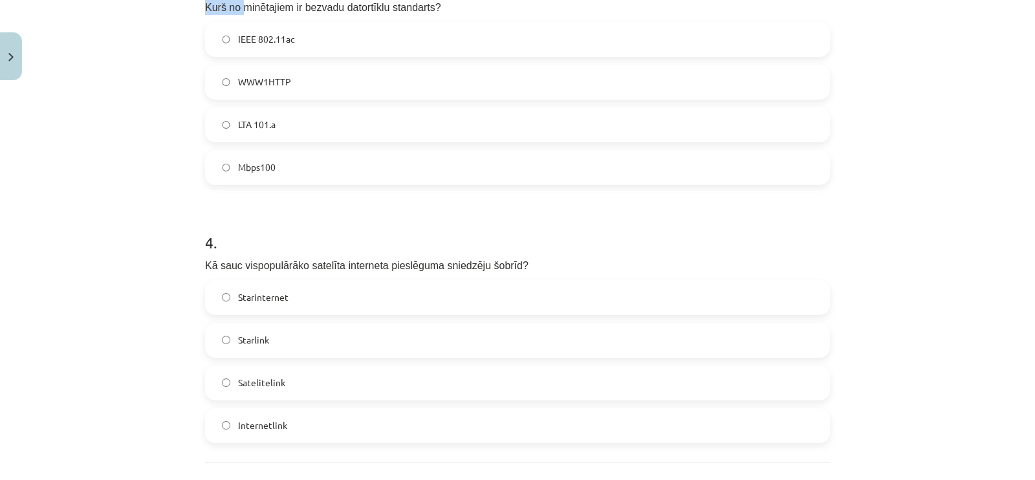
scroll to position [836, 0]
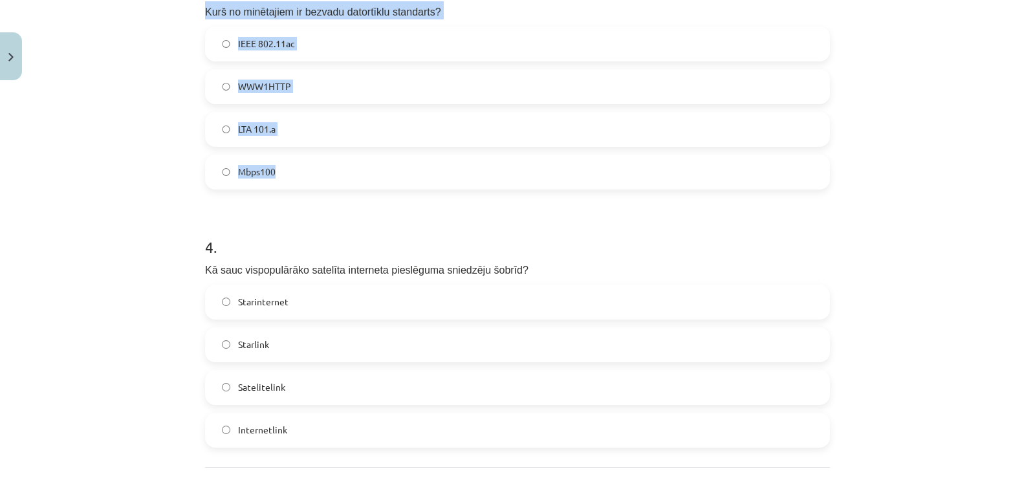
drag, startPoint x: 200, startPoint y: 5, endPoint x: 326, endPoint y: 157, distance: 198.1
click at [326, 157] on div "3 . Kurš no minētajiem ir bezvadu datortīklu standarts? IEEE 802.11ac WWW1HTTP …" at bounding box center [517, 73] width 625 height 232
copy div "Kurš no minētajiem ir bezvadu datortīklu standarts? IEEE 802.11ac WWW1HTTP LTA …"
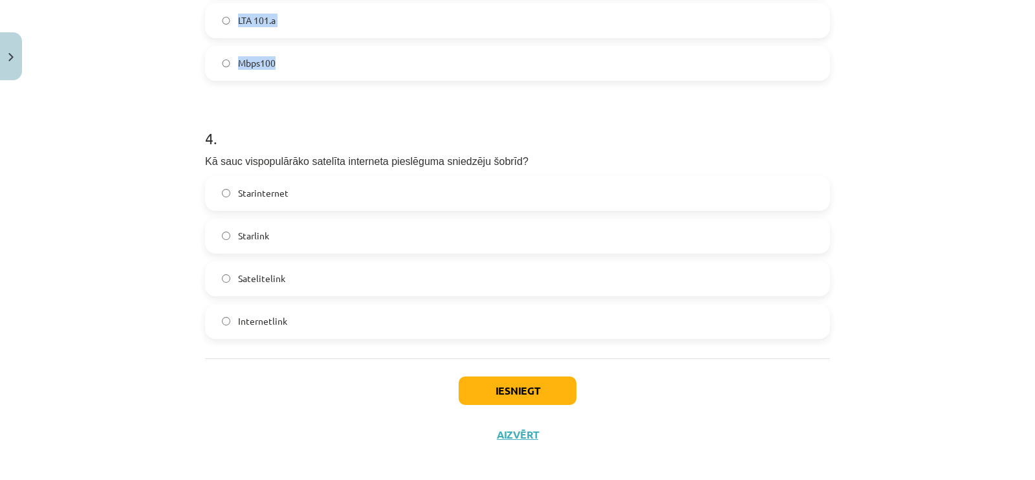
scroll to position [954, 0]
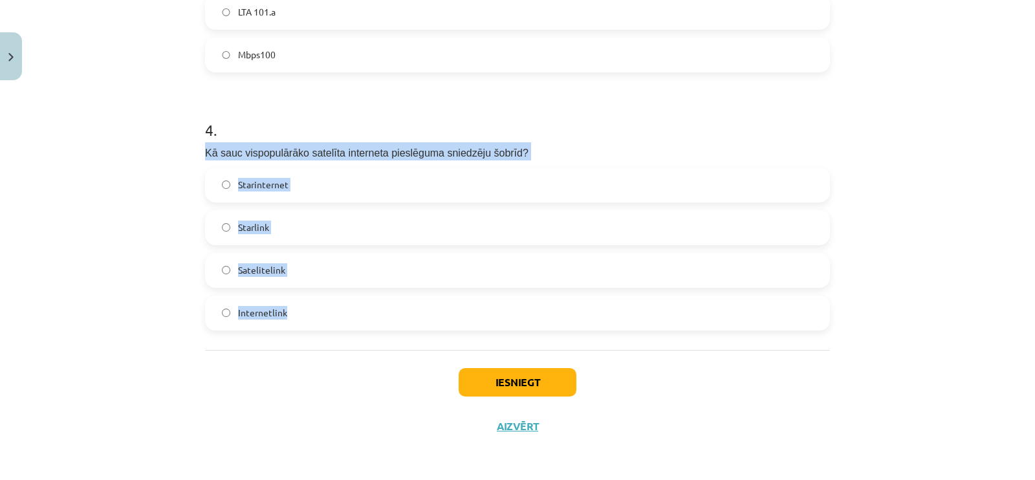
drag, startPoint x: 181, startPoint y: 140, endPoint x: 384, endPoint y: 331, distance: 279.2
click at [384, 331] on div "Mācību tēma: Datorikas 8. klases 1. ieskaites mācību materiāls #3 2. Tēma - Dat…" at bounding box center [517, 240] width 1035 height 480
copy div "Kā sauc vispopulārāko satelīta interneta pieslēguma sniedzēju šobrīd? Starinter…"
click at [507, 371] on button "Iesniegt" at bounding box center [518, 382] width 118 height 28
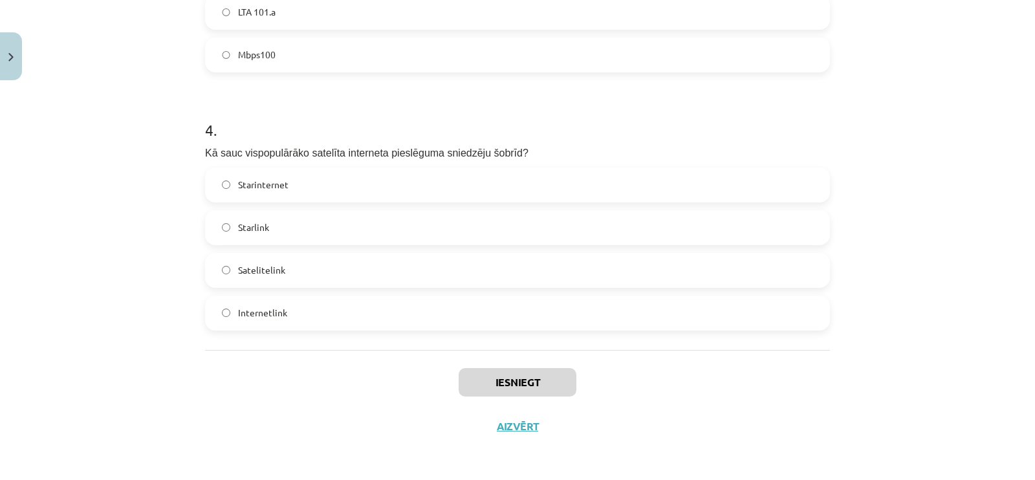
click at [529, 399] on div "Iesniegt Aizvērt" at bounding box center [517, 395] width 625 height 91
click at [530, 382] on button "Iesniegt" at bounding box center [518, 382] width 118 height 28
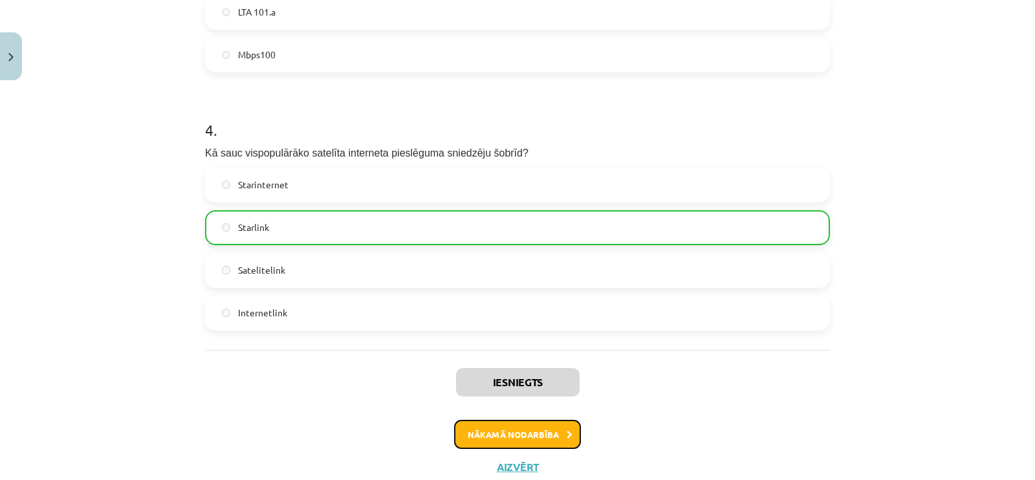
click at [543, 423] on button "Nākamā nodarbība" at bounding box center [517, 435] width 127 height 30
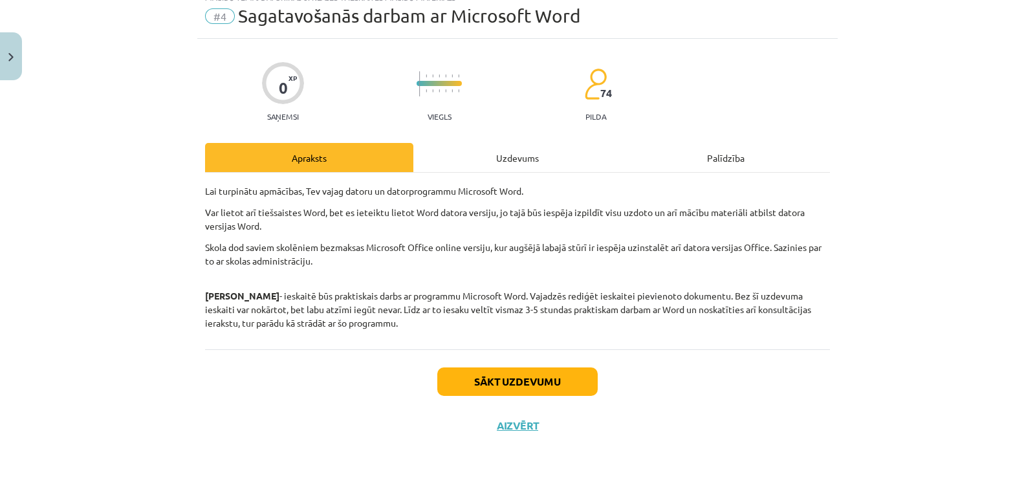
scroll to position [32, 0]
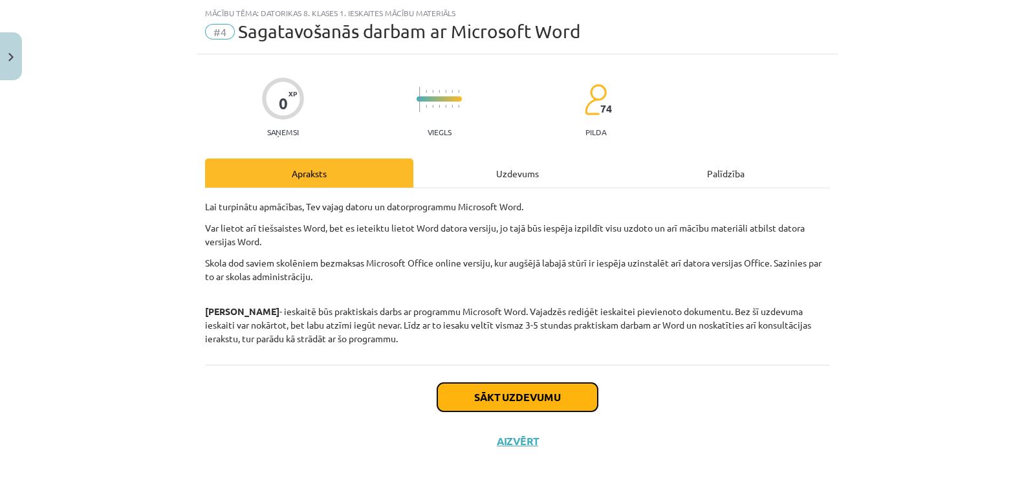
click at [508, 399] on button "Sākt uzdevumu" at bounding box center [517, 397] width 160 height 28
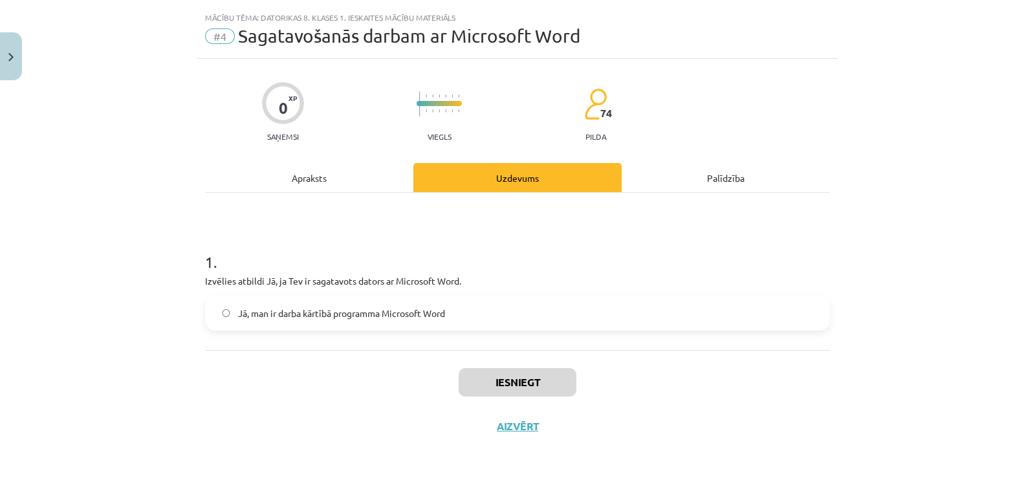
click at [473, 323] on label "Jā, man ir darba kārtībā programma Microsoft Word" at bounding box center [517, 313] width 622 height 32
click at [498, 386] on button "Iesniegt" at bounding box center [518, 382] width 118 height 28
click at [502, 378] on button "Iesniegt" at bounding box center [518, 382] width 118 height 28
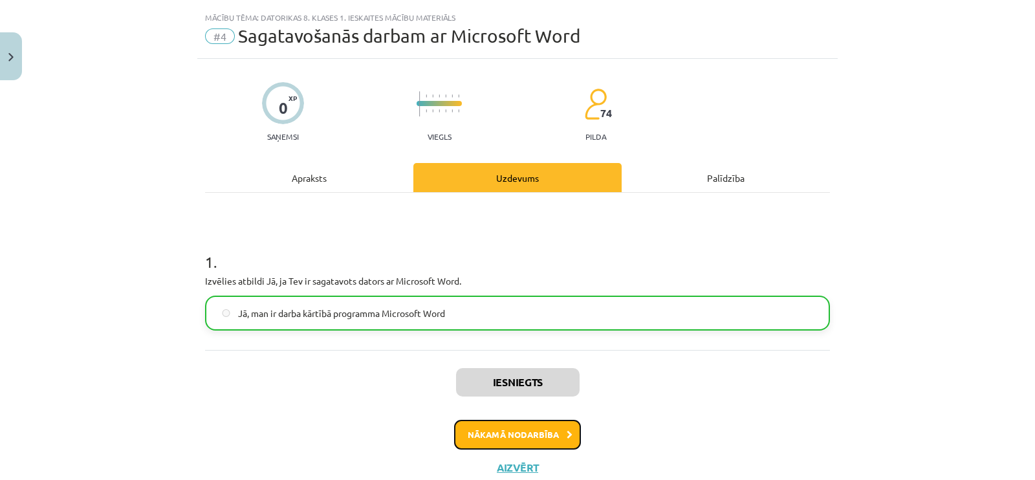
click at [498, 423] on button "Nākamā nodarbība" at bounding box center [517, 435] width 127 height 30
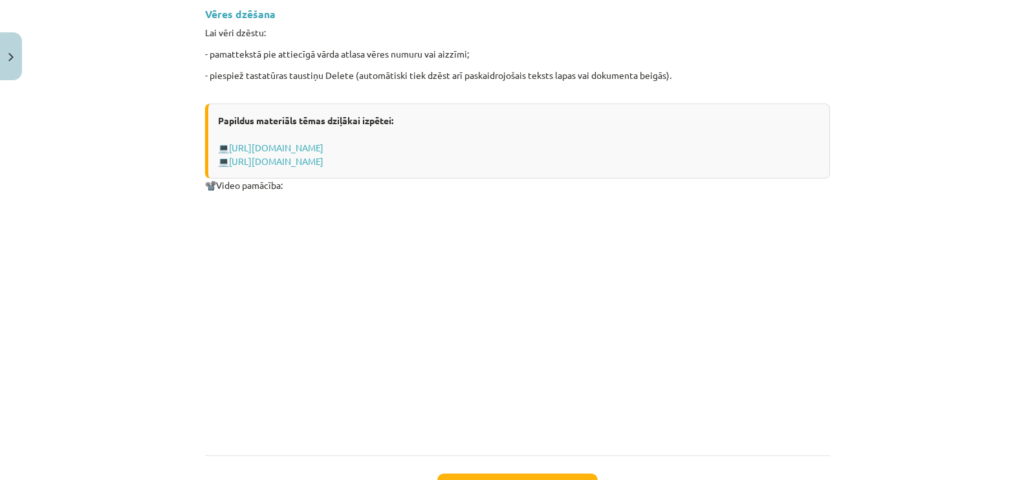
scroll to position [1744, 0]
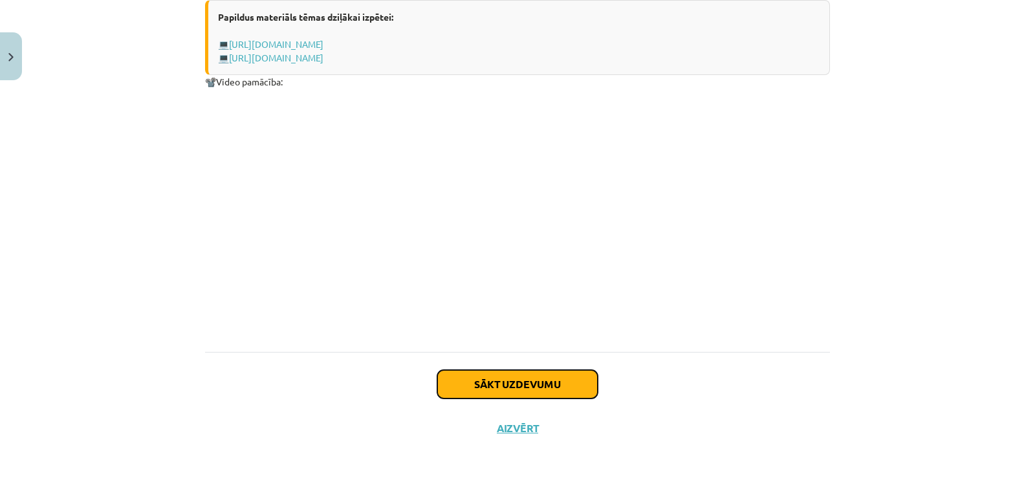
click at [512, 389] on button "Sākt uzdevumu" at bounding box center [517, 384] width 160 height 28
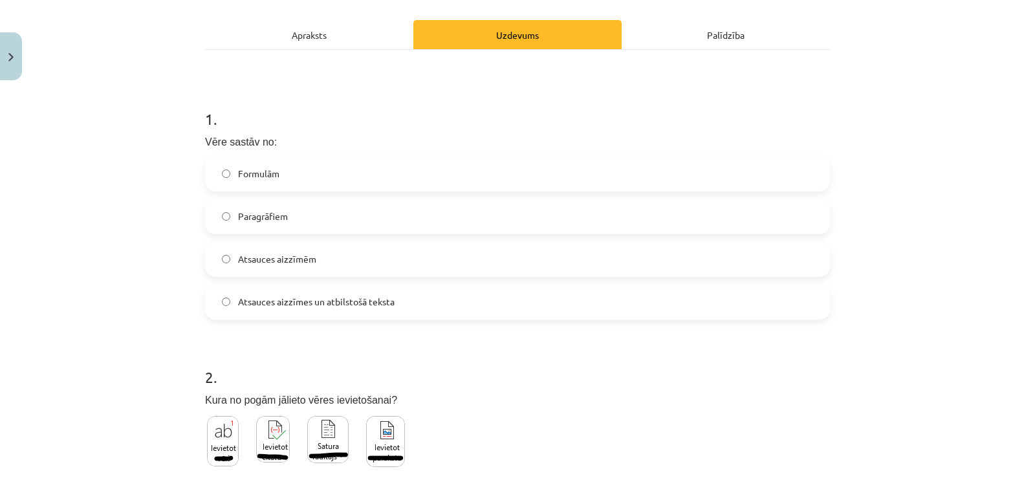
scroll to position [194, 0]
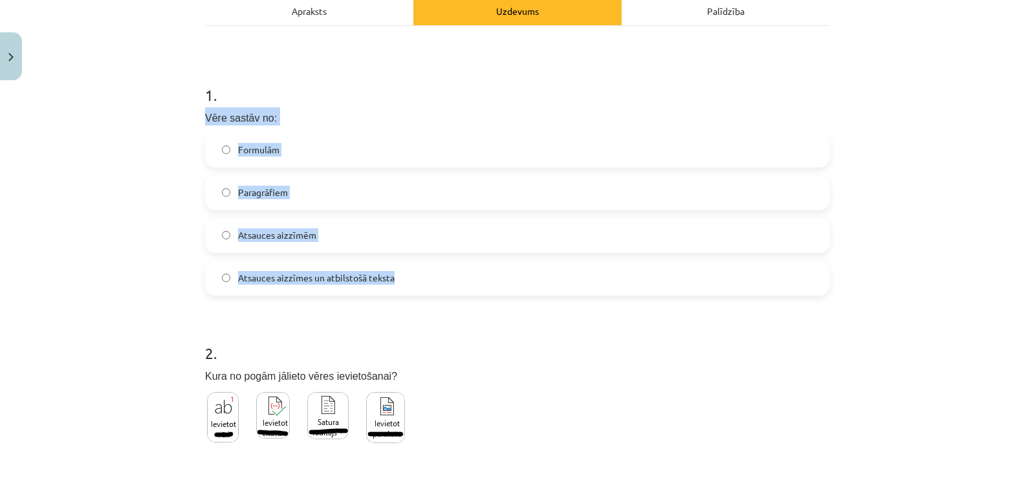
drag, startPoint x: 198, startPoint y: 110, endPoint x: 388, endPoint y: 289, distance: 261.3
click at [388, 289] on div "1 . Vēre sastāv no: Formulām Paragrāfiem Atsauces aizzīmēm Atsauces aizzīmes un…" at bounding box center [517, 179] width 625 height 232
copy div "Vēre sastāv no: Formulām Paragrāfiem Atsauces aizzīmēm Atsauces aizzīmes un atb…"
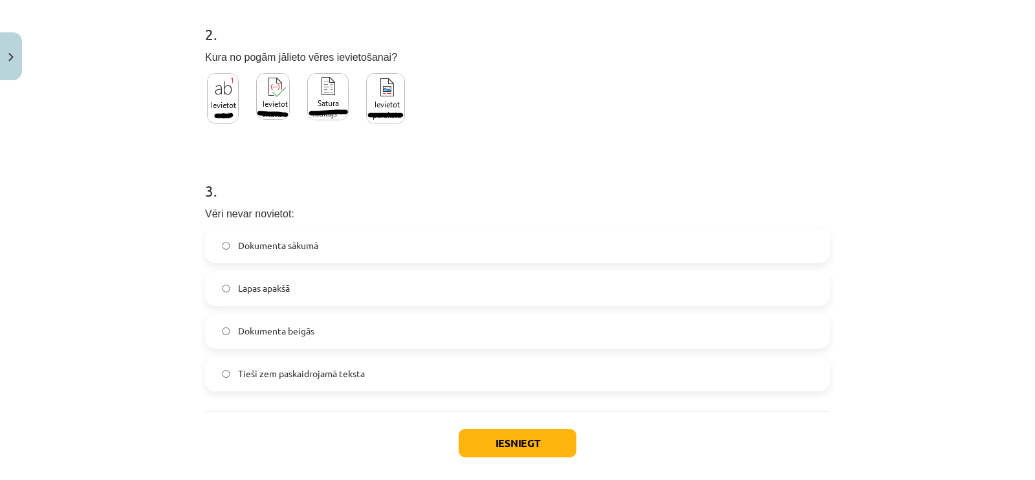
scroll to position [411, 0]
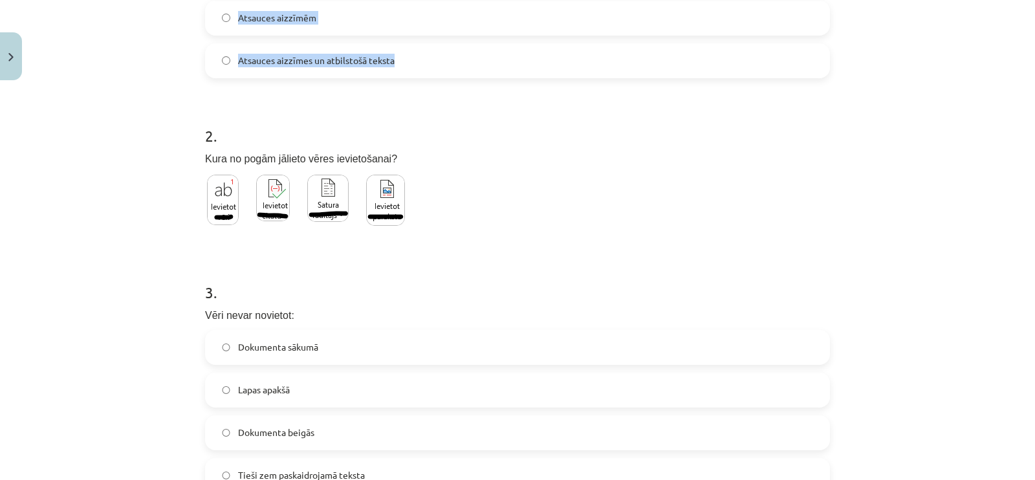
click at [307, 211] on img at bounding box center [327, 198] width 41 height 47
click at [312, 206] on img at bounding box center [327, 198] width 41 height 47
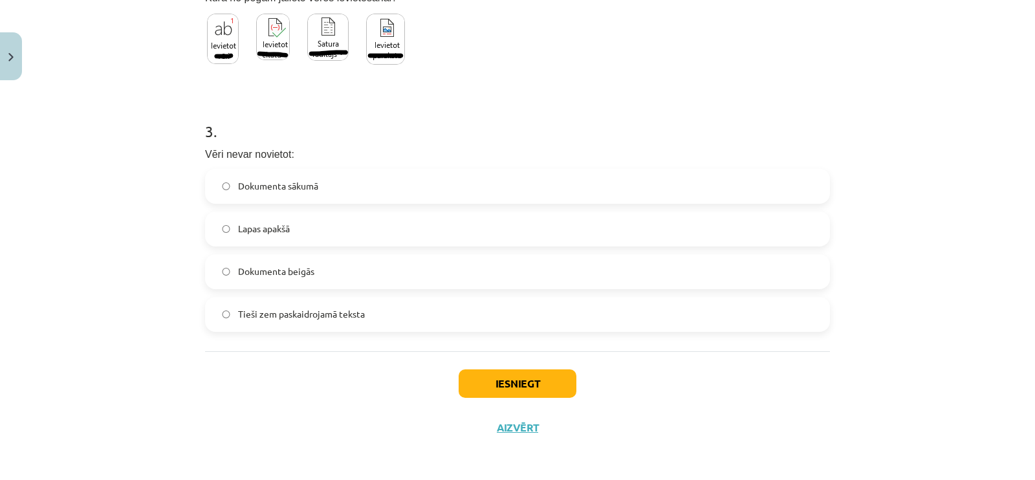
scroll to position [573, 0]
drag, startPoint x: 202, startPoint y: 147, endPoint x: 213, endPoint y: 137, distance: 15.6
click at [213, 137] on div "3 . Vēri nevar novietot: Dokumenta sākumā Lapas apakšā Dokumenta beigās Tieši z…" at bounding box center [517, 215] width 625 height 232
click at [259, 232] on span "Lapas apakšā" at bounding box center [264, 228] width 52 height 14
click at [272, 268] on span "Dokumenta beigās" at bounding box center [276, 271] width 76 height 14
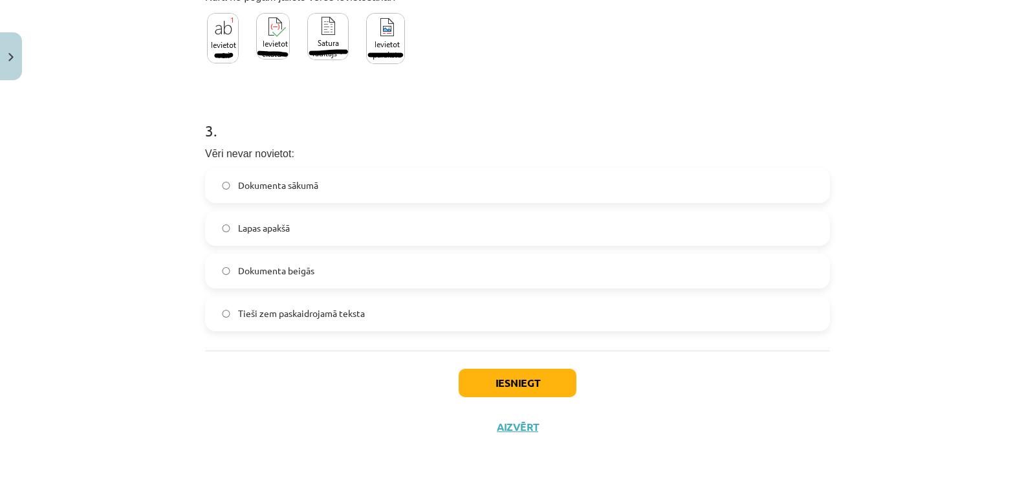
click at [320, 204] on div "Dokumenta sākumā Lapas apakšā Dokumenta beigās Tieši zem paskaidrojamā teksta" at bounding box center [517, 249] width 625 height 163
click at [319, 195] on label "Dokumenta sākumā" at bounding box center [517, 185] width 622 height 32
click at [527, 373] on button "Iesniegt" at bounding box center [518, 383] width 118 height 28
click at [395, 322] on label "Tieši zem paskaidrojamā teksta" at bounding box center [517, 314] width 622 height 32
click at [357, 196] on label "Dokumenta sākumā" at bounding box center [517, 185] width 622 height 32
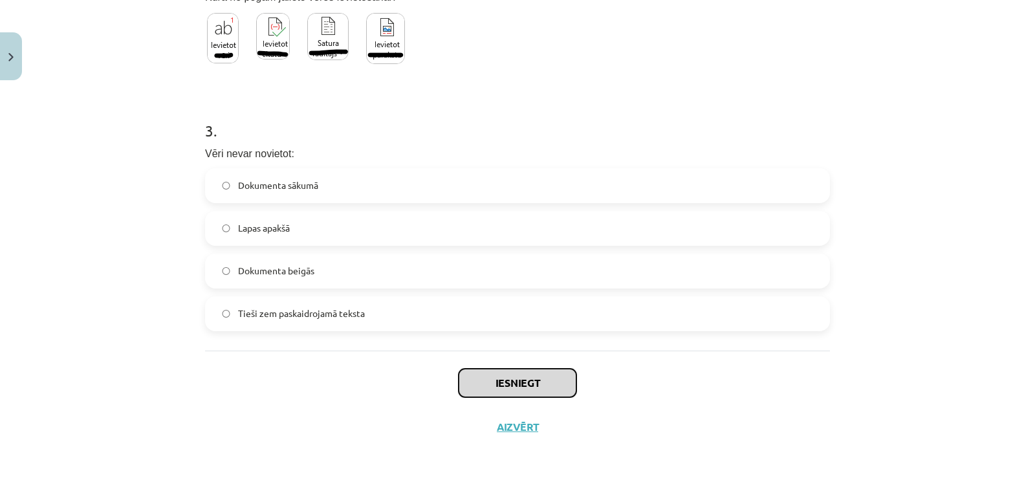
click at [474, 373] on button "Iesniegt" at bounding box center [518, 383] width 118 height 28
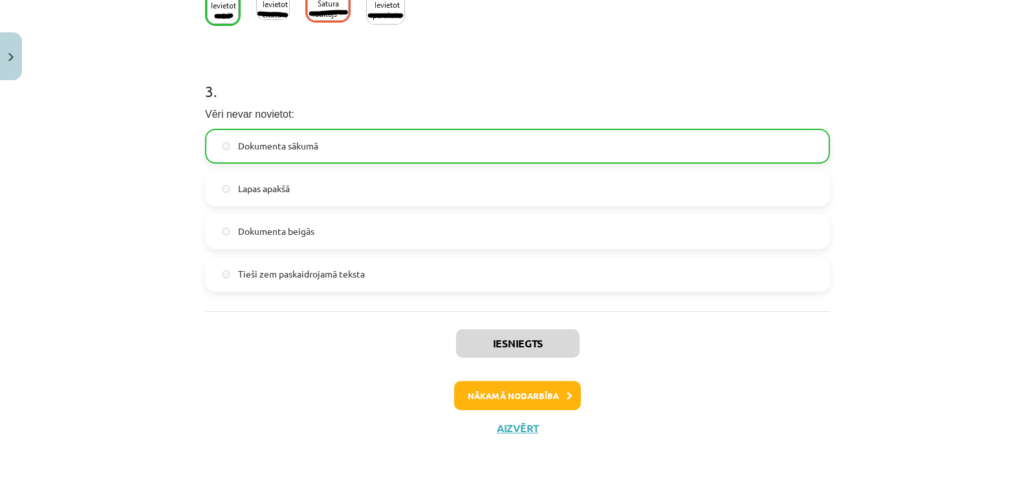
scroll to position [614, 0]
click at [476, 400] on button "Nākamā nodarbība" at bounding box center [517, 395] width 127 height 30
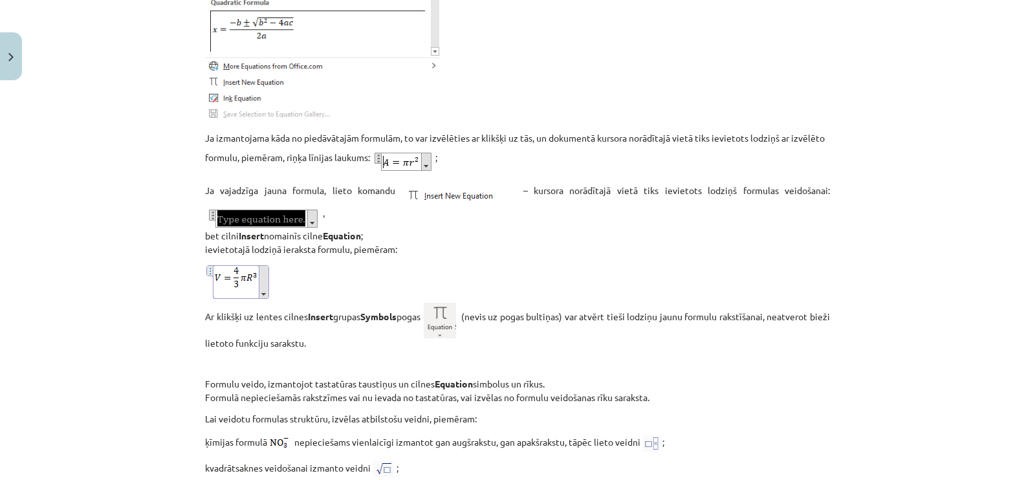
scroll to position [1650, 0]
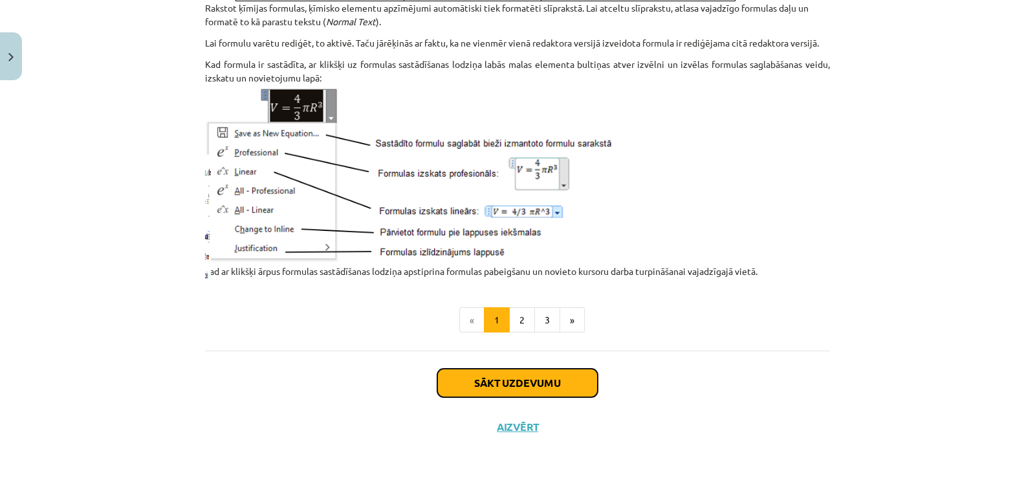
click at [474, 392] on button "Sākt uzdevumu" at bounding box center [517, 383] width 160 height 28
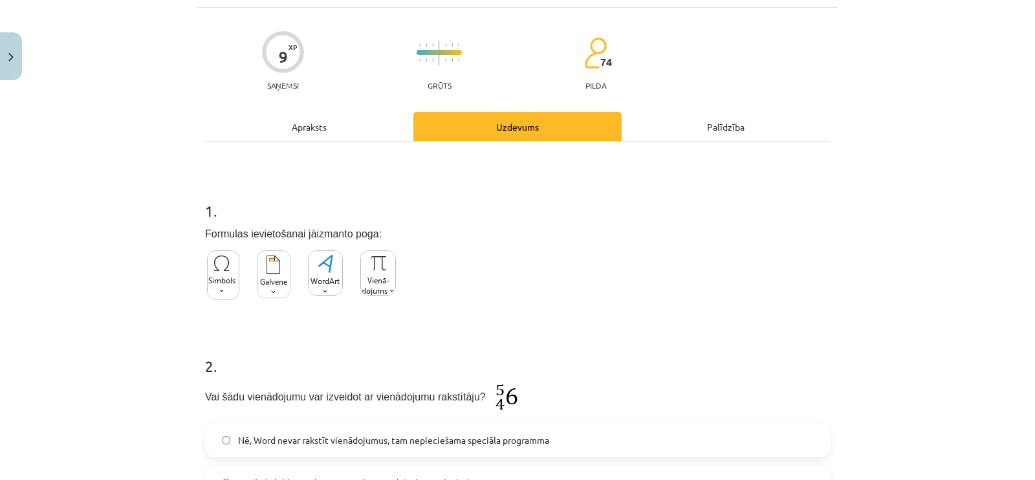
scroll to position [194, 0]
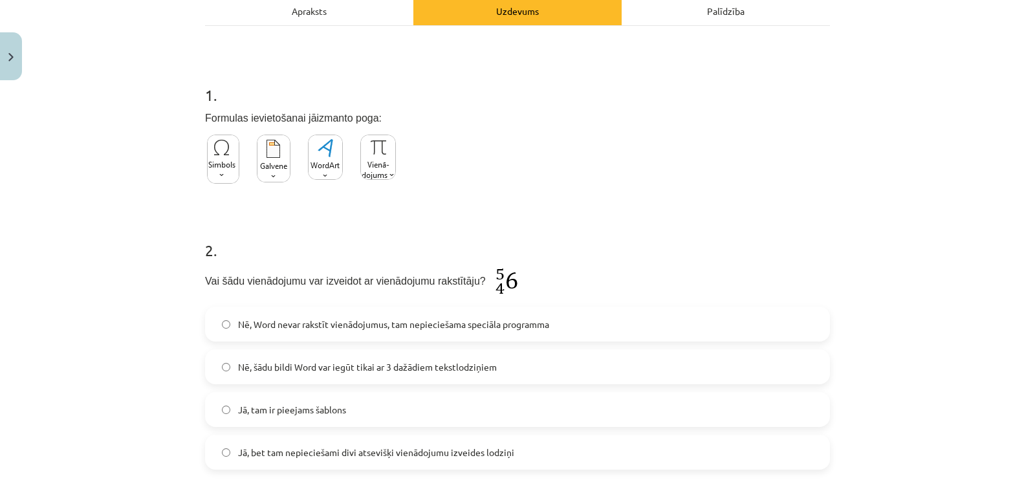
click at [360, 163] on img at bounding box center [378, 157] width 36 height 45
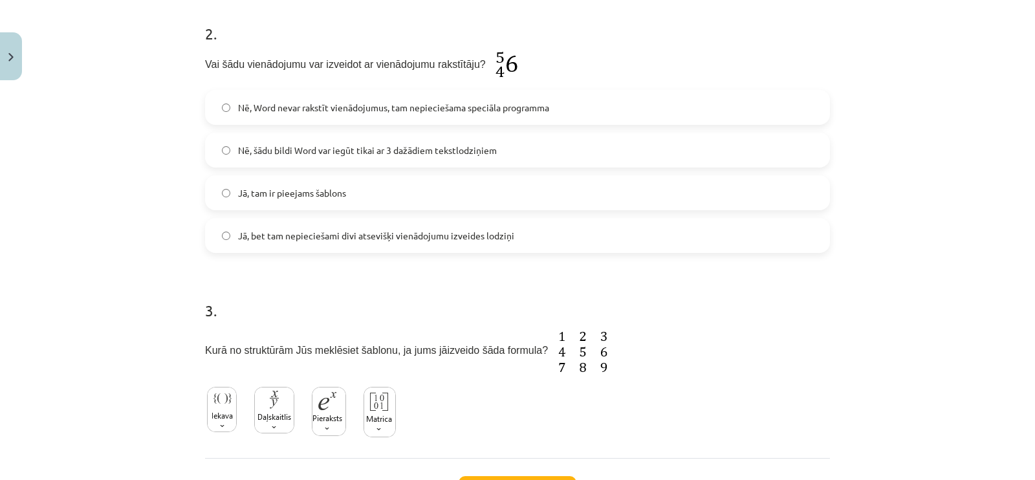
scroll to position [437, 0]
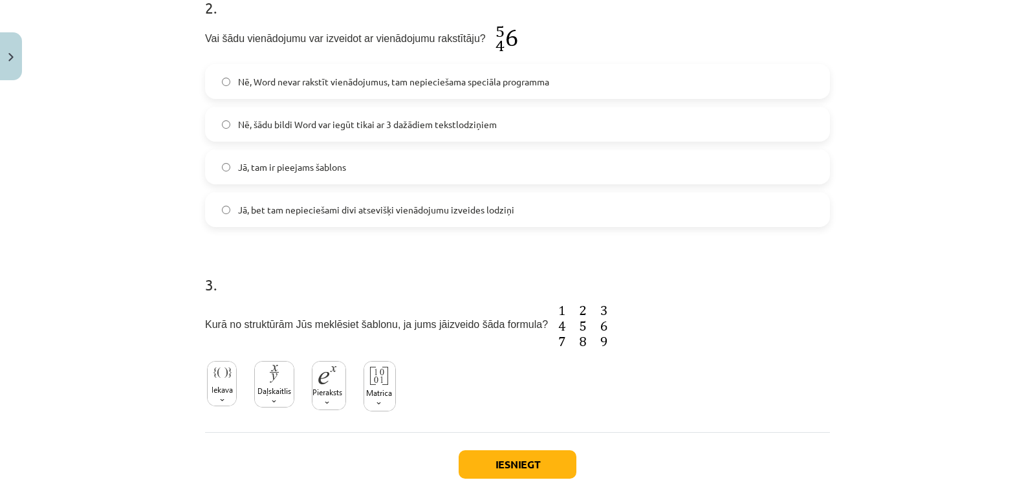
click at [415, 166] on label "Jā, tam ir pieejams šablons" at bounding box center [517, 167] width 622 height 32
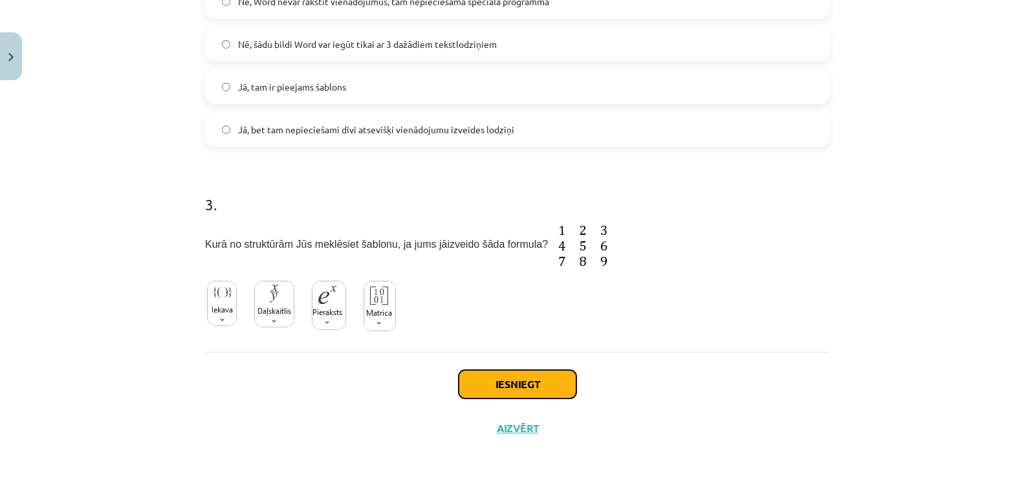
click at [485, 373] on button "Iesniegt" at bounding box center [518, 384] width 118 height 28
click at [485, 380] on button "Iesniegt" at bounding box center [518, 384] width 118 height 28
click at [486, 378] on button "Iesniegt" at bounding box center [518, 384] width 118 height 28
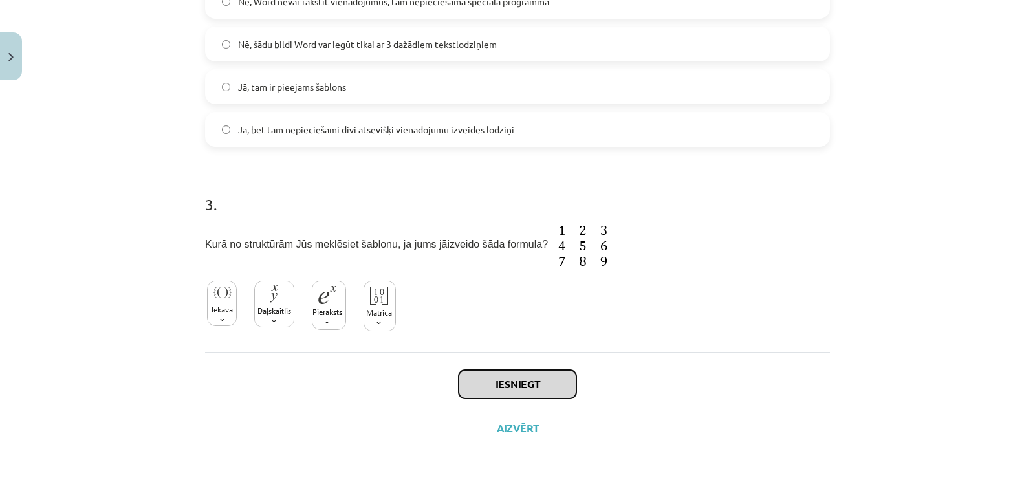
click at [486, 378] on button "Iesniegt" at bounding box center [518, 384] width 118 height 28
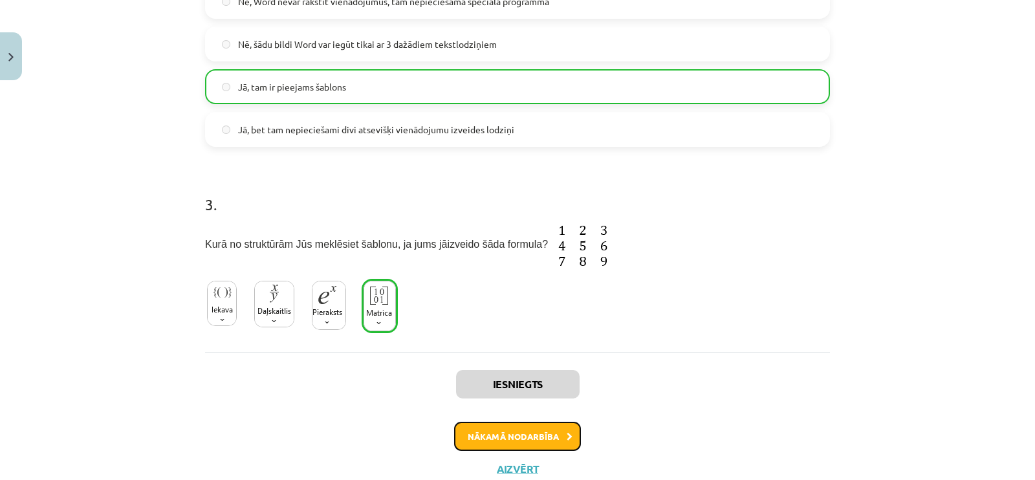
click at [507, 425] on button "Nākamā nodarbība" at bounding box center [517, 437] width 127 height 30
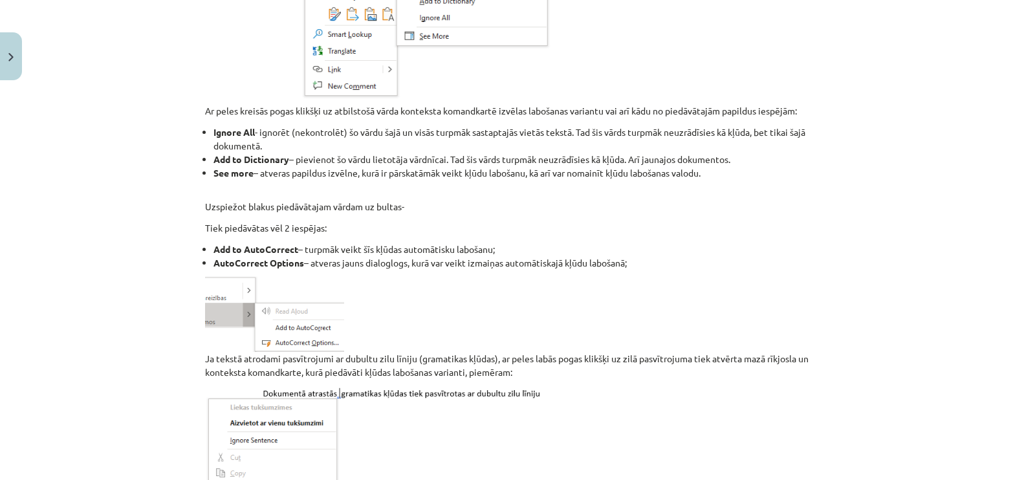
scroll to position [1137, 0]
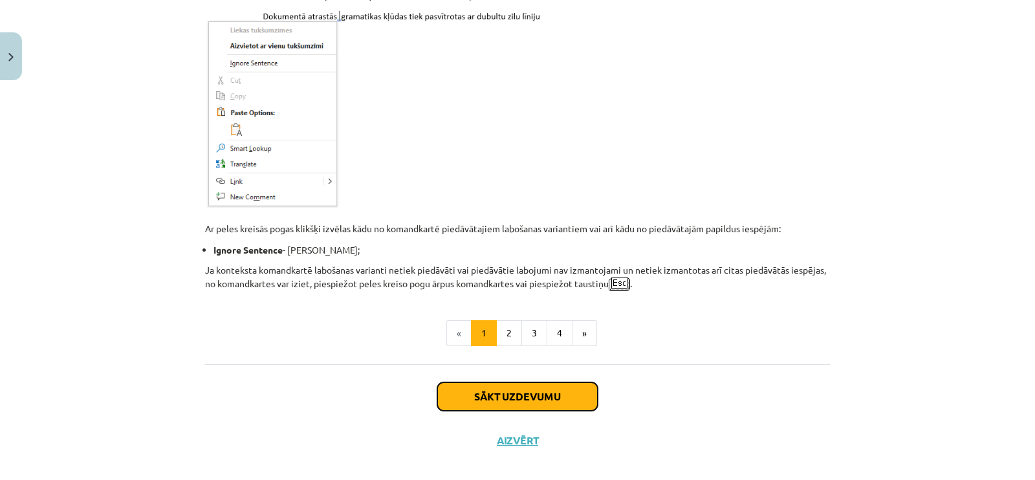
click at [527, 394] on button "Sākt uzdevumu" at bounding box center [517, 396] width 160 height 28
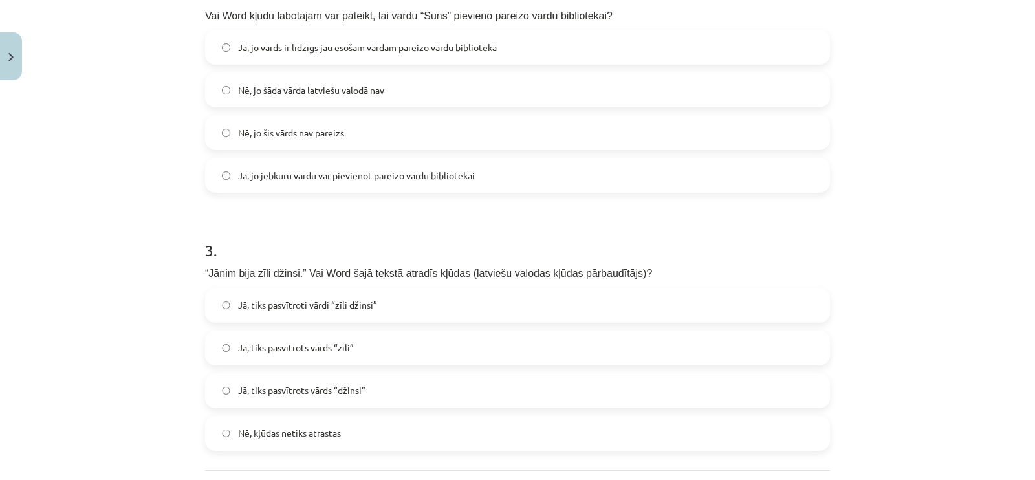
scroll to position [437, 0]
click at [560, 79] on label "Nē, jo šāda vārda latviešu valodā nav" at bounding box center [517, 87] width 622 height 32
click at [387, 331] on label "Jā, tiks pasvītrots vārds “zīli”" at bounding box center [517, 345] width 622 height 32
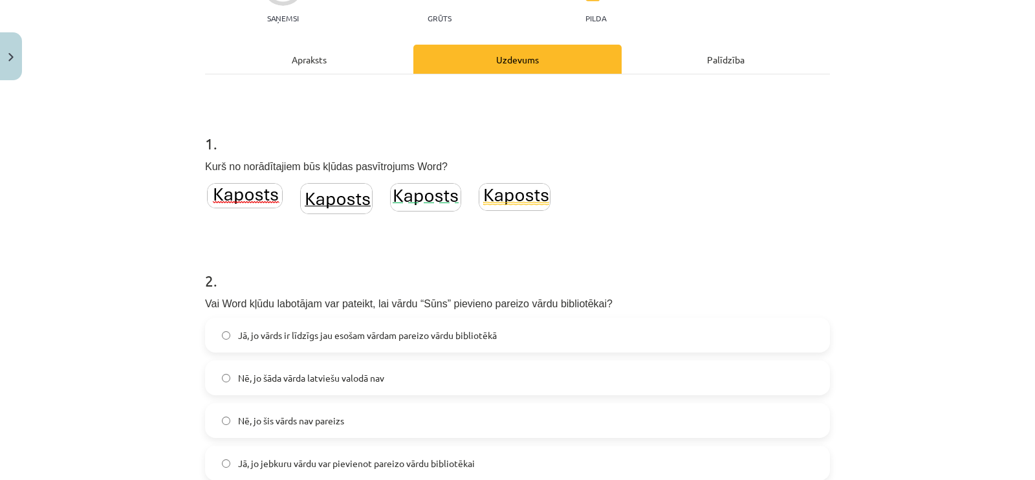
scroll to position [80, 0]
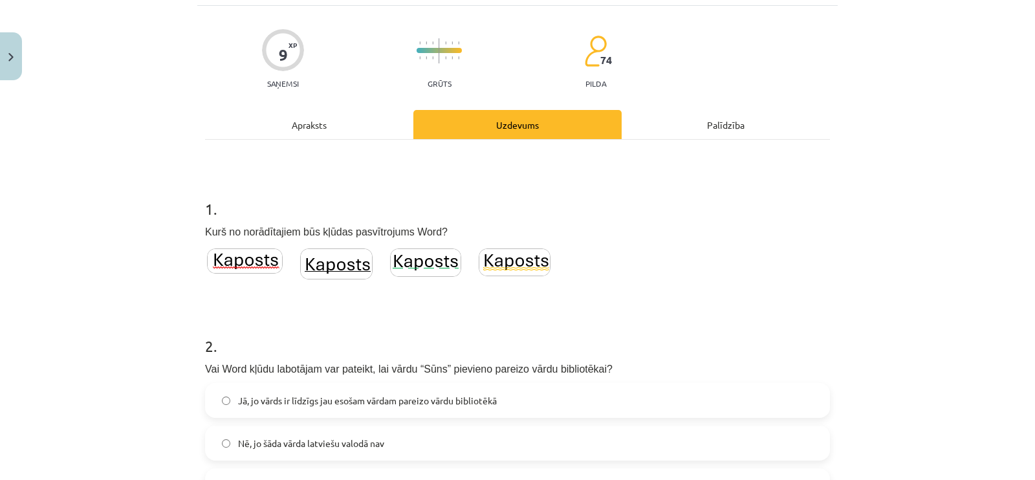
click at [241, 256] on img at bounding box center [245, 260] width 76 height 25
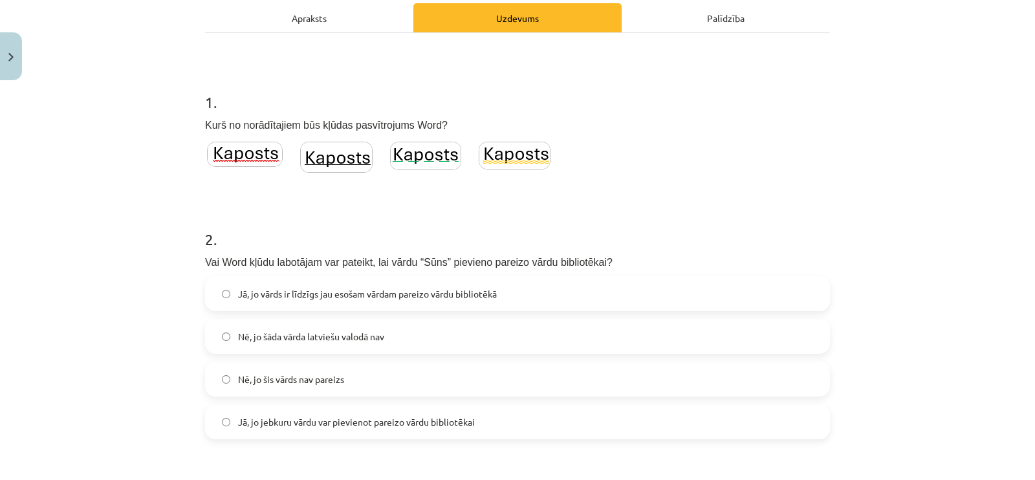
scroll to position [552, 0]
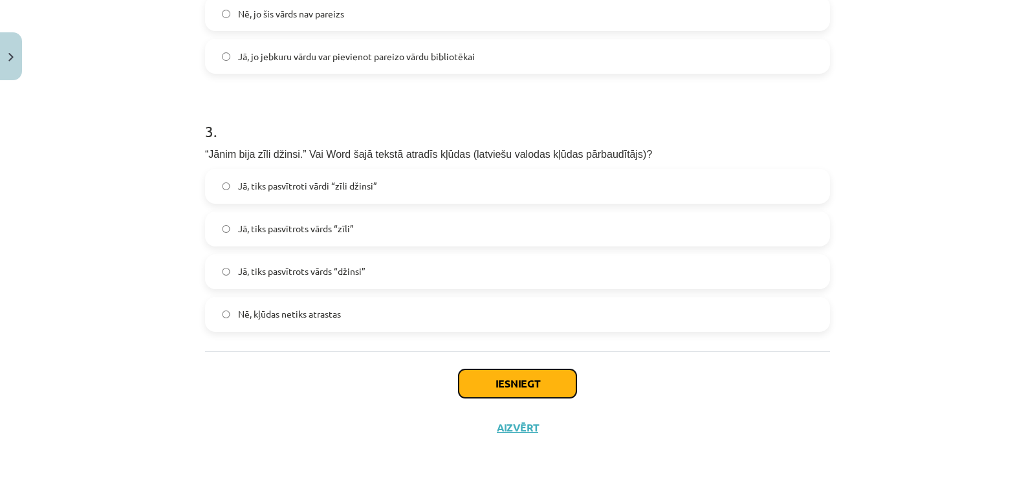
click at [540, 373] on button "Iesniegt" at bounding box center [518, 383] width 118 height 28
click at [385, 184] on label "Jā, tiks pasvītroti vārdi “zīli džinsi”" at bounding box center [517, 186] width 622 height 32
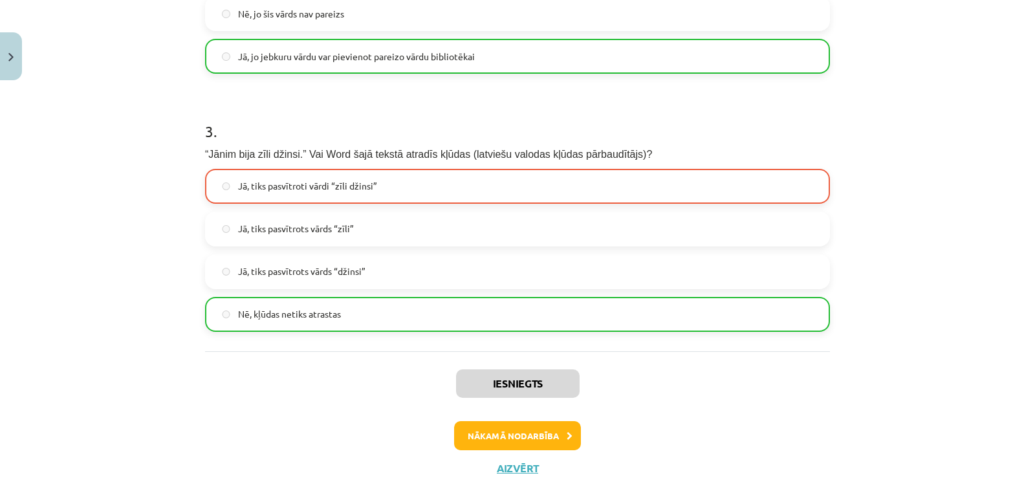
click at [399, 325] on label "Nē, kļūdas netiks atrastas" at bounding box center [517, 314] width 622 height 32
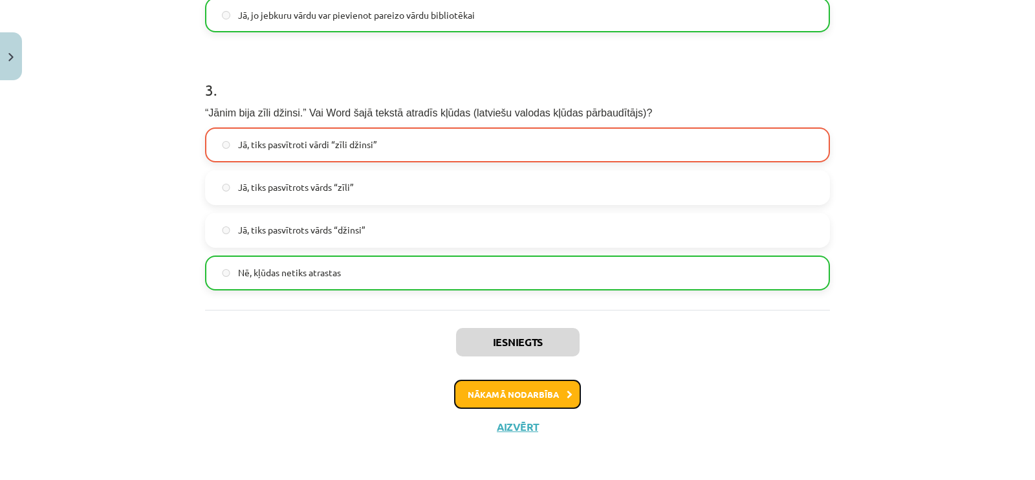
click at [547, 386] on button "Nākamā nodarbība" at bounding box center [517, 395] width 127 height 30
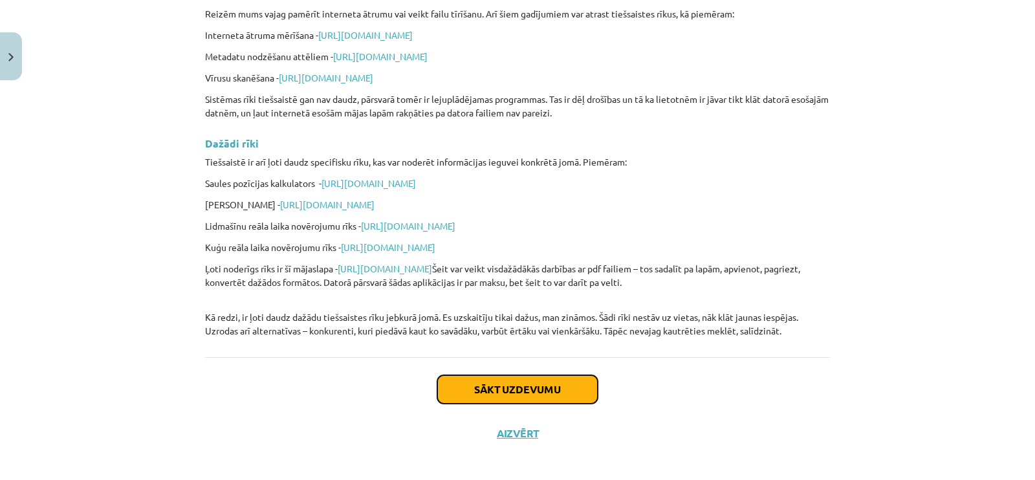
click at [508, 377] on button "Sākt uzdevumu" at bounding box center [517, 389] width 160 height 28
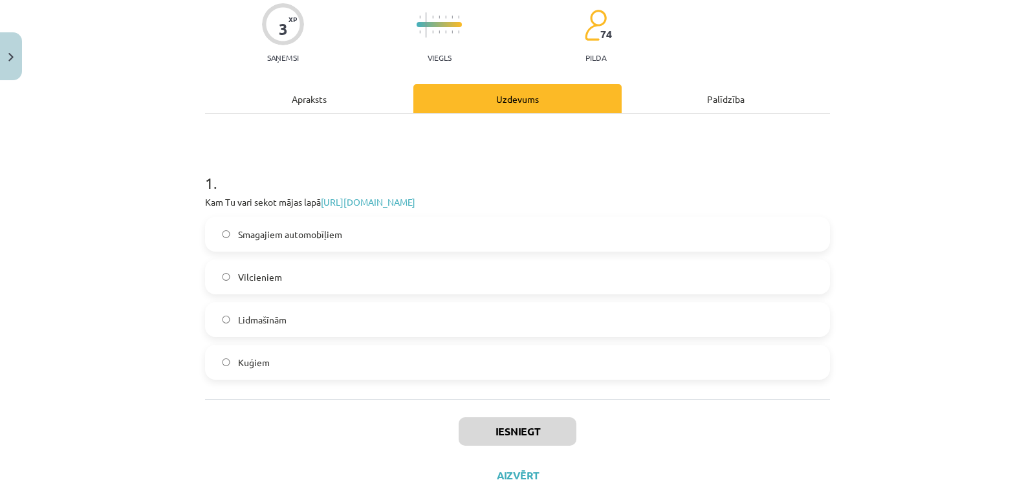
scroll to position [155, 0]
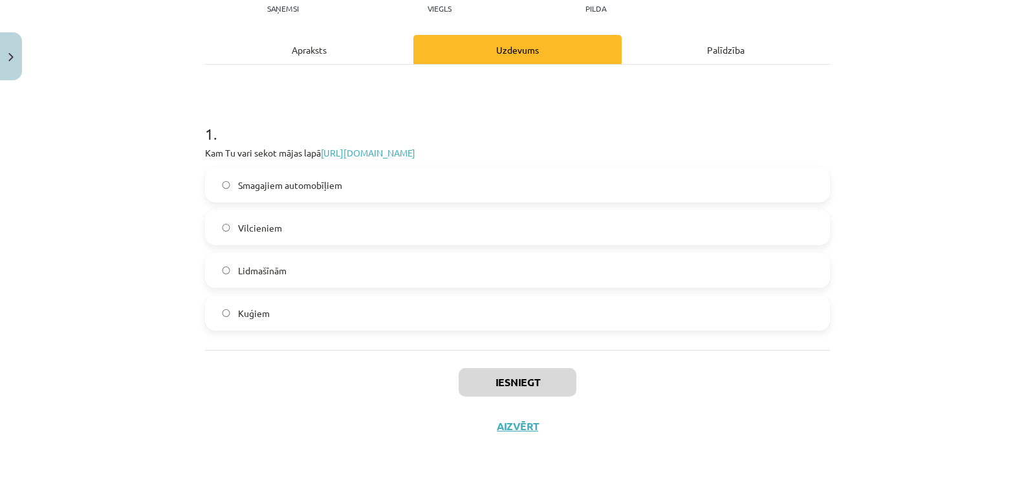
click at [452, 270] on label "Lidmašīnām" at bounding box center [517, 270] width 622 height 32
click at [412, 149] on link "[URL][DOMAIN_NAME]" at bounding box center [368, 153] width 94 height 12
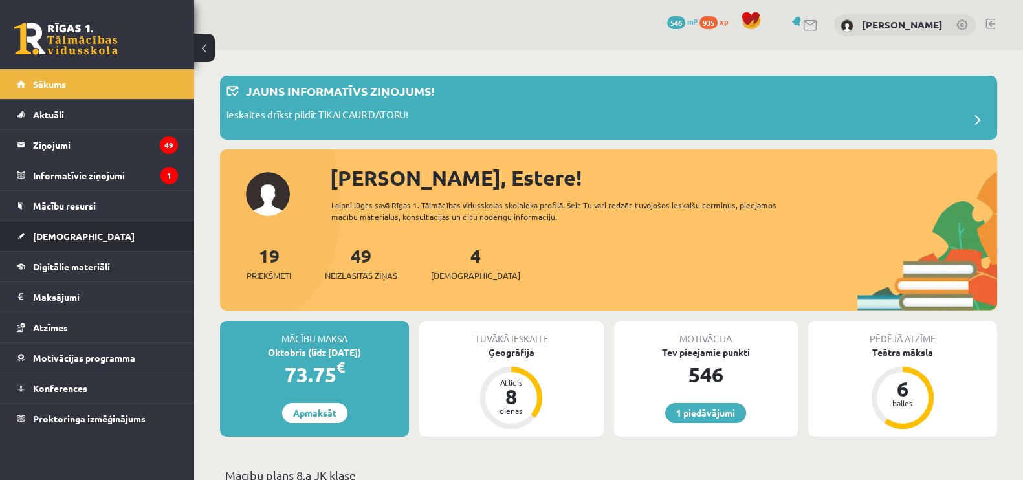
click at [61, 237] on span "[DEMOGRAPHIC_DATA]" at bounding box center [84, 236] width 102 height 12
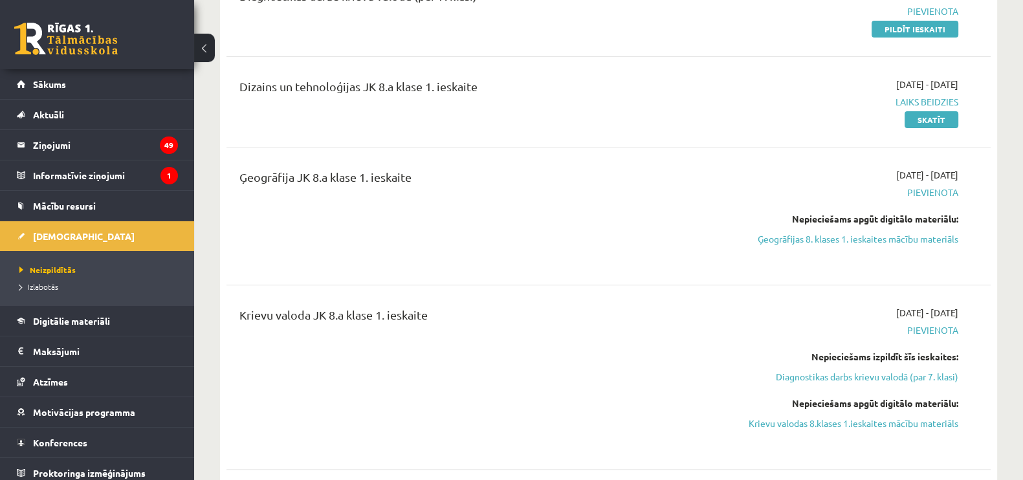
scroll to position [485, 0]
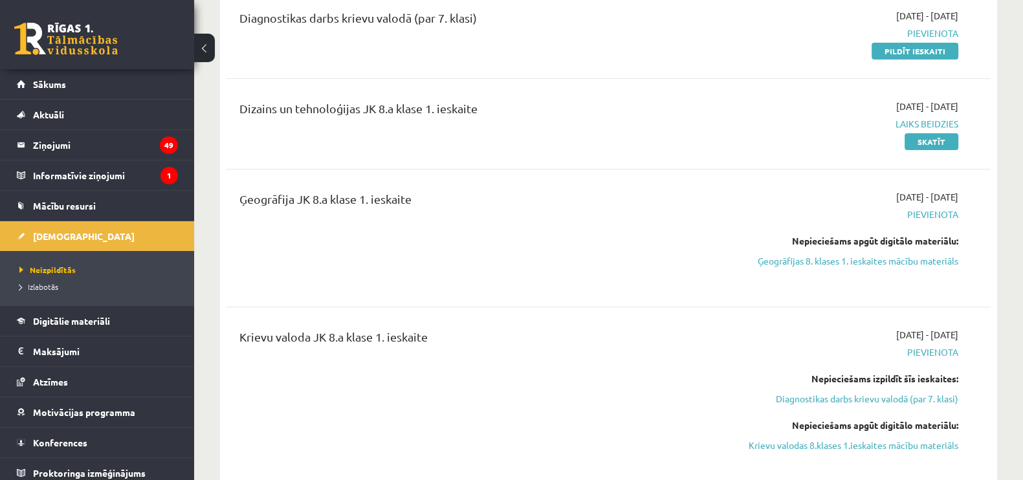
click at [896, 248] on div "Nepieciešams apgūt digitālo materiālu:" at bounding box center [845, 241] width 226 height 14
click at [896, 257] on link "Ģeogrāfijas 8. klases 1. ieskaites mācību materiāls" at bounding box center [845, 261] width 226 height 14
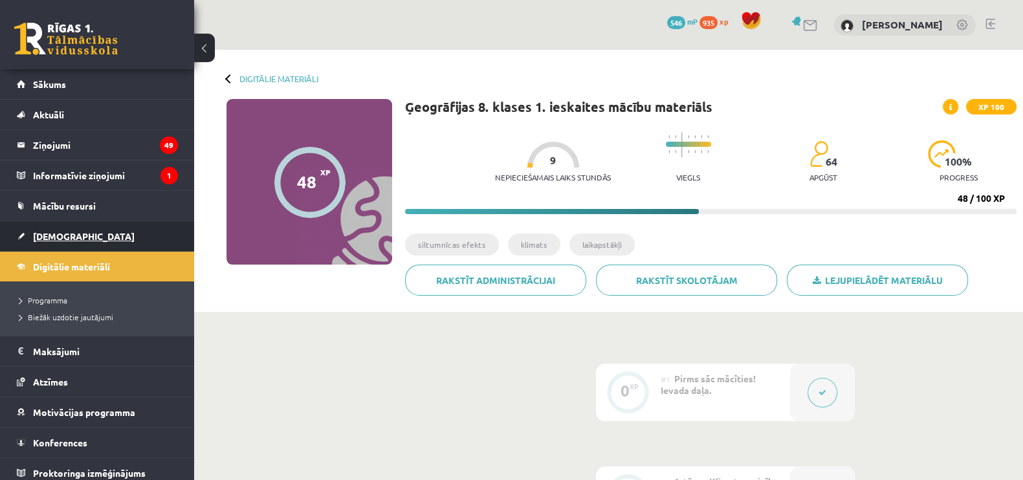
click at [68, 242] on link "[DEMOGRAPHIC_DATA]" at bounding box center [97, 236] width 161 height 30
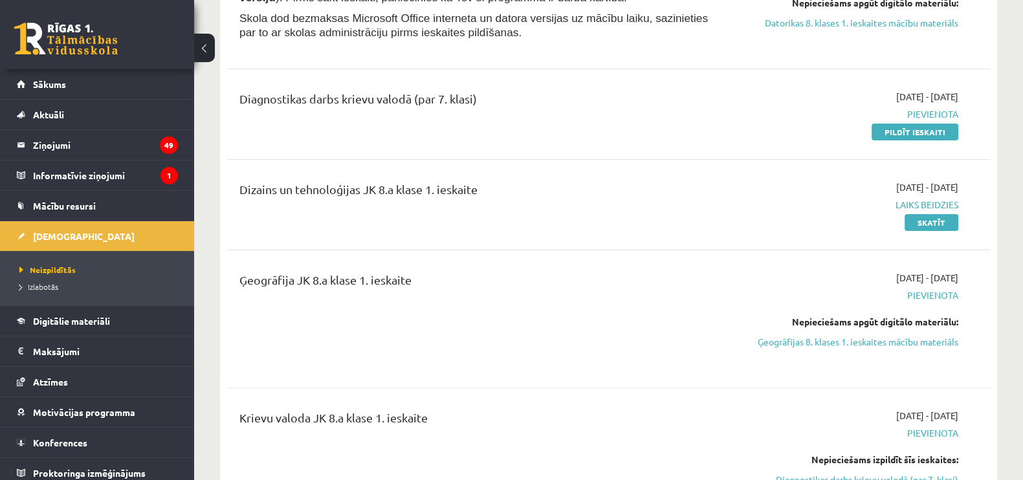
scroll to position [323, 0]
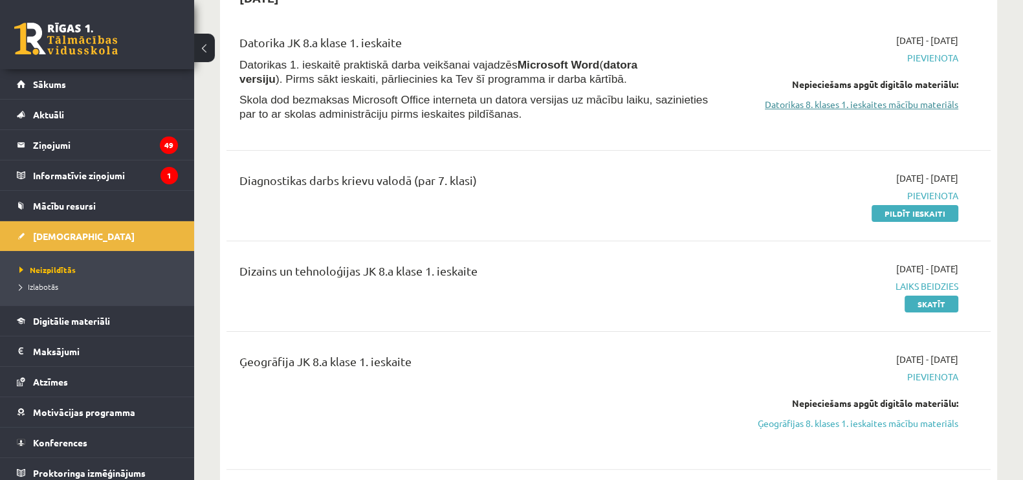
click at [877, 108] on link "Datorikas 8. klases 1. ieskaites mācību materiāls" at bounding box center [845, 105] width 226 height 14
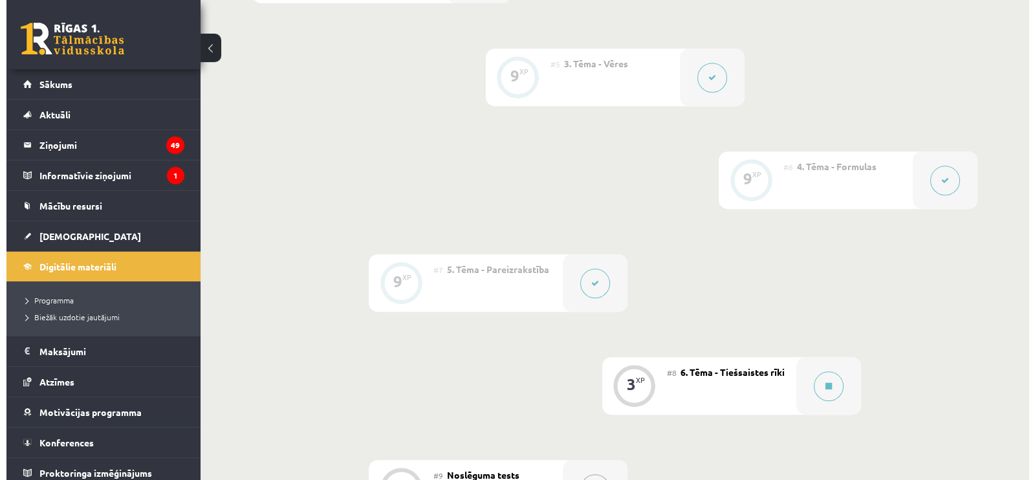
scroll to position [970, 0]
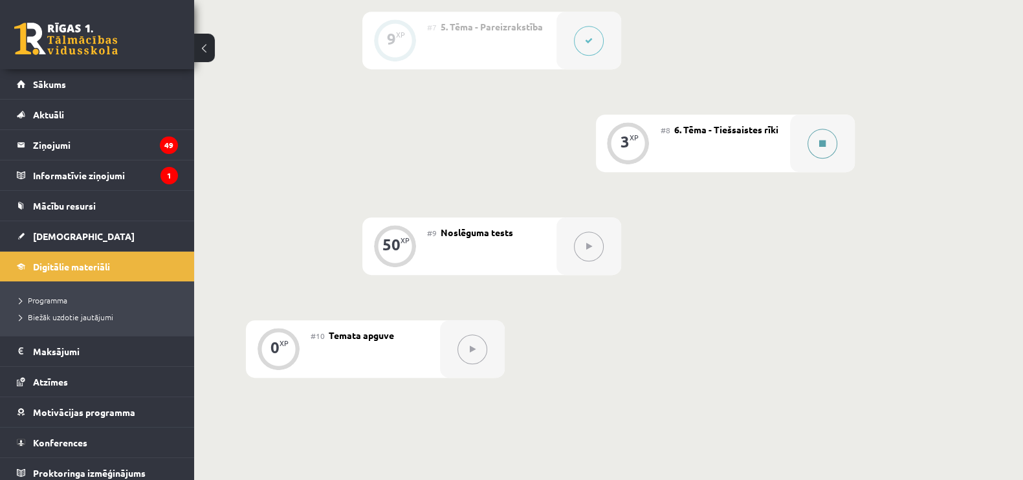
click at [813, 159] on button at bounding box center [822, 144] width 30 height 30
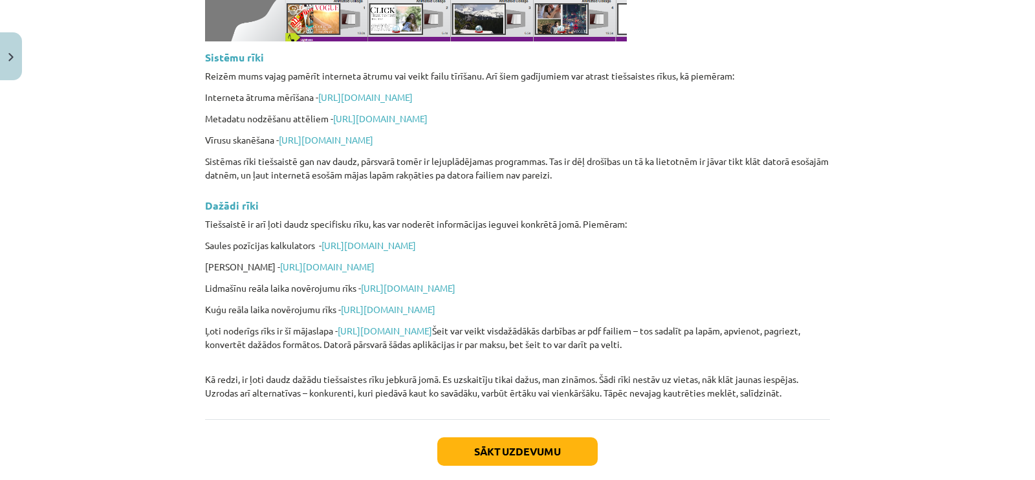
scroll to position [3116, 0]
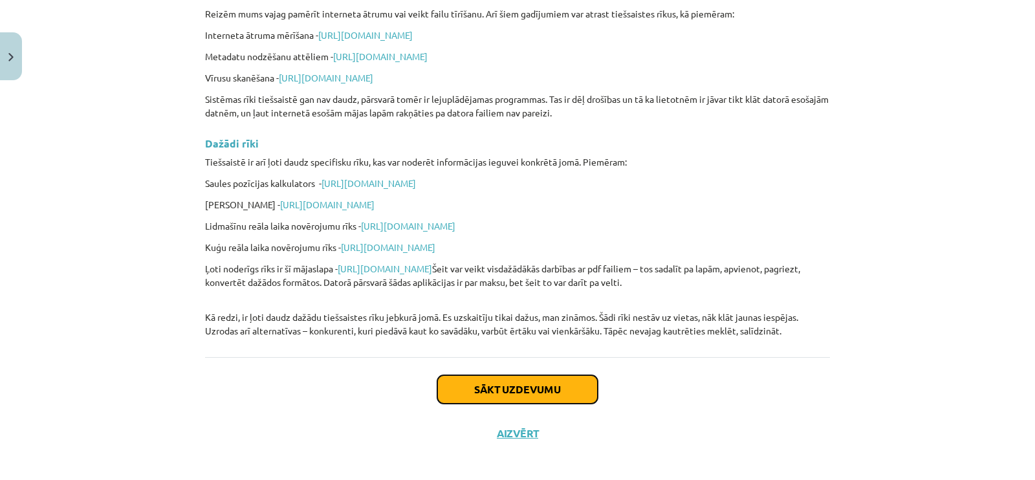
click at [540, 391] on button "Sākt uzdevumu" at bounding box center [517, 389] width 160 height 28
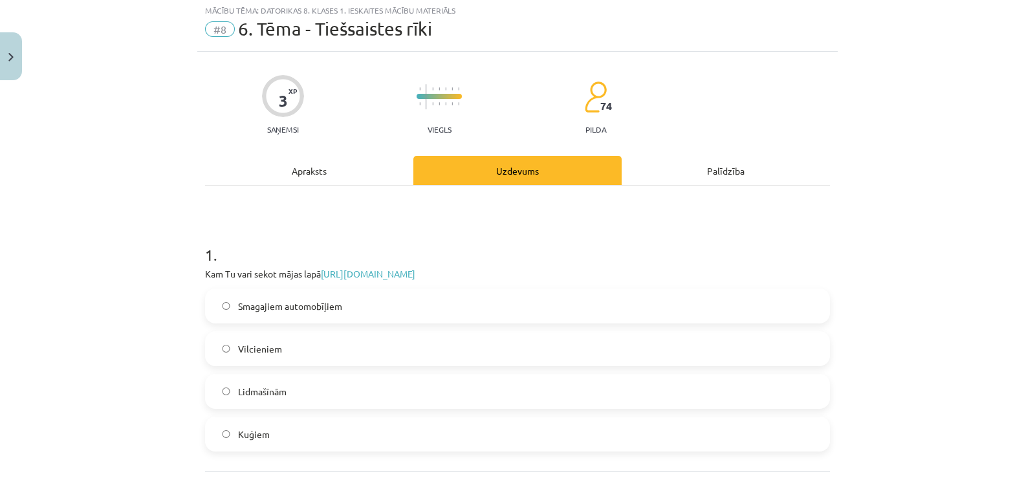
scroll to position [32, 0]
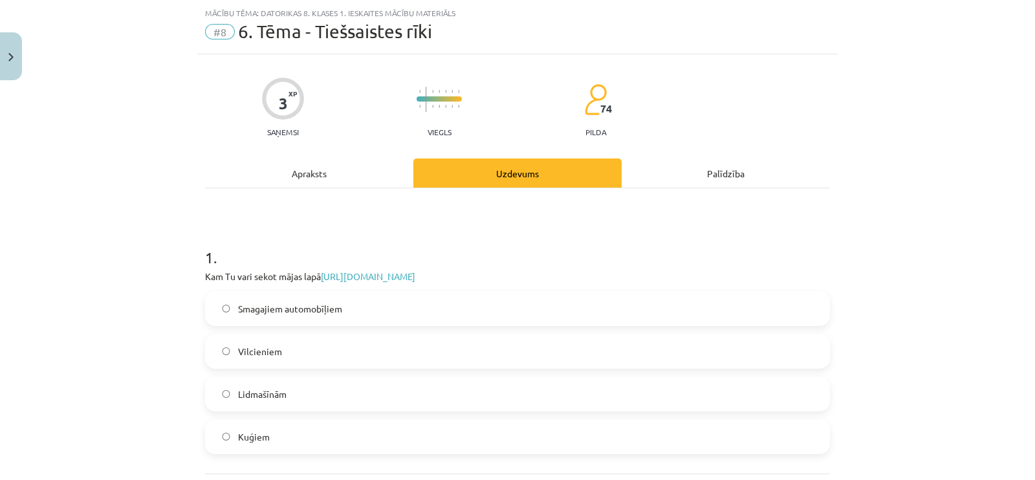
click at [302, 386] on label "Lidmašīnām" at bounding box center [517, 394] width 622 height 32
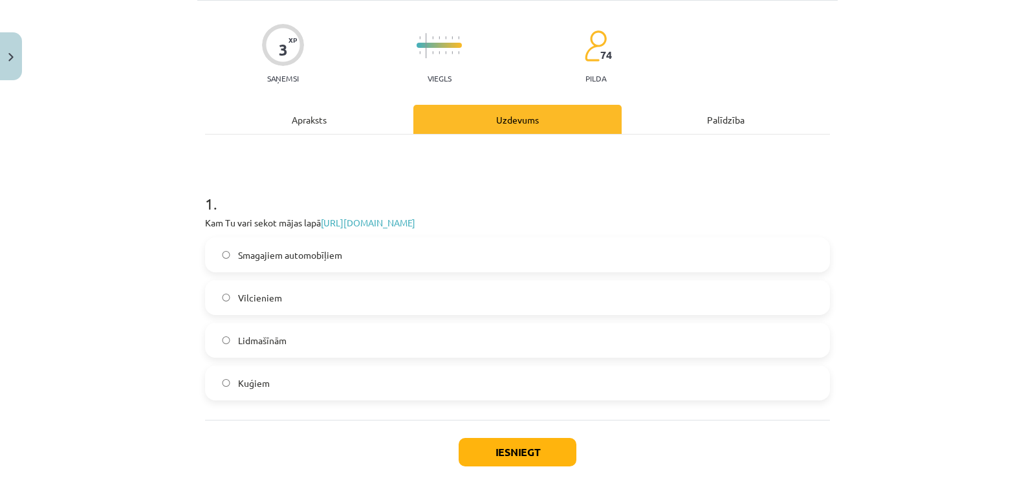
scroll to position [155, 0]
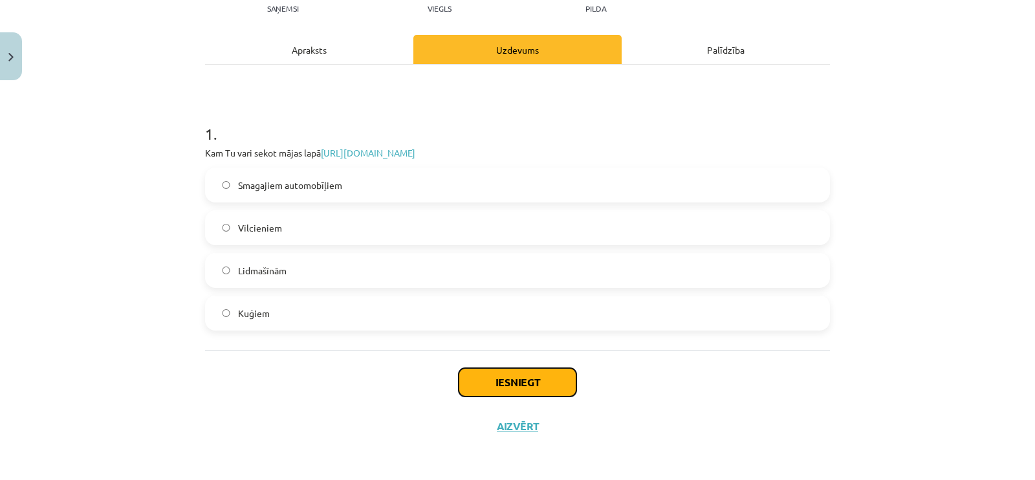
click at [528, 377] on button "Iesniegt" at bounding box center [518, 382] width 118 height 28
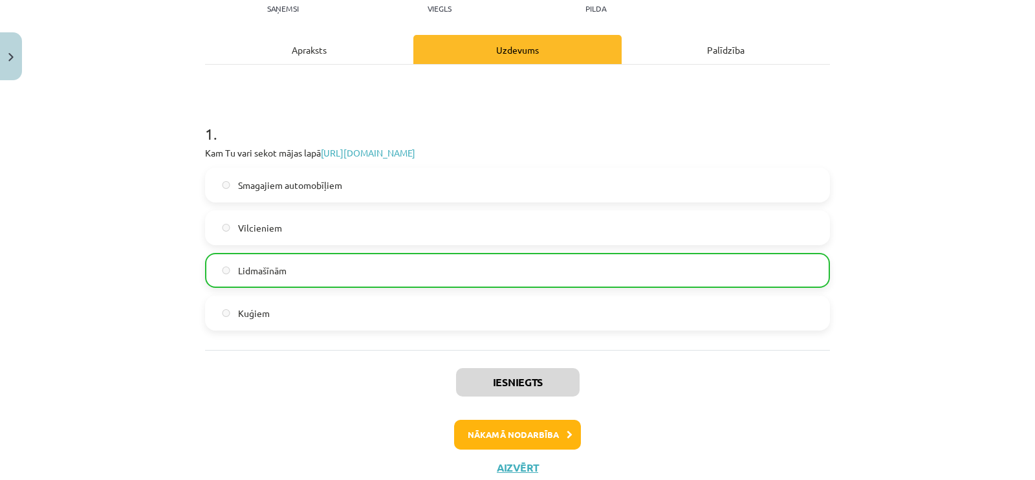
click at [514, 409] on div "Iesniegts Nākamā nodarbība Aizvērt" at bounding box center [517, 416] width 625 height 132
click at [511, 435] on button "Nākamā nodarbība" at bounding box center [517, 435] width 127 height 30
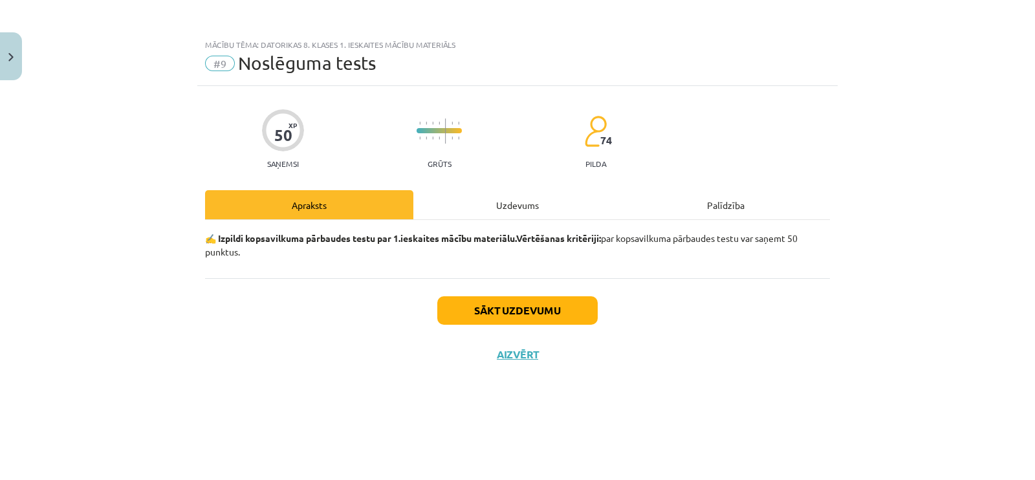
scroll to position [0, 0]
click at [547, 303] on button "Sākt uzdevumu" at bounding box center [517, 310] width 160 height 28
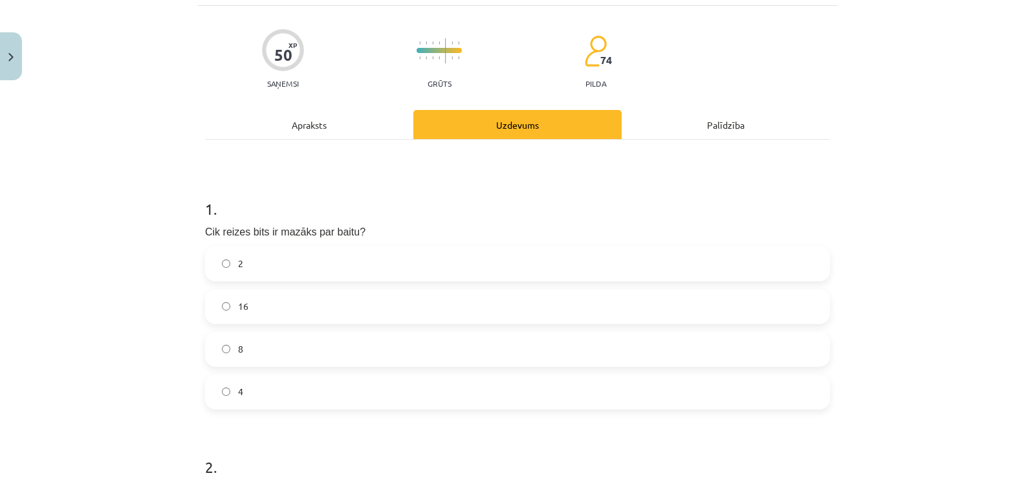
scroll to position [161, 0]
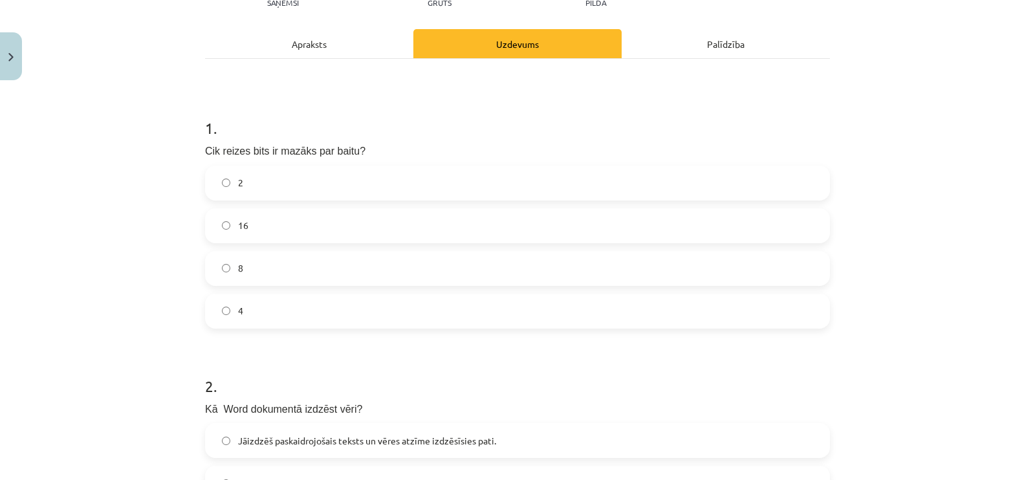
click at [314, 262] on label "8" at bounding box center [517, 268] width 622 height 32
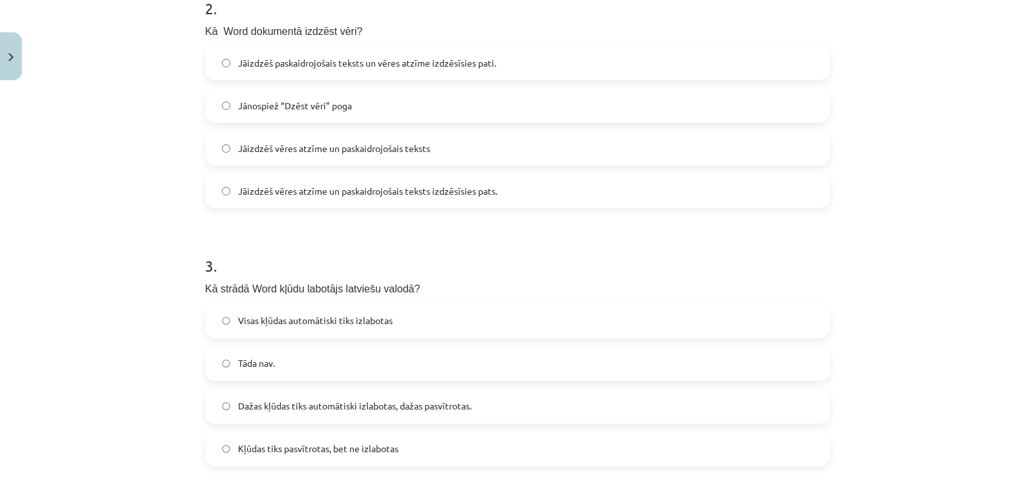
scroll to position [565, 0]
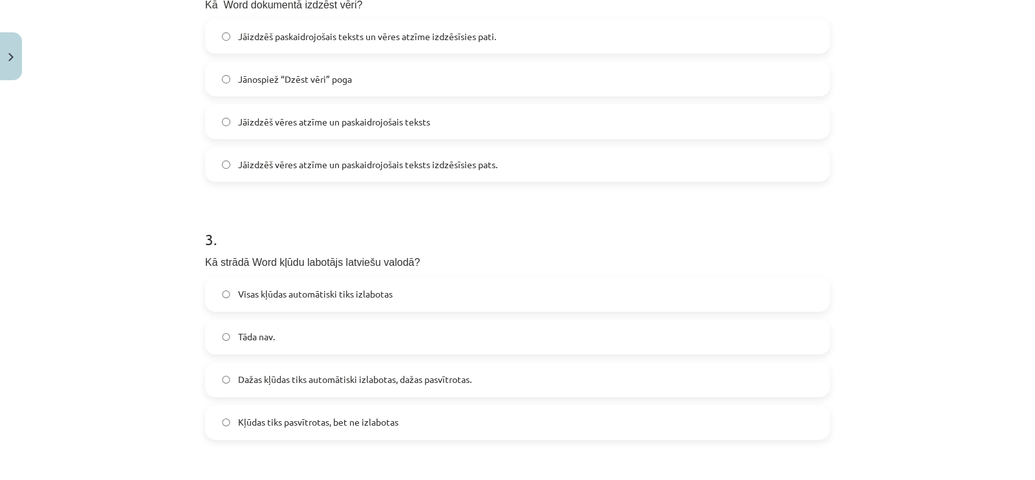
click at [456, 90] on label "Jānospiež “Dzēst vēri” poga" at bounding box center [517, 79] width 622 height 32
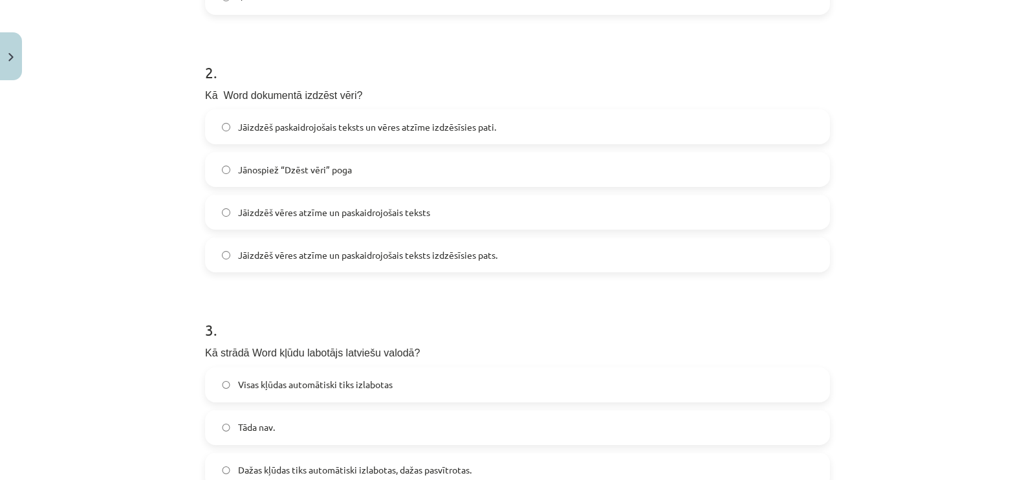
scroll to position [485, 0]
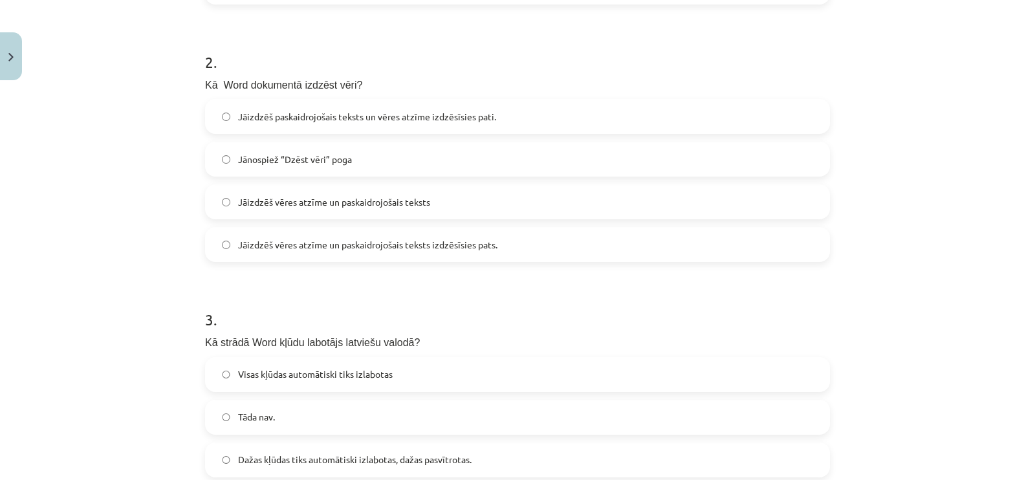
click at [205, 83] on span "Kā Word dokumentā izdzēst vēri?" at bounding box center [283, 85] width 157 height 11
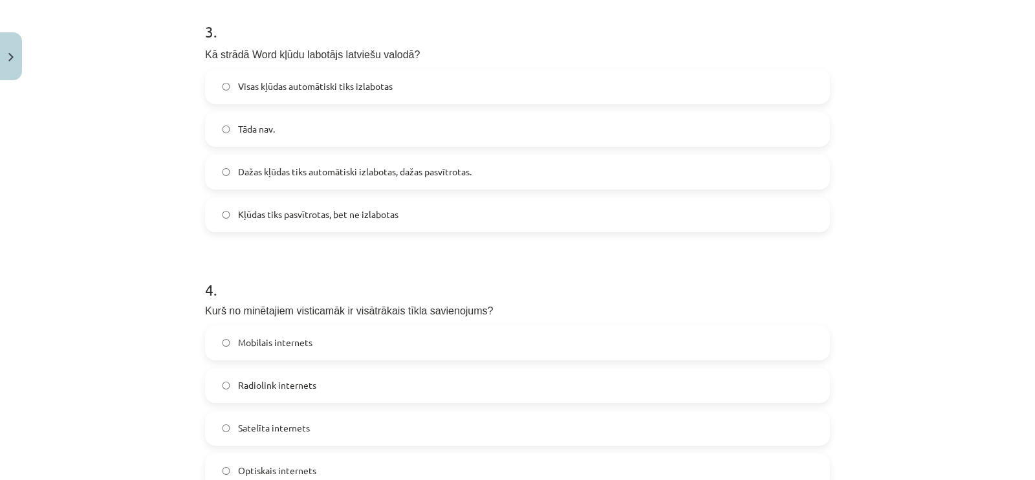
scroll to position [809, 0]
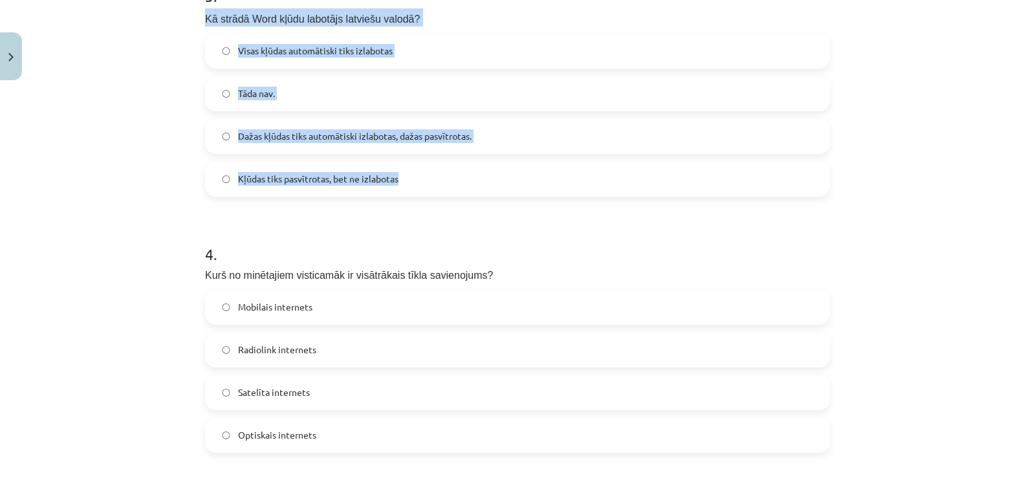
drag, startPoint x: 195, startPoint y: 16, endPoint x: 476, endPoint y: 182, distance: 326.9
copy div "Kā strādā Word kļūdu labotājs latviešu valodā? Visas kļūdas automātiski tiks iz…"
click at [210, 134] on label "Dažas kļūdas tiks automātiski izlabotas, dažas pasvītrotas." at bounding box center [517, 136] width 622 height 32
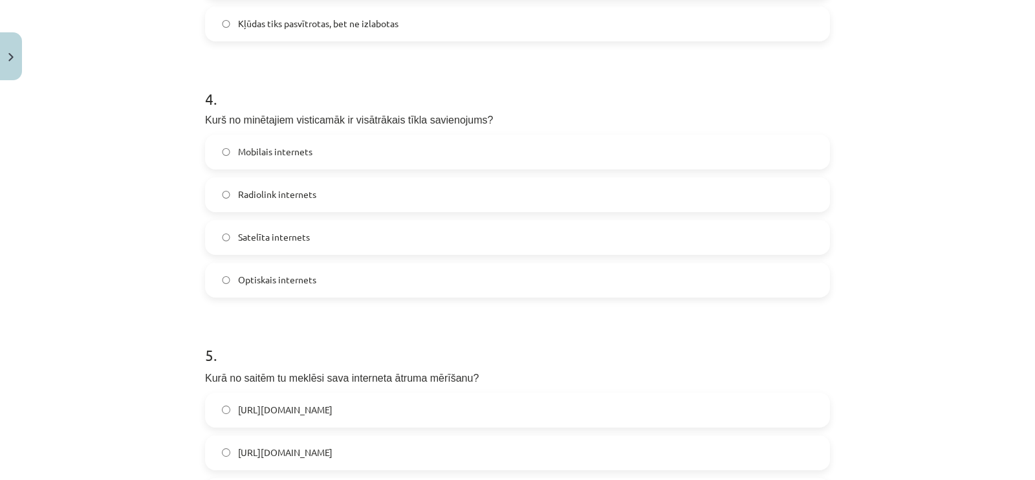
scroll to position [970, 0]
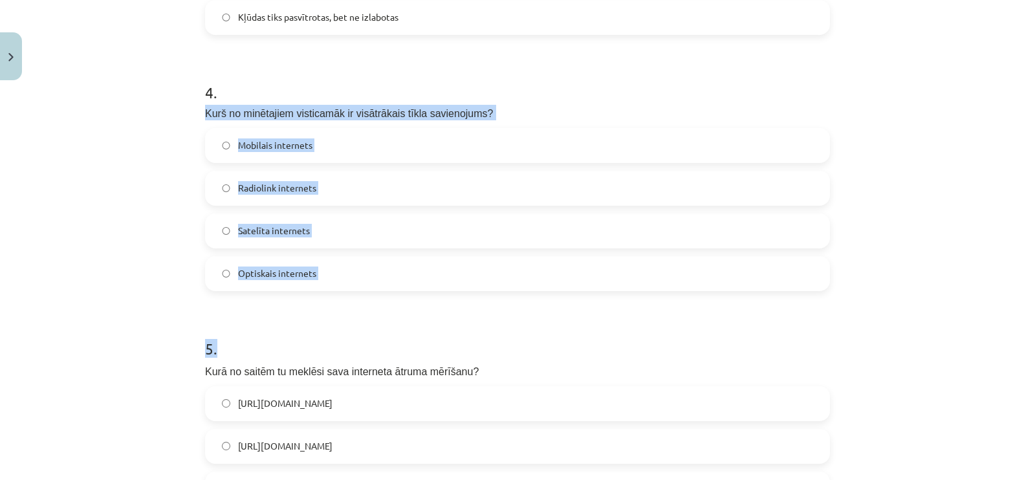
drag, startPoint x: 198, startPoint y: 104, endPoint x: 376, endPoint y: 291, distance: 258.1
copy form "Kurš no minētajiem visticamāk ir visātrākais tīkla savienojums? Mobilais intern…"
click at [206, 268] on label "Optiskais internets" at bounding box center [517, 273] width 622 height 32
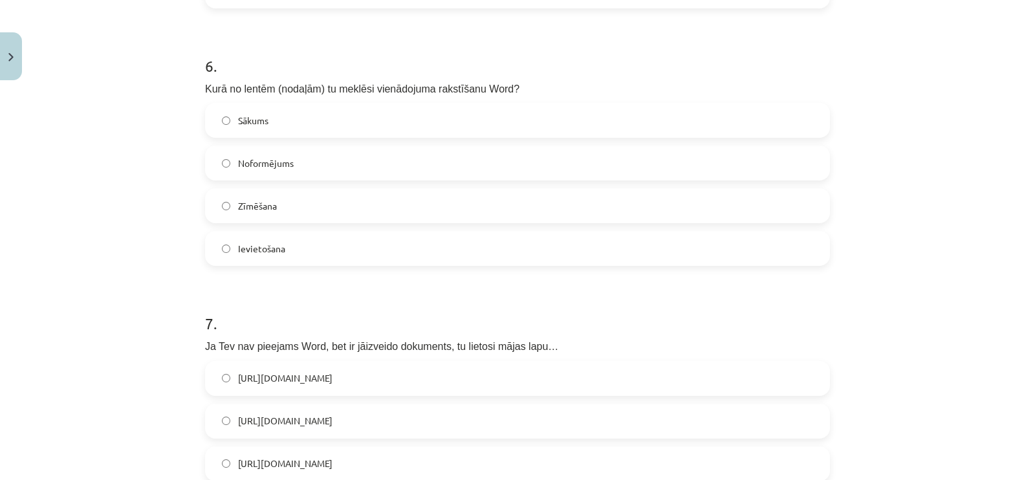
scroll to position [1536, 0]
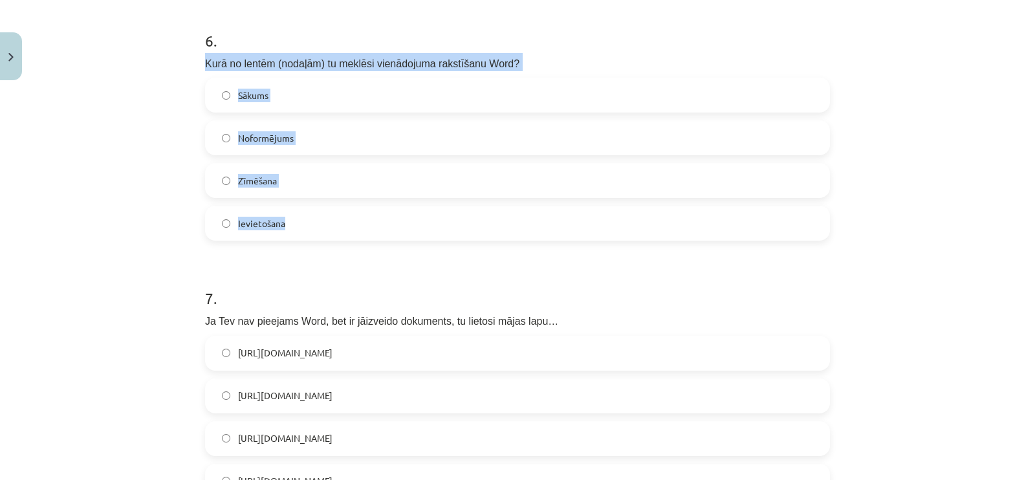
drag, startPoint x: 197, startPoint y: 56, endPoint x: 298, endPoint y: 213, distance: 186.3
copy div "Kurā no lentēm (nodaļām) tu meklēsi vienādojuma rakstīšanu Word? Sākums Noformē…"
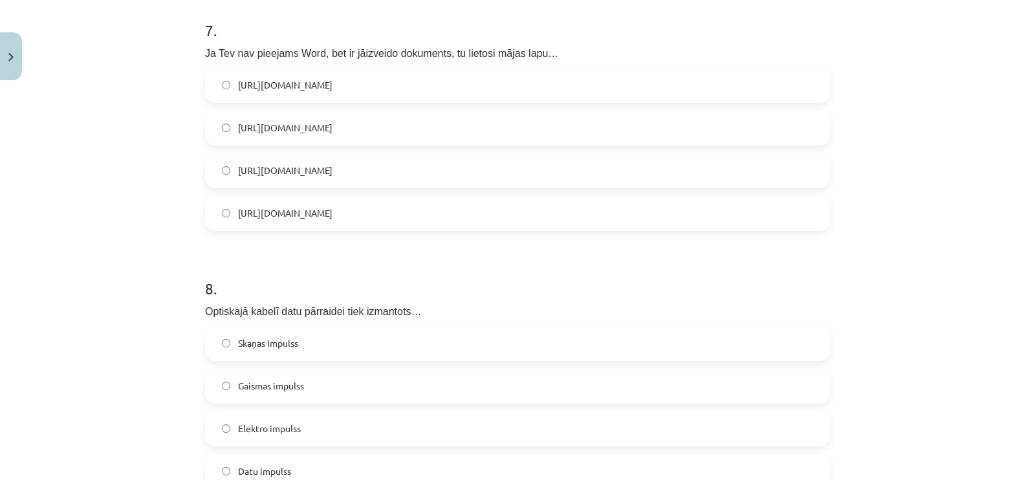
scroll to position [1779, 0]
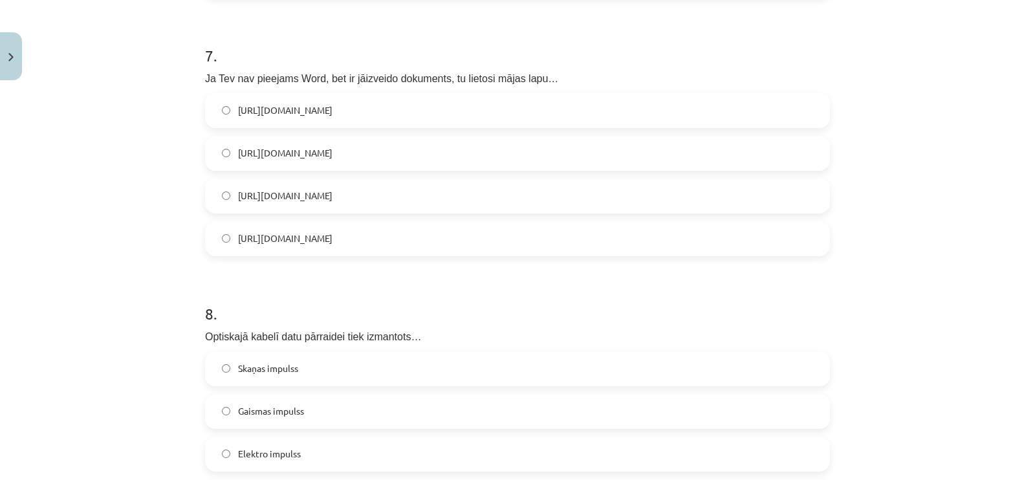
click at [217, 115] on label "[URL][DOMAIN_NAME]" at bounding box center [517, 110] width 622 height 32
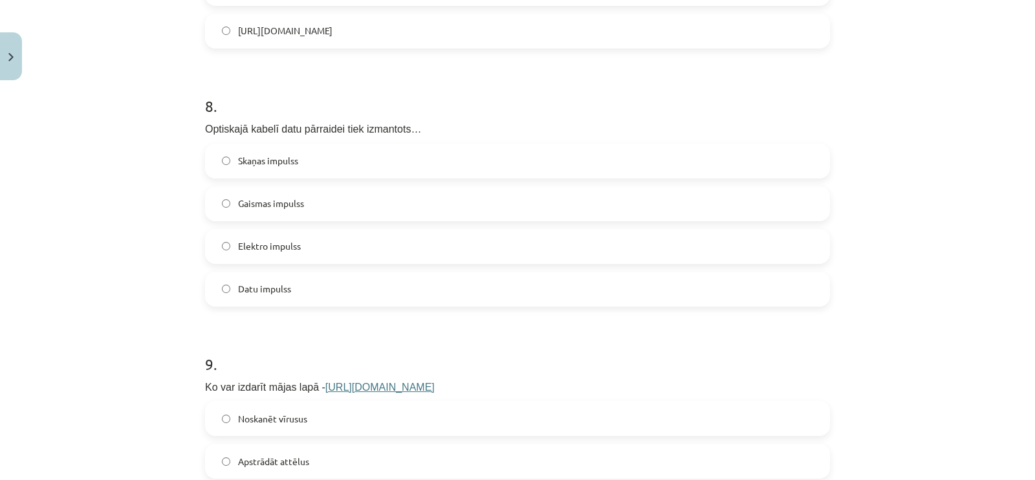
scroll to position [2021, 0]
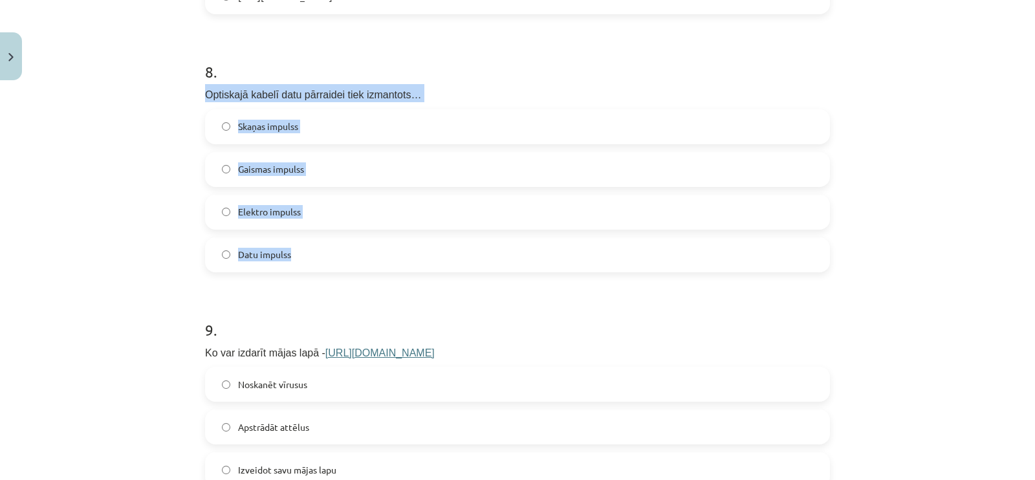
drag, startPoint x: 188, startPoint y: 91, endPoint x: 366, endPoint y: 257, distance: 243.1
click at [366, 257] on div "Mācību tēma: Datorikas 8. klases 1. ieskaites mācību materiāls #9 Noslēguma tes…" at bounding box center [517, 240] width 1035 height 480
copy div "Optiskajā kabelī datu pārraidei tiek izmantots… Skaņas impulss Gaismas impulss …"
click at [213, 163] on label "Gaismas impulss" at bounding box center [517, 169] width 622 height 32
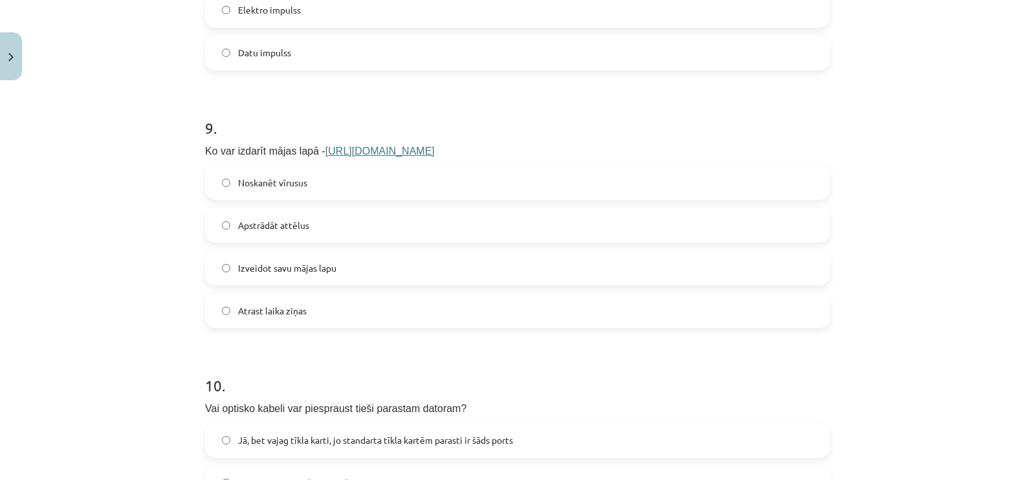
scroll to position [2264, 0]
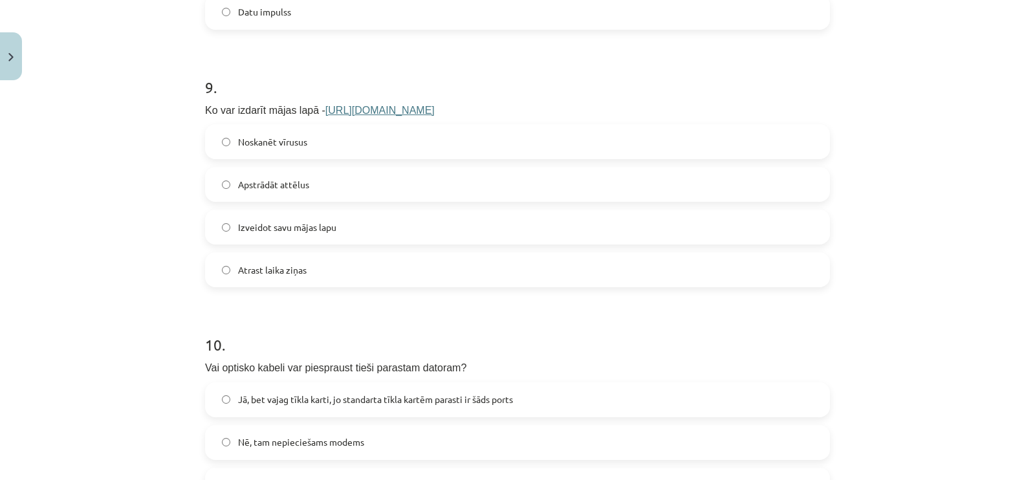
click at [338, 108] on link "[URL][DOMAIN_NAME]" at bounding box center [379, 110] width 109 height 11
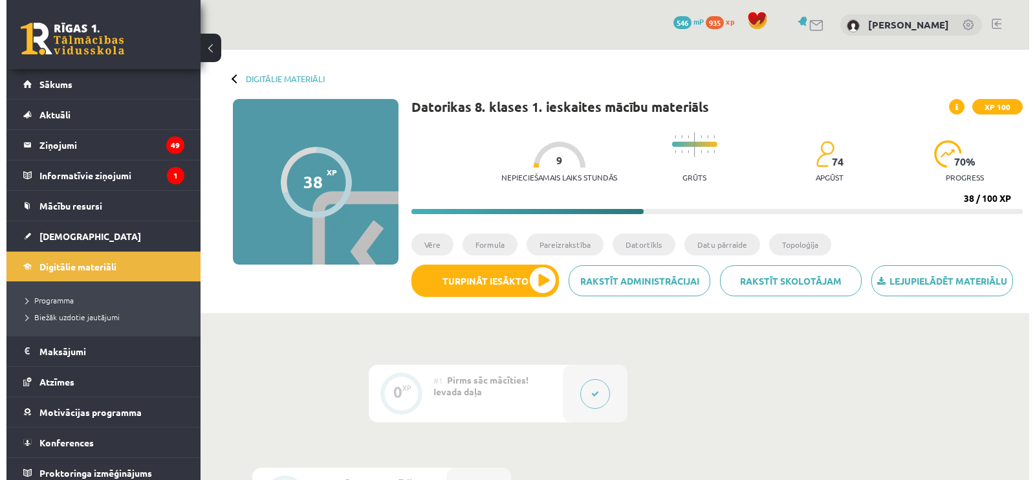
scroll to position [970, 0]
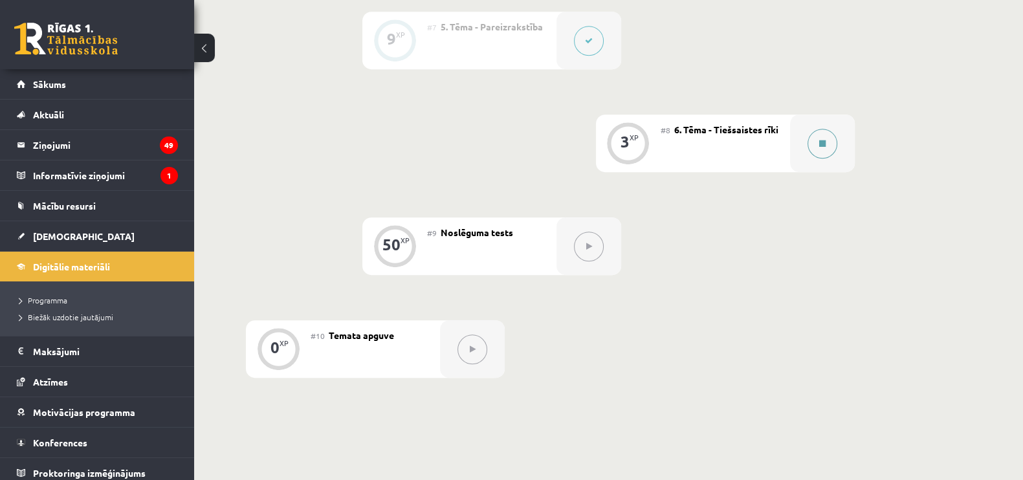
click at [825, 151] on button at bounding box center [822, 144] width 30 height 30
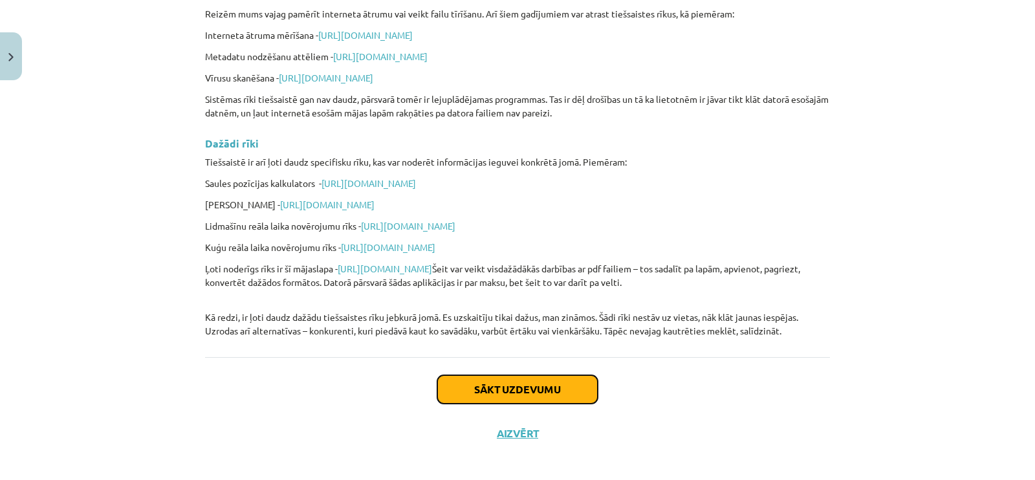
click at [539, 377] on button "Sākt uzdevumu" at bounding box center [517, 389] width 160 height 28
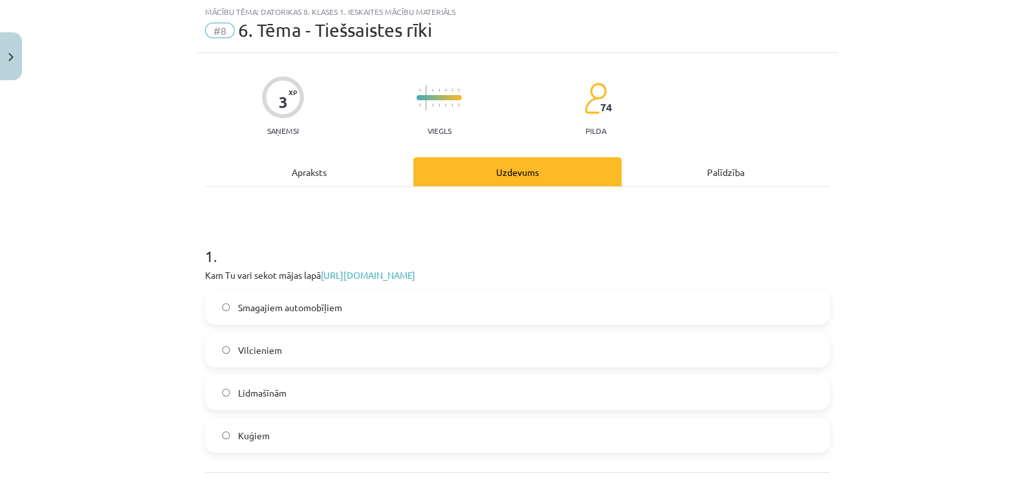
scroll to position [32, 0]
click at [345, 399] on label "Lidmašīnām" at bounding box center [517, 394] width 622 height 32
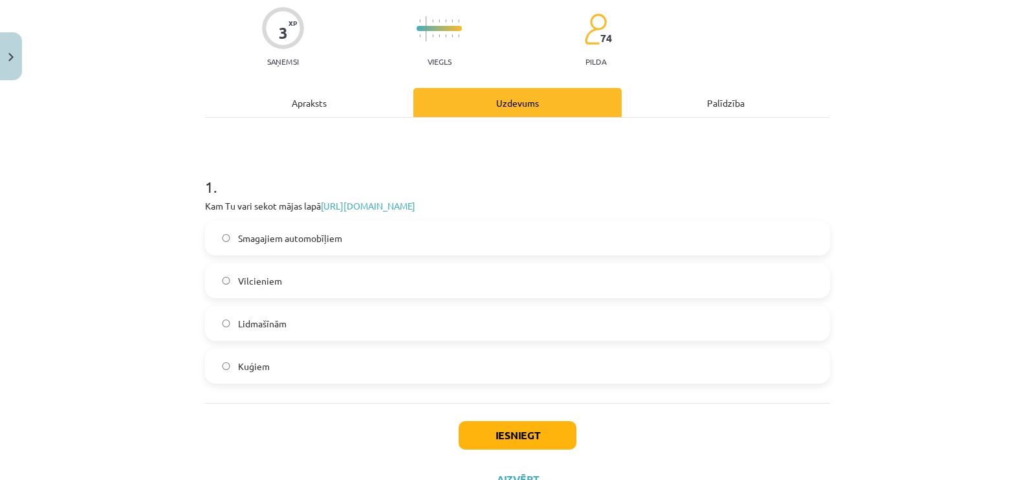
scroll to position [155, 0]
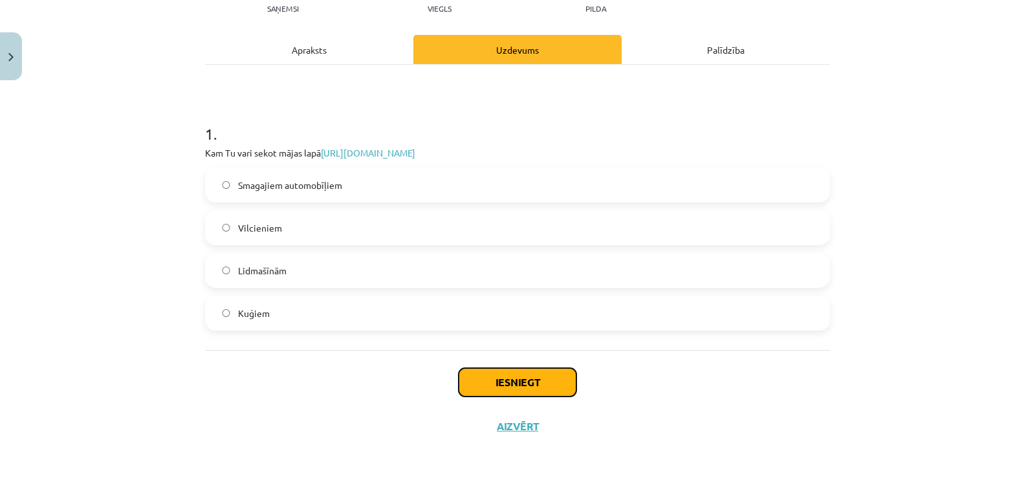
click at [481, 370] on button "Iesniegt" at bounding box center [518, 382] width 118 height 28
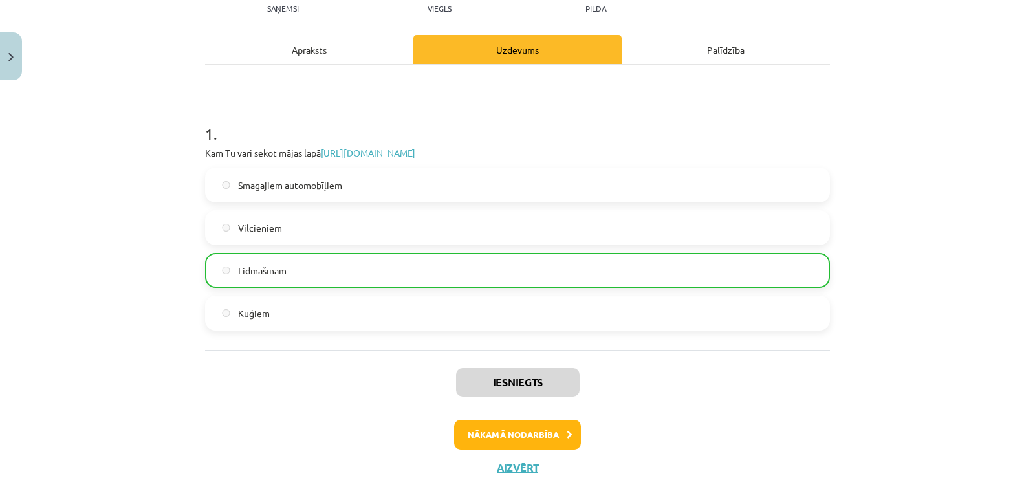
click at [522, 415] on div "Iesniegts Nākamā nodarbība Aizvērt" at bounding box center [517, 416] width 625 height 132
click at [514, 432] on button "Nākamā nodarbība" at bounding box center [517, 435] width 127 height 30
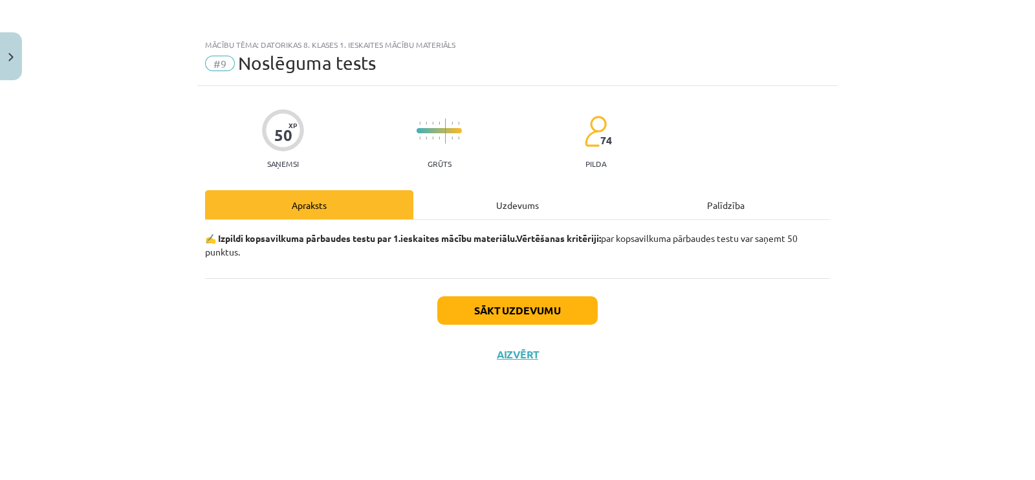
click at [547, 295] on div "Sākt uzdevumu Aizvērt" at bounding box center [517, 323] width 625 height 91
click at [545, 298] on button "Sākt uzdevumu" at bounding box center [517, 310] width 160 height 28
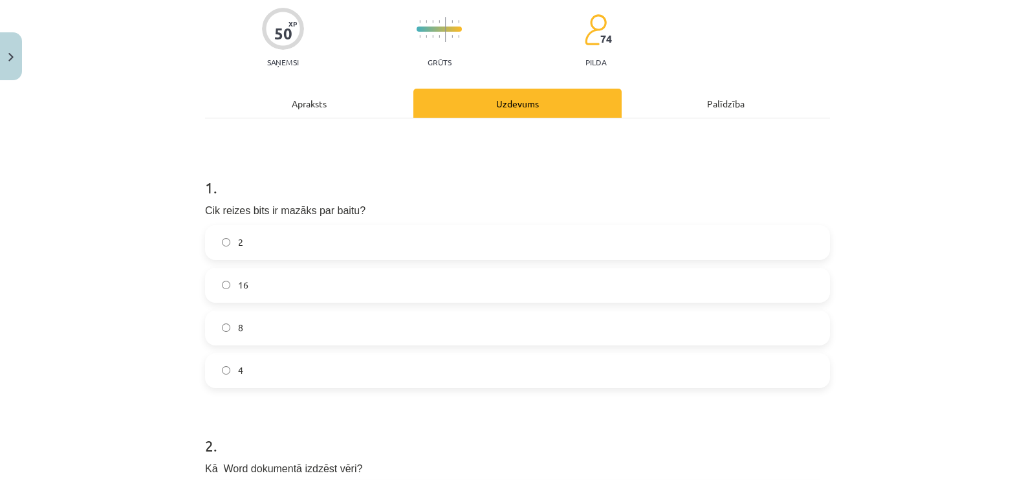
scroll to position [323, 0]
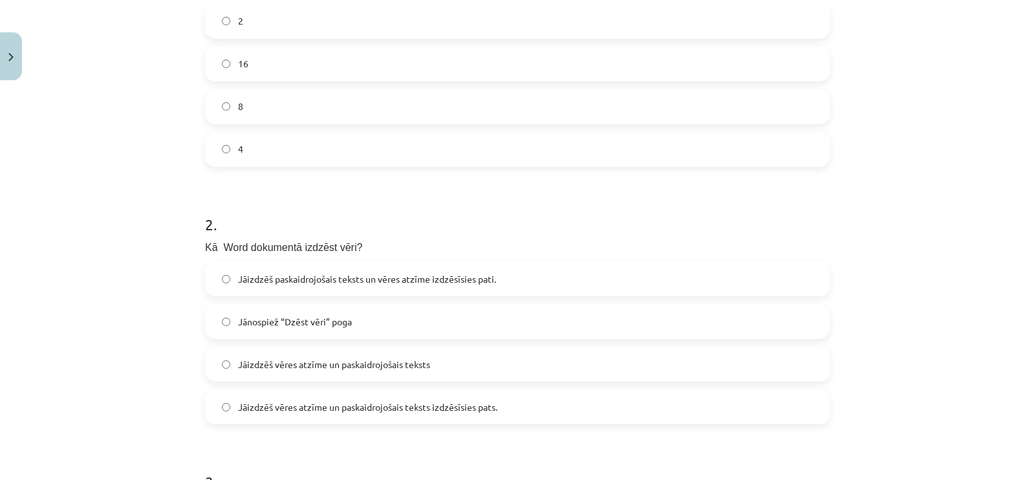
click at [375, 79] on label "16" at bounding box center [517, 64] width 622 height 32
click at [372, 98] on label "8" at bounding box center [517, 107] width 622 height 32
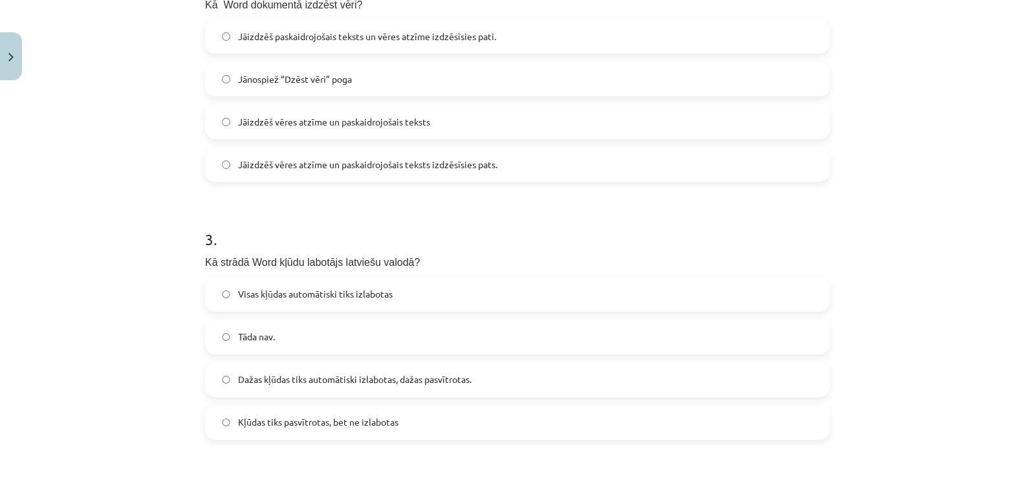
click at [473, 41] on span "Jāizdzēš paskaidrojošais teksts un vēres atzīme izdzēsīsies pati." at bounding box center [367, 37] width 258 height 14
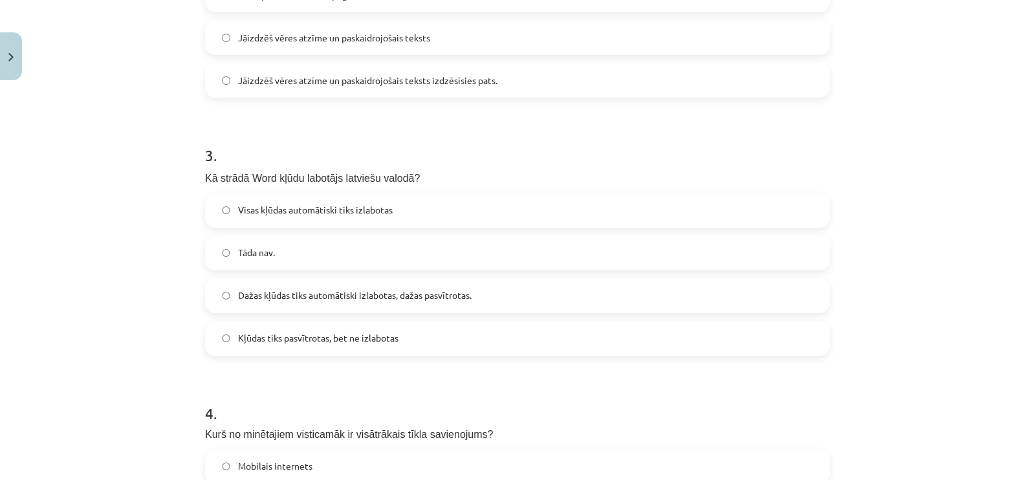
scroll to position [728, 0]
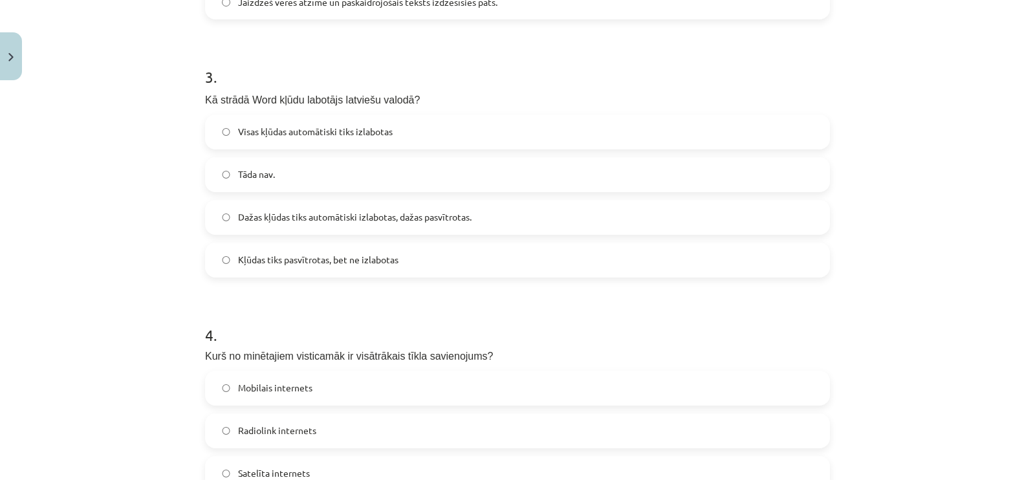
click at [375, 223] on span "Dažas kļūdas tiks automātiski izlabotas, dažas pasvītrotas." at bounding box center [355, 217] width 234 height 14
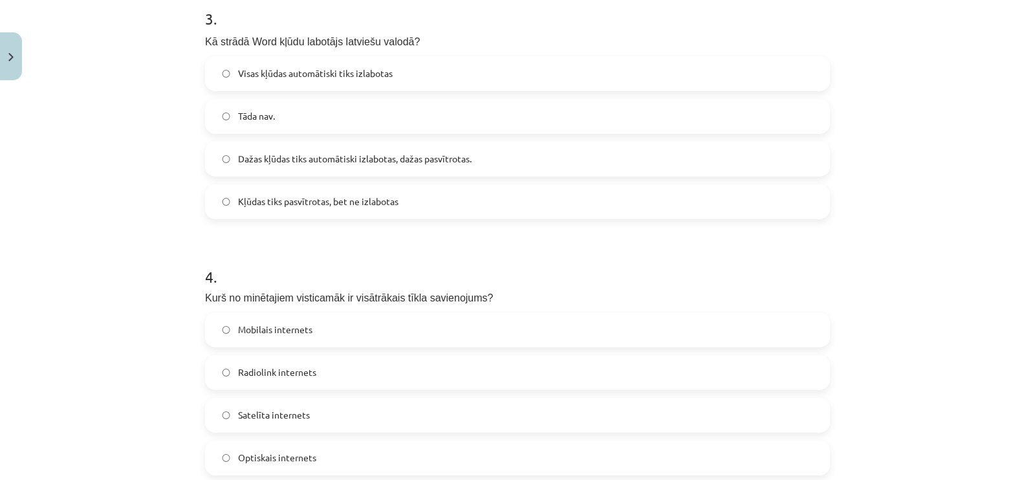
scroll to position [970, 0]
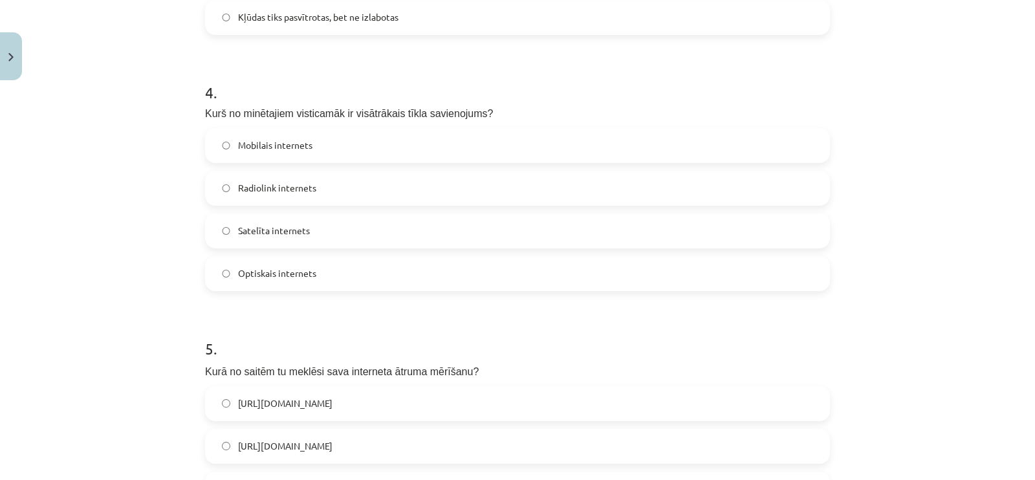
click at [340, 267] on label "Optiskais internets" at bounding box center [517, 273] width 622 height 32
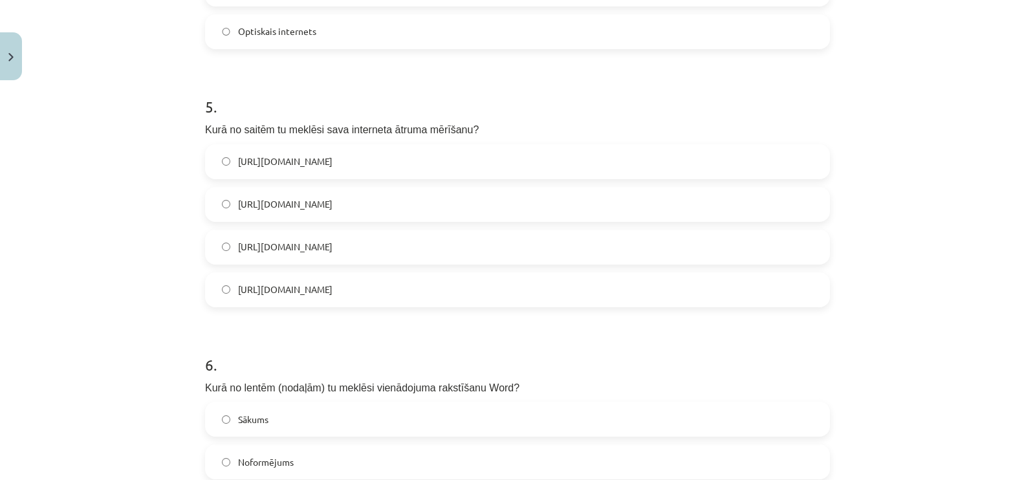
click at [333, 283] on span "[URL][DOMAIN_NAME]" at bounding box center [285, 290] width 94 height 14
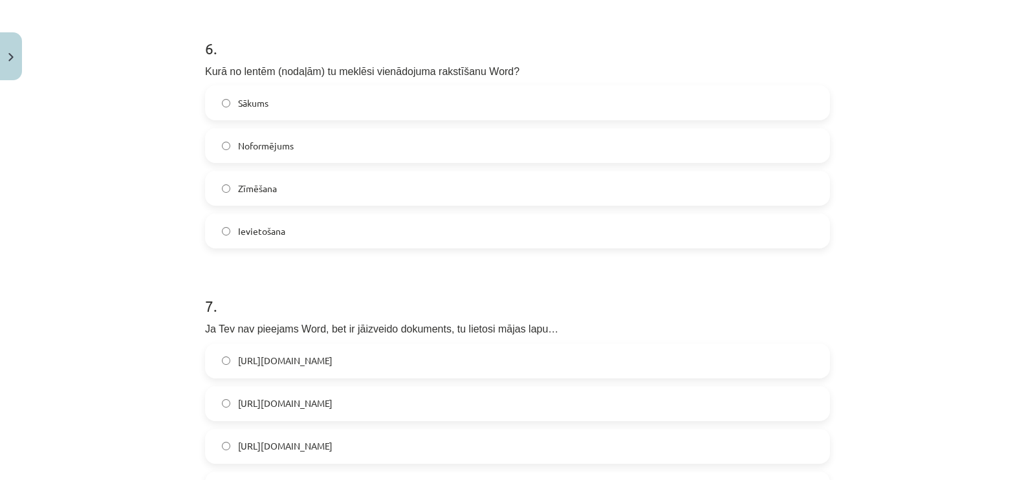
scroll to position [1536, 0]
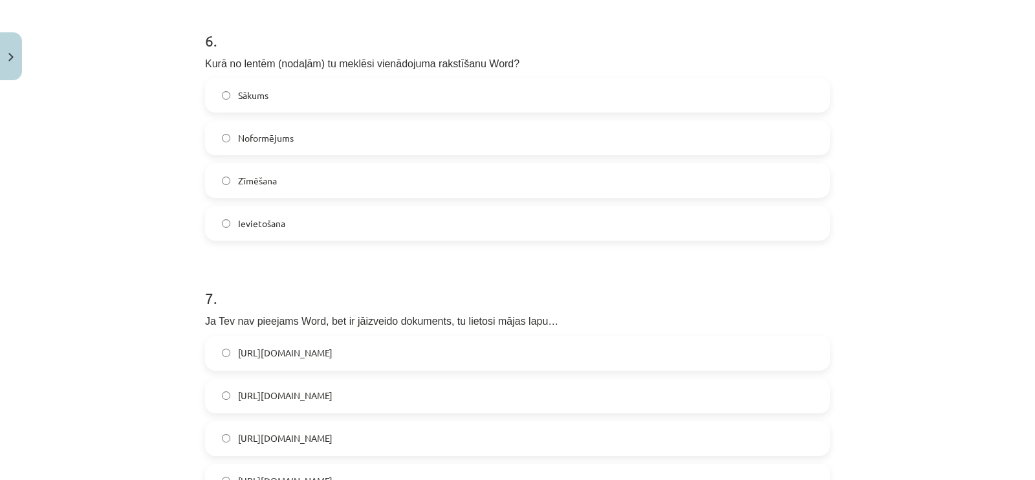
click at [365, 228] on label "Ievietošana" at bounding box center [517, 223] width 622 height 32
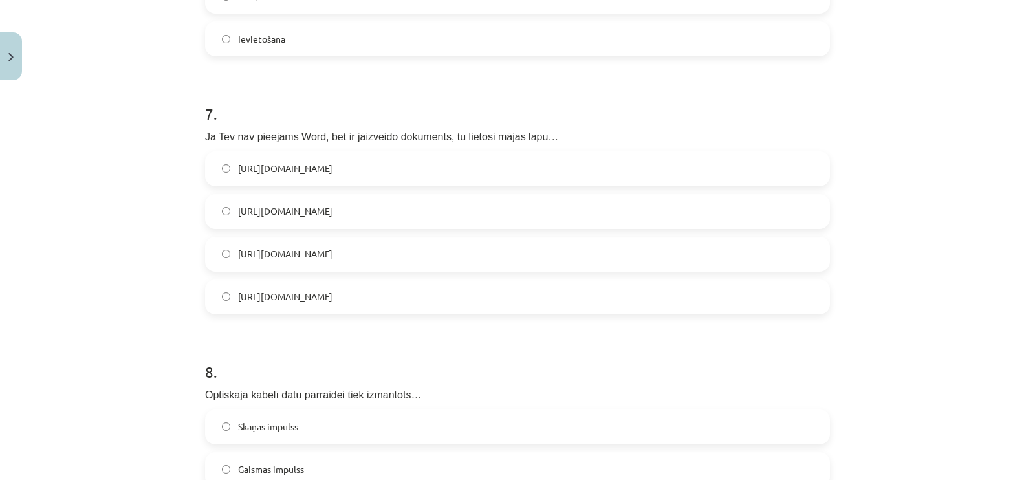
scroll to position [1779, 0]
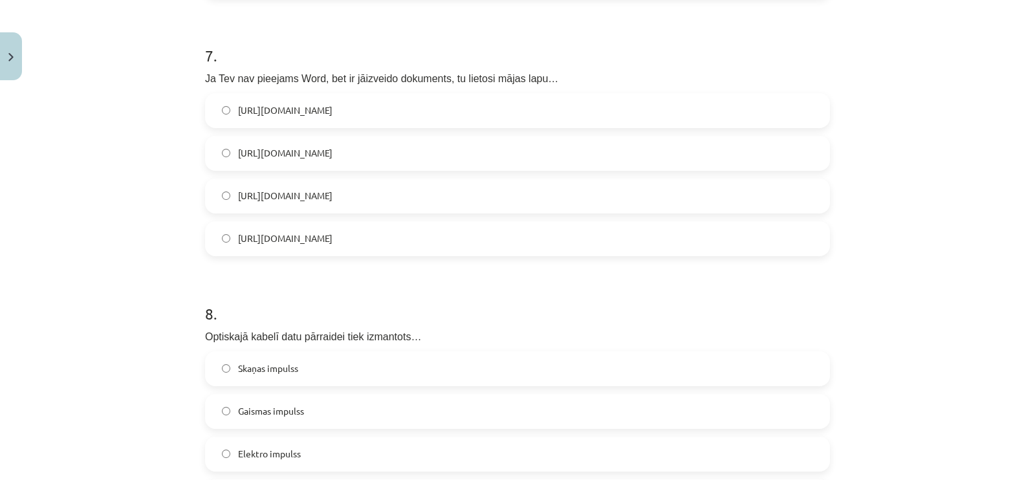
click at [332, 199] on label "[URL][DOMAIN_NAME]" at bounding box center [517, 196] width 622 height 32
click at [388, 153] on label "[URL][DOMAIN_NAME]" at bounding box center [517, 153] width 622 height 32
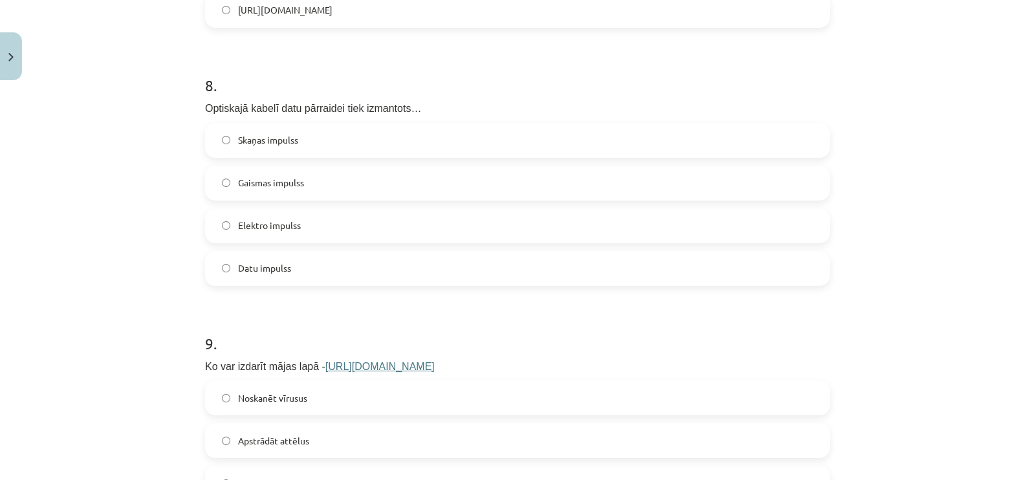
scroll to position [2021, 0]
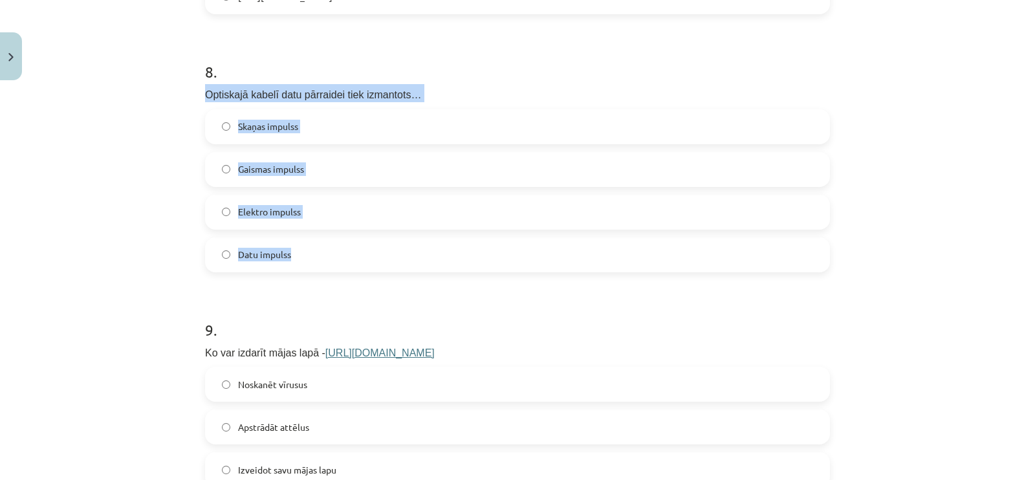
drag, startPoint x: 201, startPoint y: 83, endPoint x: 333, endPoint y: 261, distance: 221.9
click at [333, 261] on div "8 . Optiskajā kabelī datu pārraidei tiek izmantots… Skaņas impulss Gaismas impu…" at bounding box center [517, 156] width 625 height 232
copy div "Optiskajā kabelī datu pārraidei tiek izmantots… Skaņas impulss Gaismas impulss …"
click at [225, 169] on label "Gaismas impulss" at bounding box center [517, 169] width 622 height 32
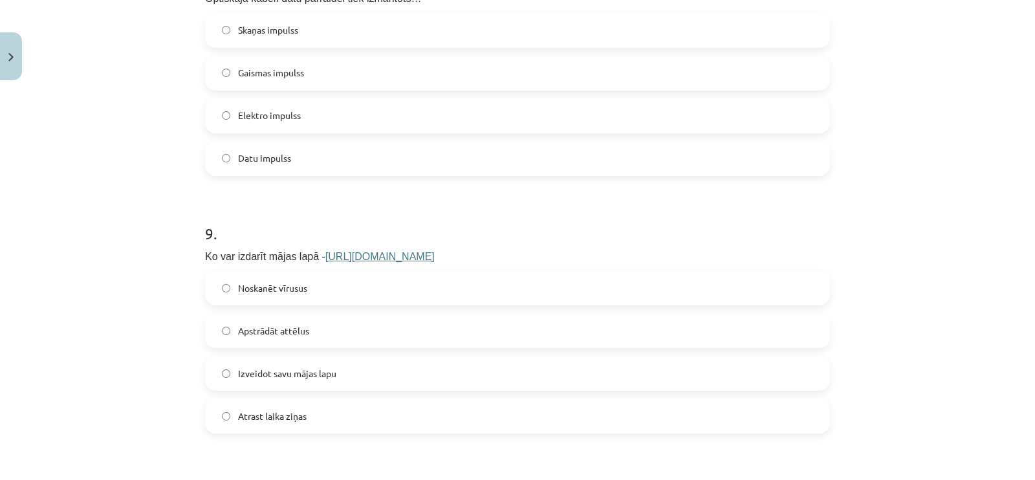
scroll to position [2264, 0]
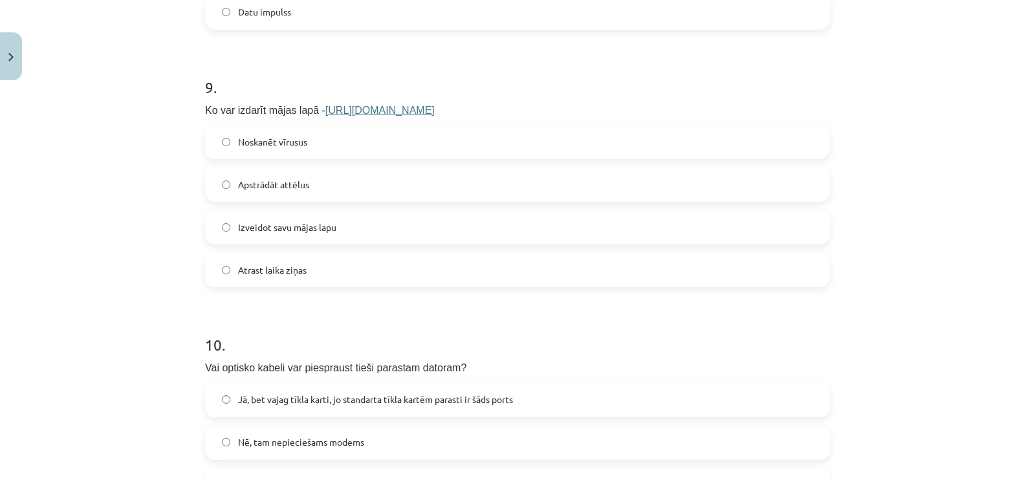
click at [246, 229] on span "Izveidot savu mājas lapu" at bounding box center [287, 228] width 98 height 14
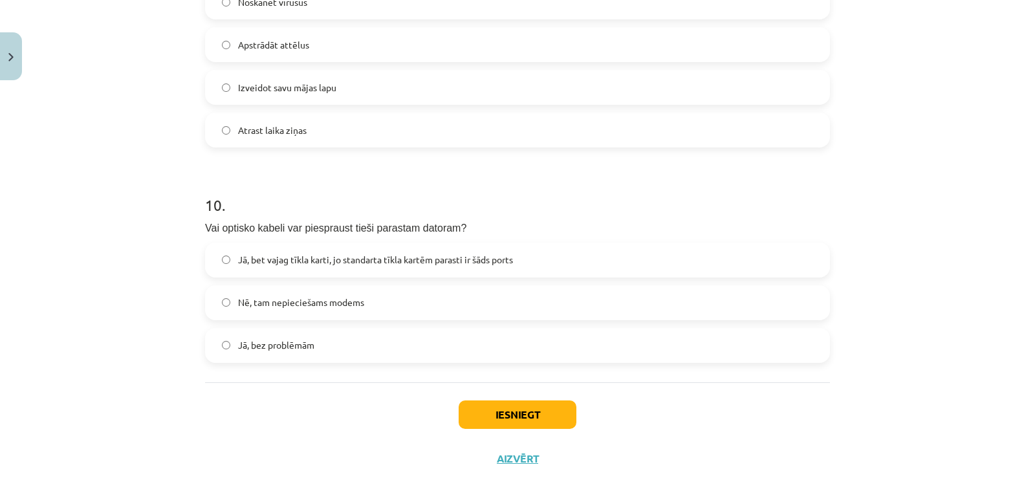
scroll to position [2435, 0]
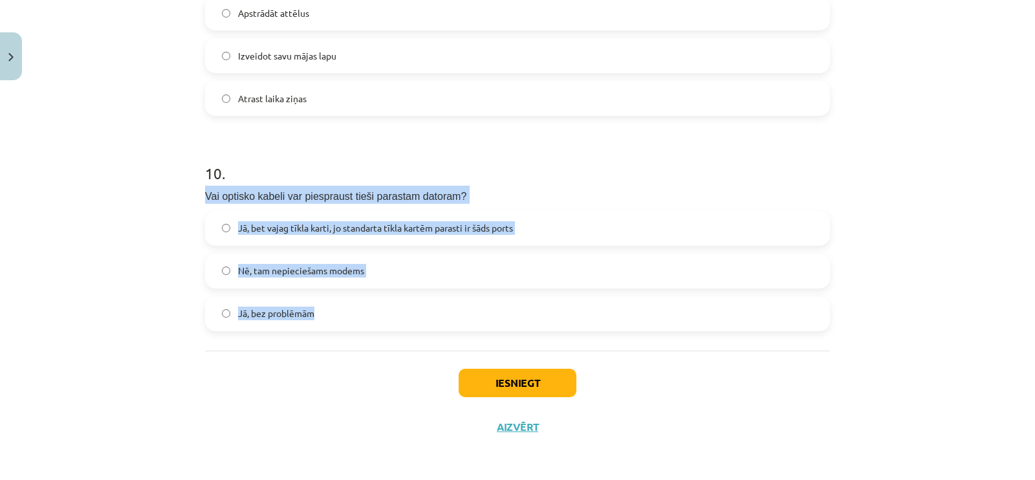
drag, startPoint x: 197, startPoint y: 190, endPoint x: 382, endPoint y: 347, distance: 242.4
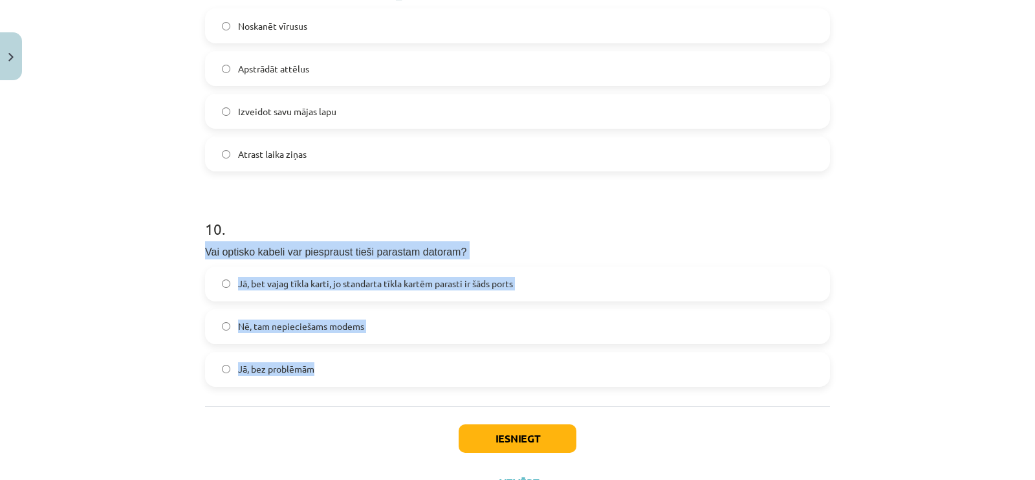
scroll to position [2354, 0]
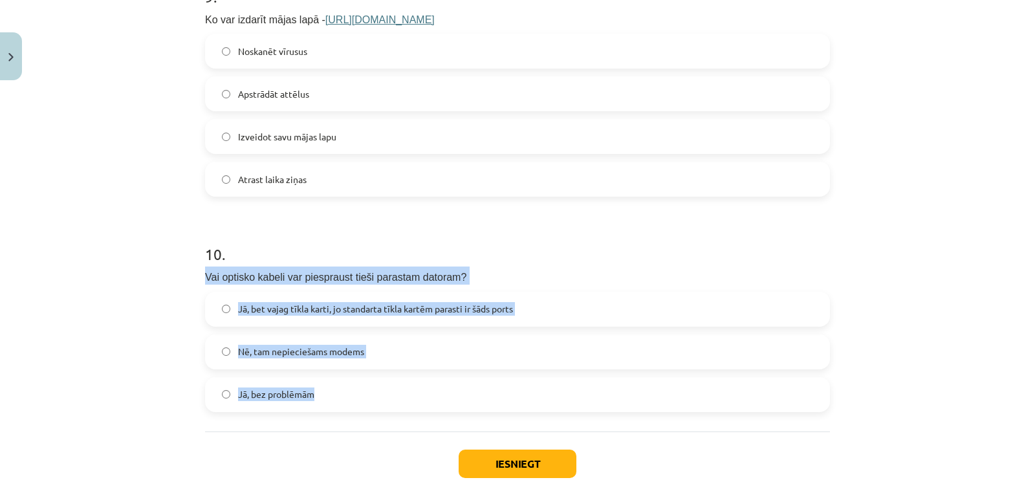
copy div "Vai optisko kabeli var piespraust tieši parastam datoram? Jā, bet vajag tīkla k…"
click at [275, 378] on label "Jā, bez problēmām" at bounding box center [517, 394] width 622 height 32
click at [272, 358] on label "Nē, tam nepieciešams modems" at bounding box center [517, 352] width 622 height 32
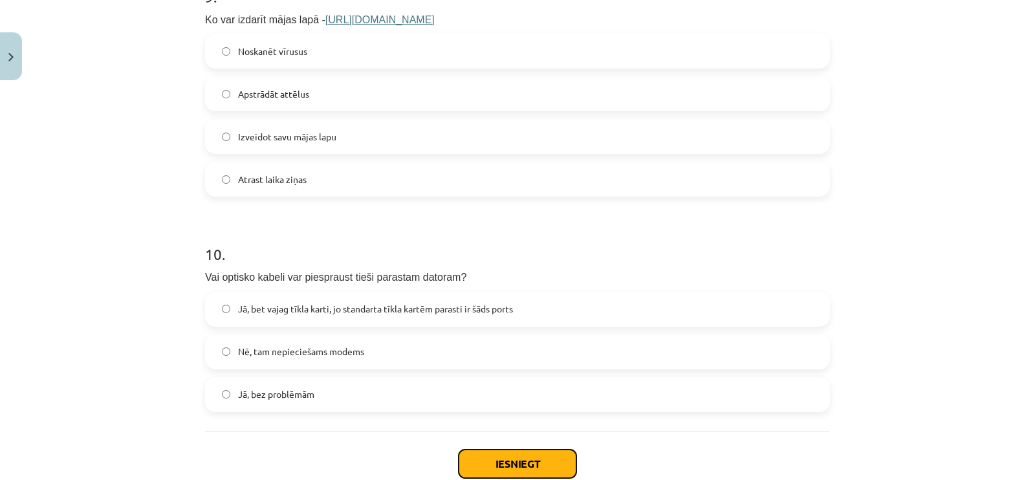
click at [476, 469] on button "Iesniegt" at bounding box center [518, 464] width 118 height 28
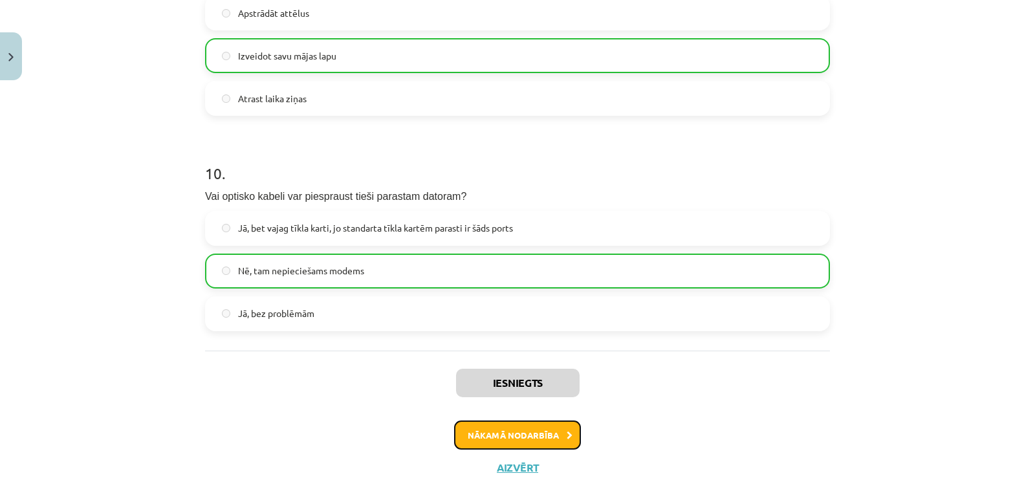
click at [534, 423] on button "Nākamā nodarbība" at bounding box center [517, 436] width 127 height 30
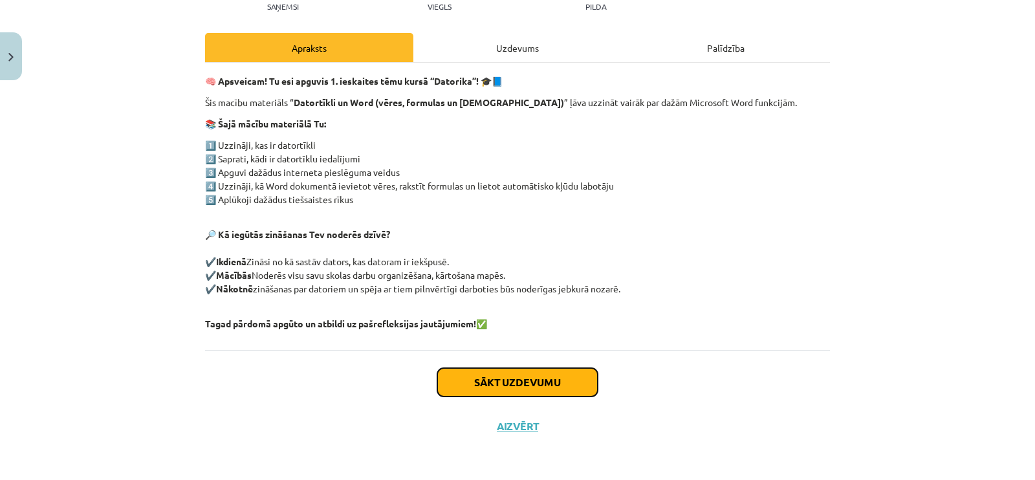
click at [540, 391] on button "Sākt uzdevumu" at bounding box center [517, 382] width 160 height 28
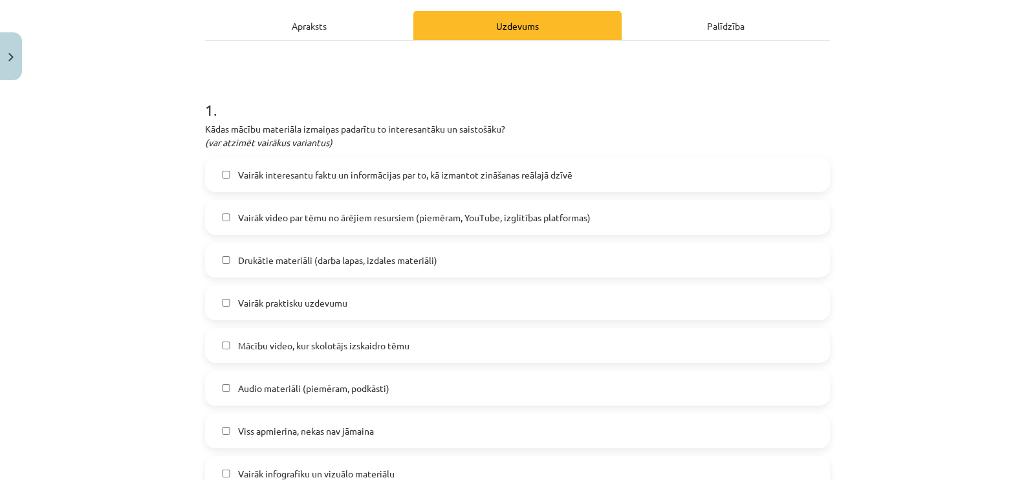
scroll to position [194, 0]
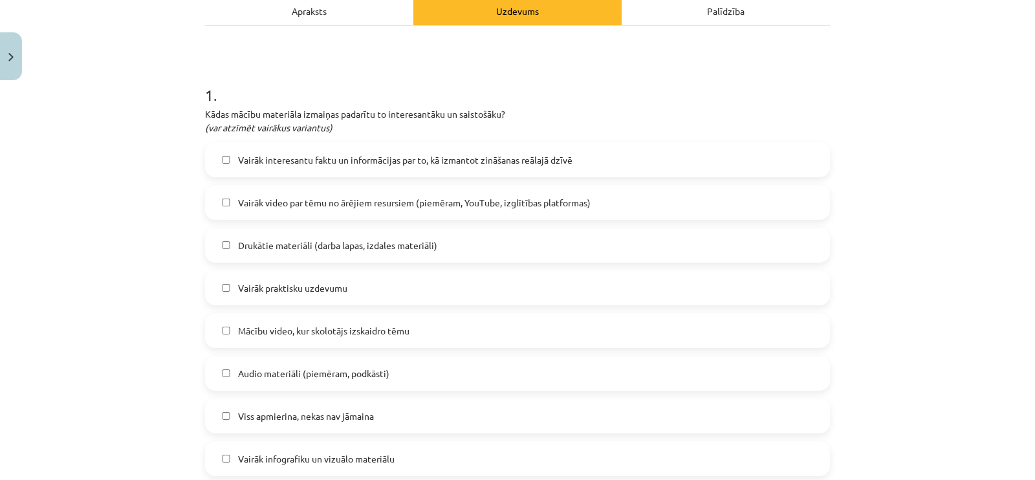
click at [507, 303] on label "Vairāk praktisku uzdevumu" at bounding box center [517, 288] width 622 height 32
click at [501, 328] on label "Mācību video, kur skolotājs izskaidro tēmu" at bounding box center [517, 330] width 622 height 32
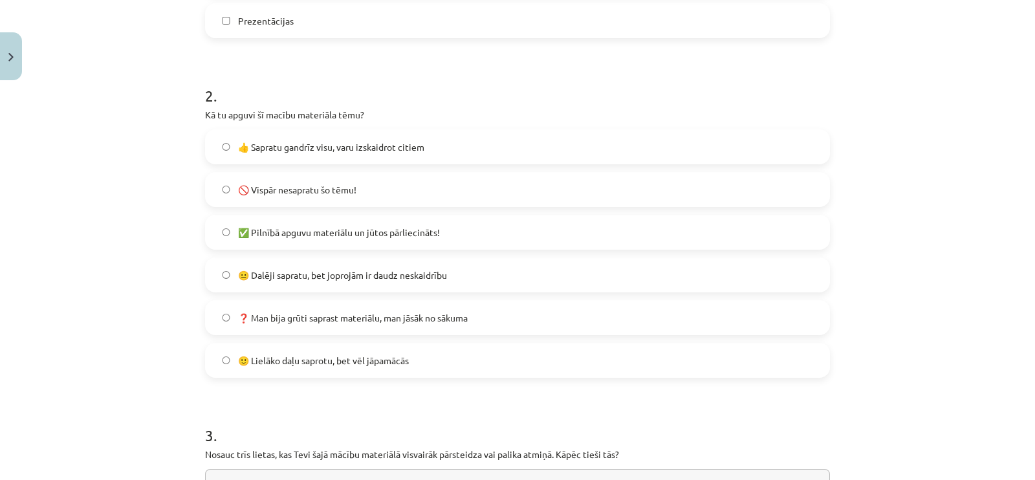
click at [501, 328] on label "❓ Man bija grūti saprast materiālu, man jāsāk no sākuma" at bounding box center [517, 317] width 622 height 32
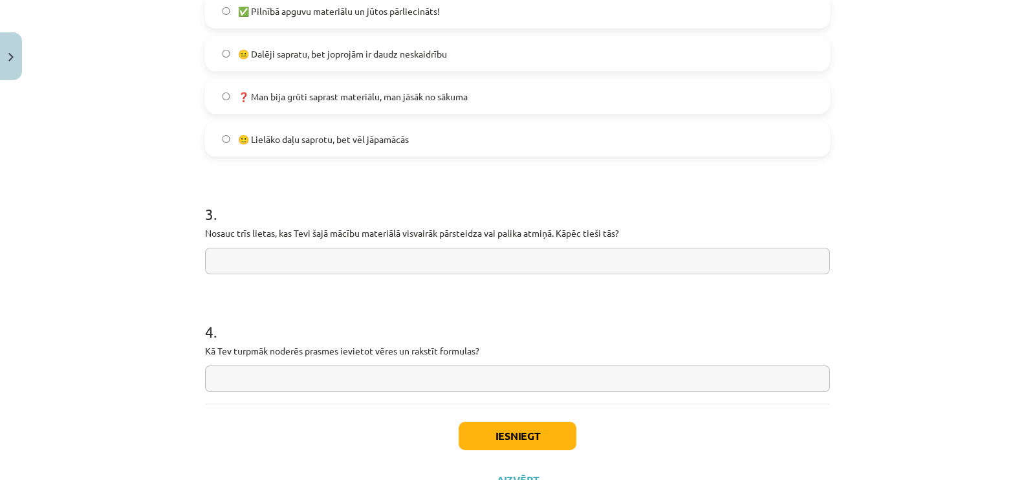
scroll to position [1002, 0]
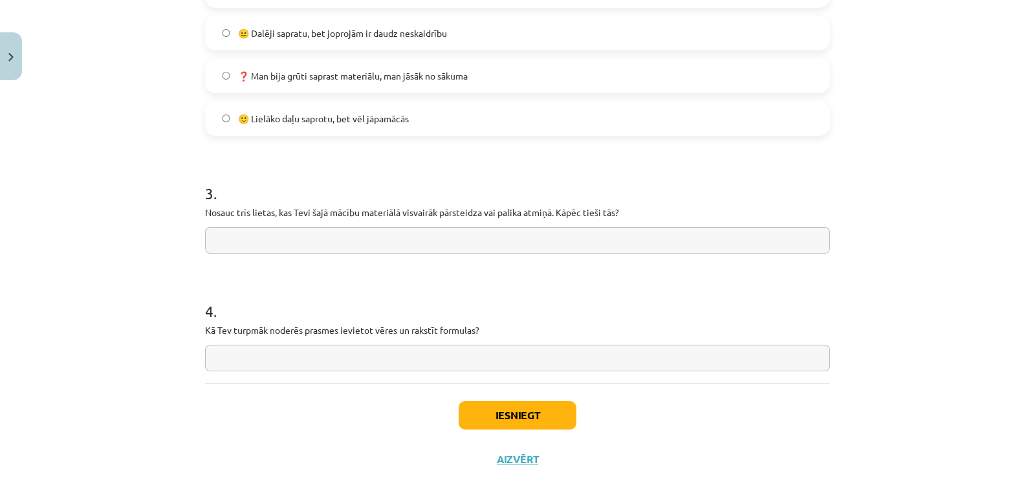
click at [548, 244] on input "text" at bounding box center [517, 240] width 625 height 27
type input "*********"
click at [498, 357] on input "text" at bounding box center [517, 358] width 625 height 27
type input "*"
type input "**********"
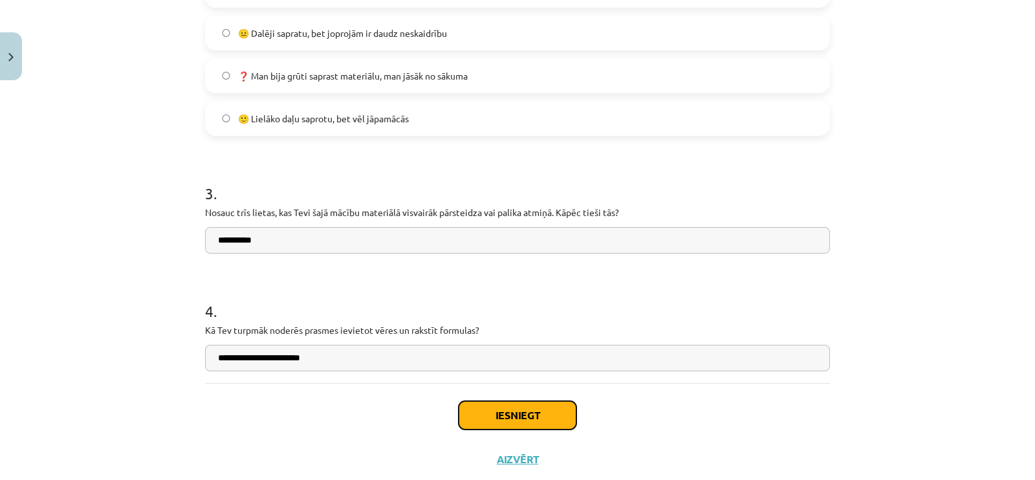
click at [498, 417] on button "Iesniegt" at bounding box center [518, 415] width 118 height 28
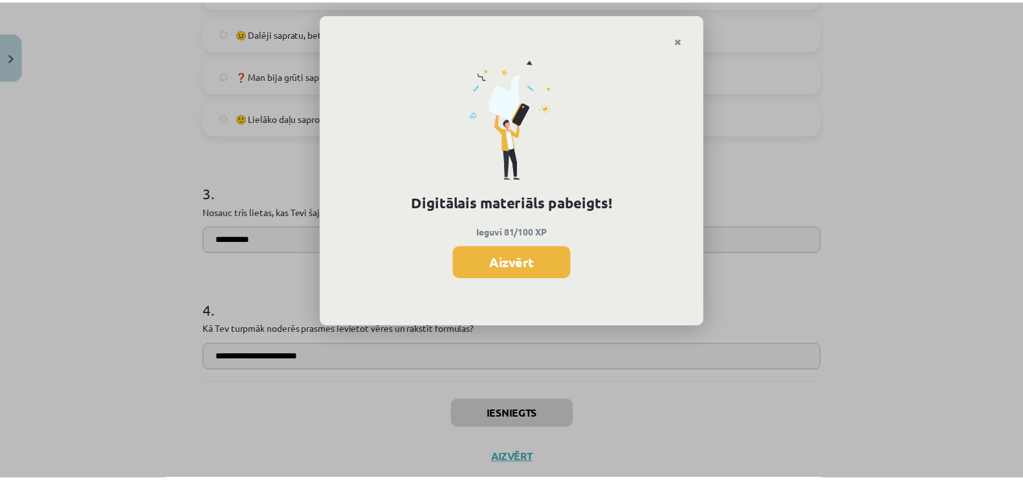
scroll to position [969, 0]
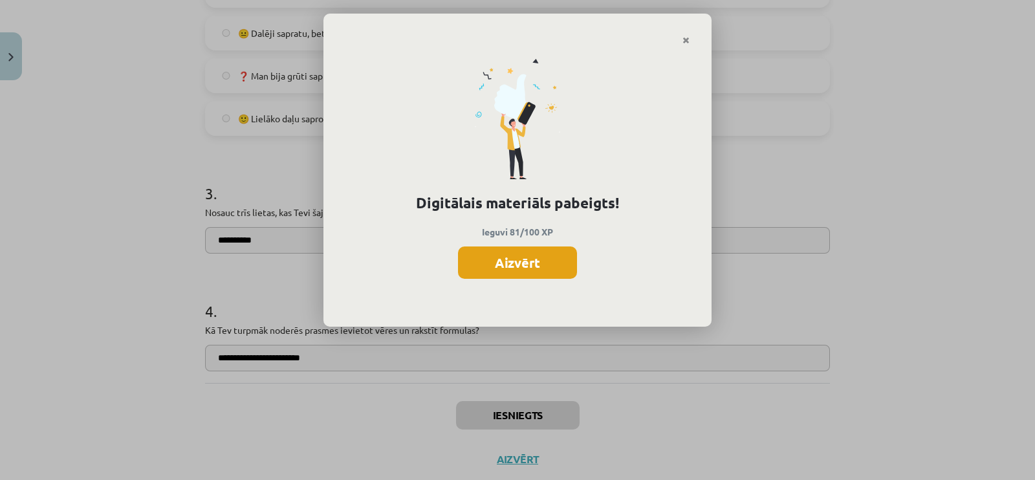
click at [558, 254] on button "Aizvērt" at bounding box center [517, 262] width 119 height 32
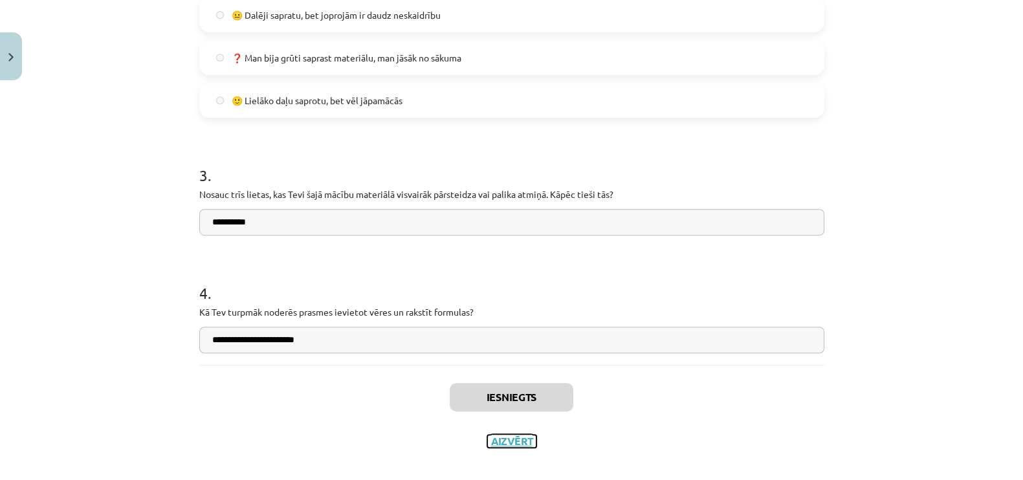
scroll to position [1034, 0]
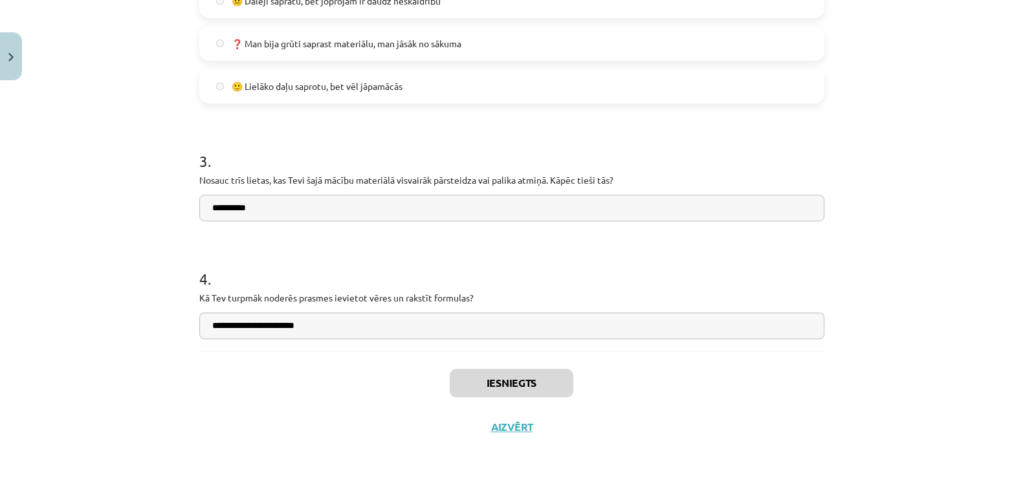
click at [508, 433] on div "Iesniegts Aizvērt" at bounding box center [511, 396] width 625 height 91
click at [508, 422] on button "Aizvērt" at bounding box center [511, 427] width 49 height 13
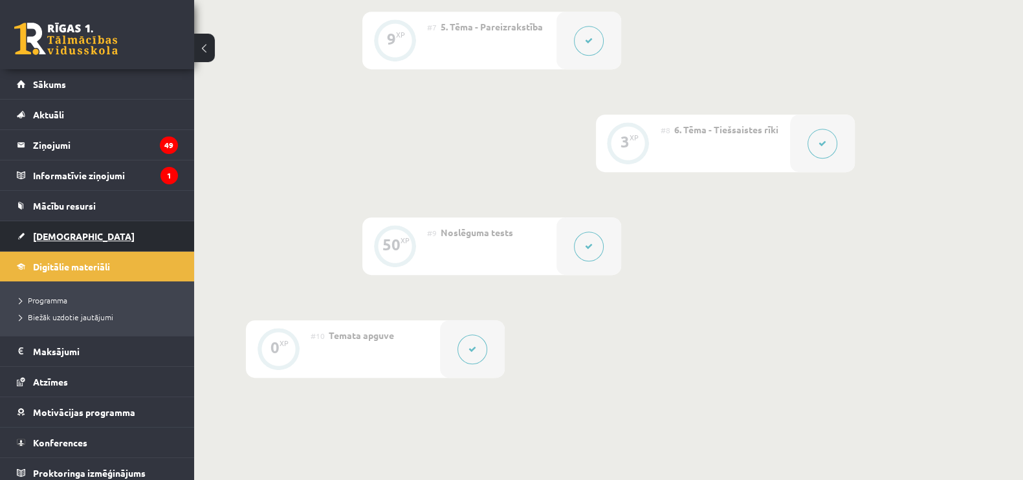
click at [69, 231] on span "[DEMOGRAPHIC_DATA]" at bounding box center [84, 236] width 102 height 12
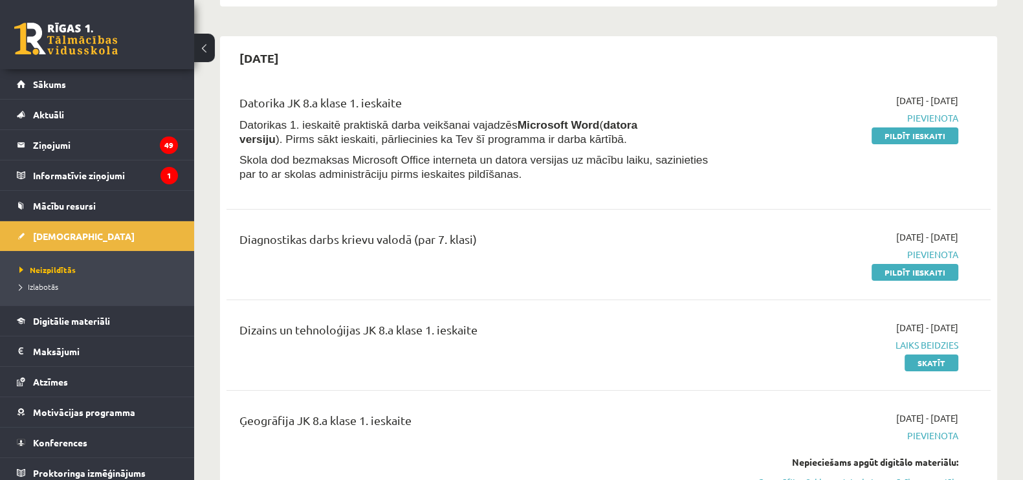
scroll to position [243, 0]
